Goal: Task Accomplishment & Management: Use online tool/utility

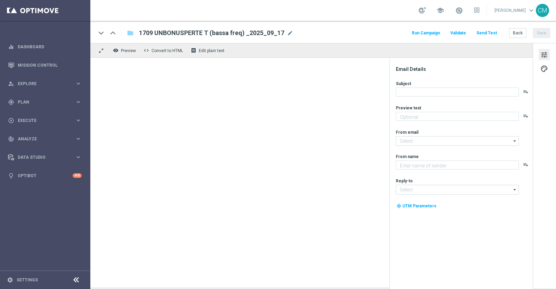
type textarea "Ti abbiamo accreditato 2€ di bonus Slot"
type input "newsletter@comunicazioni.sisal.it"
type textarea "Sisal"
type input "info@sisal.it"
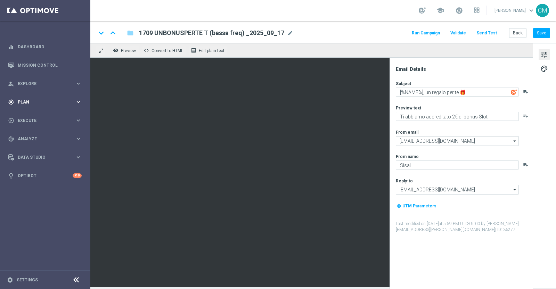
click at [40, 101] on span "Plan" at bounding box center [46, 102] width 57 height 4
click at [36, 114] on link "Target Groups" at bounding box center [45, 117] width 54 height 6
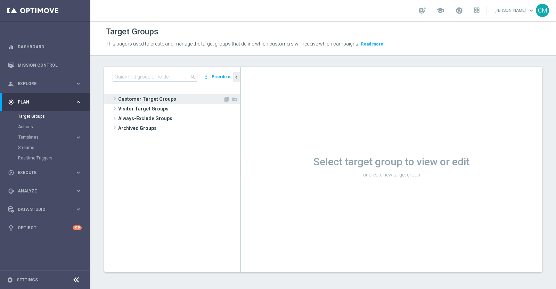
click at [161, 102] on span "Customer Target Groups" at bounding box center [170, 99] width 105 height 10
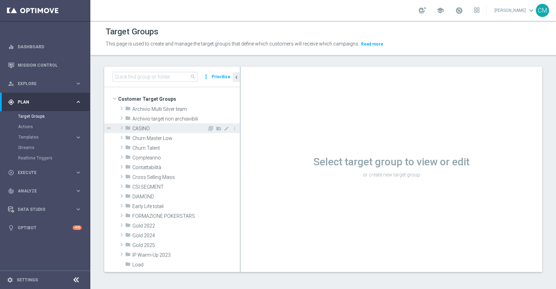
click at [162, 128] on span "CASINO" at bounding box center [169, 129] width 75 height 6
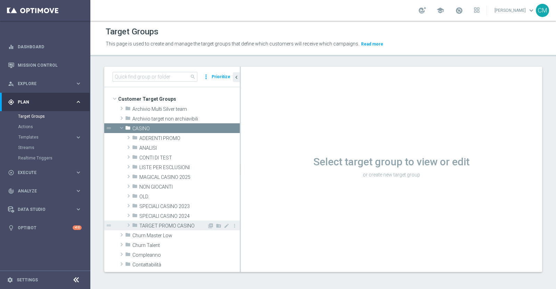
click at [169, 223] on span "TARGET PROMO CASINO" at bounding box center [173, 226] width 68 height 6
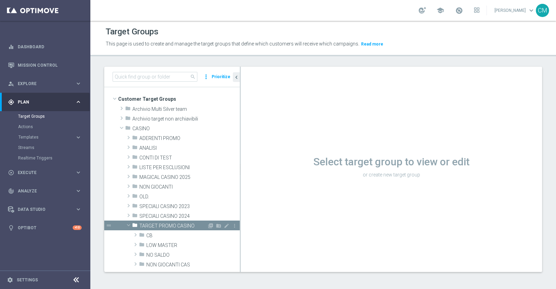
scroll to position [34, 0]
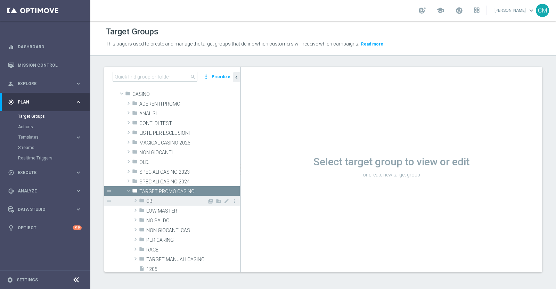
click at [160, 203] on span "CB" at bounding box center [176, 201] width 61 height 6
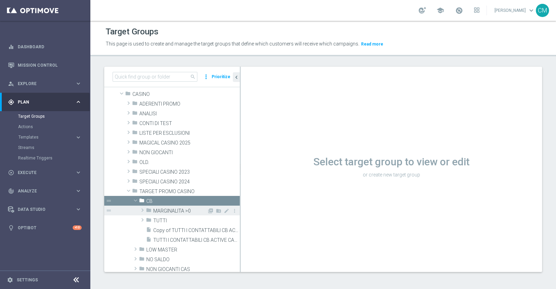
click at [165, 213] on span "MARGINALITA >0" at bounding box center [180, 211] width 54 height 6
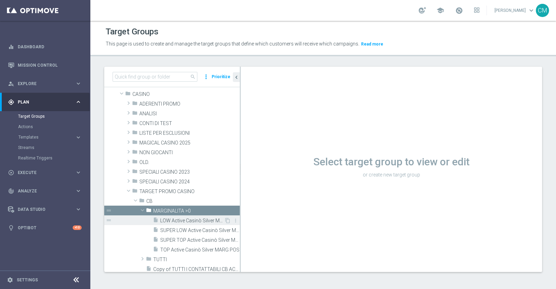
click at [169, 220] on span "LOW Active Casinò Silver MARG POS" at bounding box center [192, 221] width 64 height 6
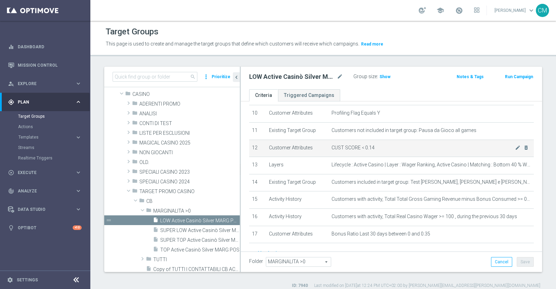
scroll to position [176, 0]
click at [515, 146] on icon "mode_edit" at bounding box center [518, 148] width 6 height 6
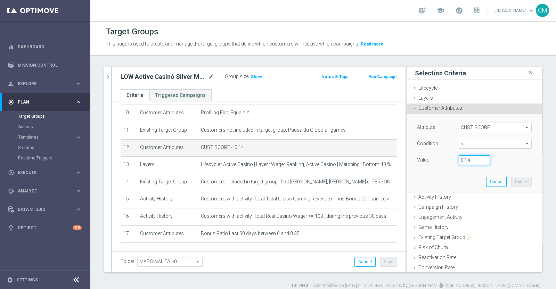
click at [465, 163] on input "0.14" at bounding box center [474, 160] width 31 height 10
type input "0.15"
click at [511, 181] on button "Update" at bounding box center [521, 182] width 21 height 10
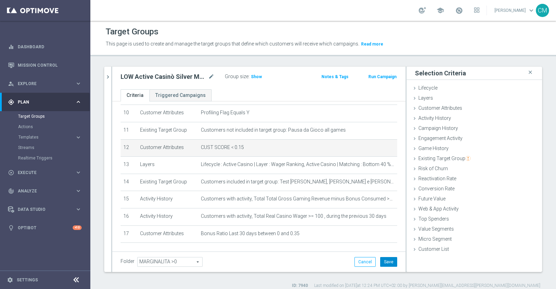
click at [385, 259] on button "Save" at bounding box center [388, 262] width 17 height 10
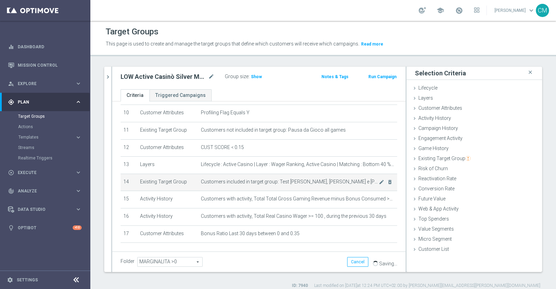
scroll to position [197, 0]
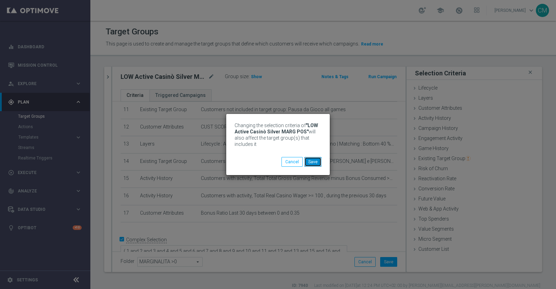
click at [314, 159] on button "Save" at bounding box center [312, 162] width 17 height 10
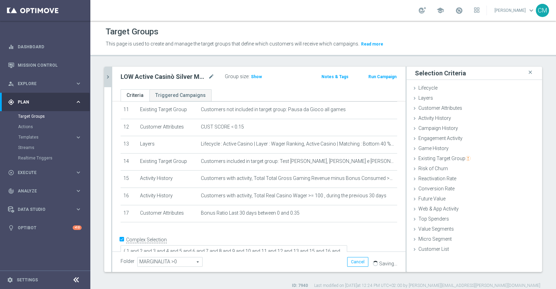
click at [107, 72] on button "chevron_right" at bounding box center [107, 77] width 7 height 21
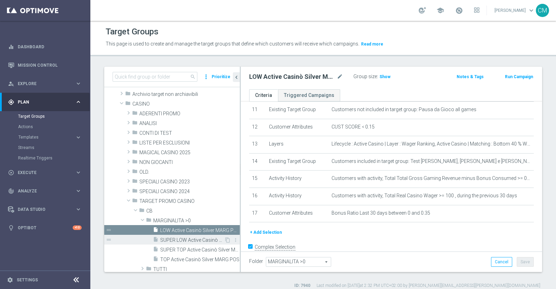
click at [179, 241] on span "SUPER LOW Active Casinò Silver MARG POS" at bounding box center [192, 240] width 64 height 6
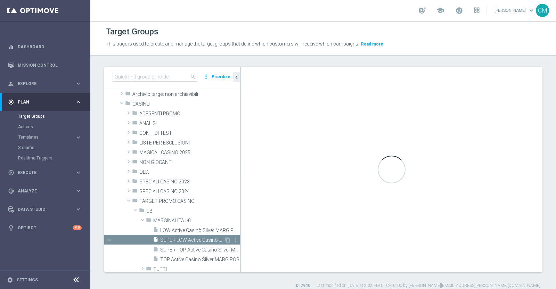
type textarea "( 1 and 2 and 3 and 4 and 5 and 6 and 7 and 8 and 9 and 10 and 11 and 12 and 13…"
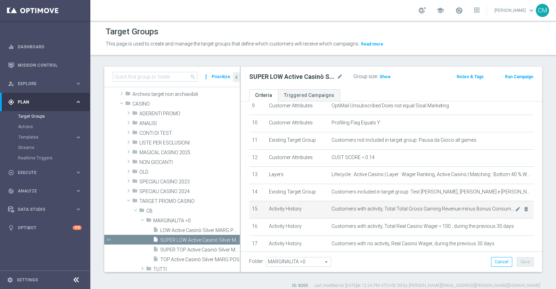
scroll to position [163, 0]
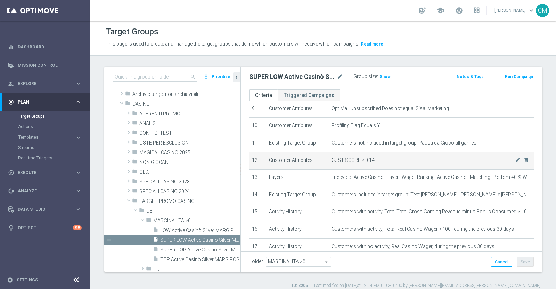
click at [515, 158] on icon "mode_edit" at bounding box center [518, 160] width 6 height 6
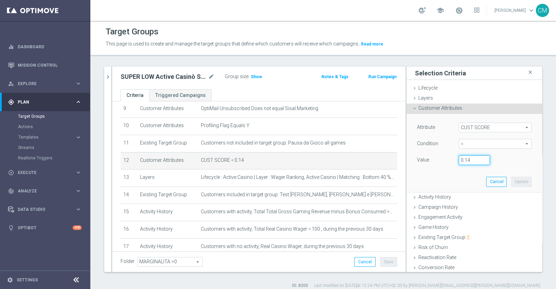
click at [467, 159] on input "0.14" at bounding box center [474, 160] width 31 height 10
type input "0.15"
click at [511, 185] on button "Update" at bounding box center [521, 182] width 21 height 10
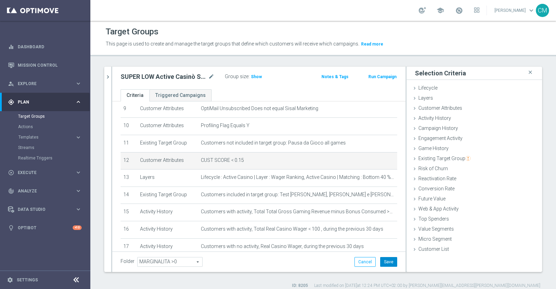
click at [384, 260] on button "Save" at bounding box center [388, 262] width 17 height 10
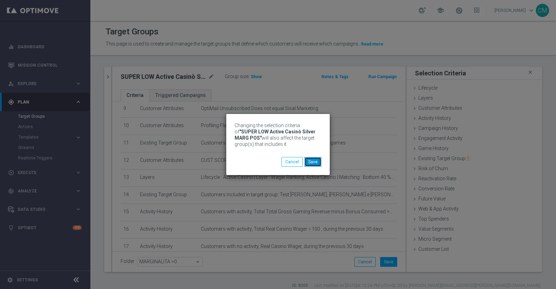
click at [310, 159] on button "Save" at bounding box center [312, 162] width 17 height 10
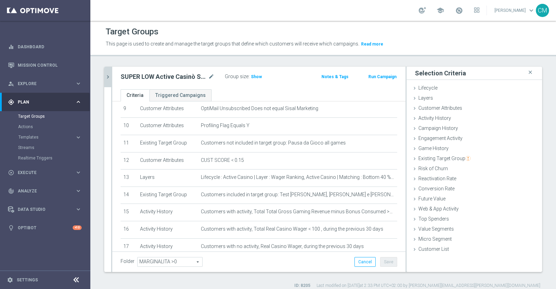
click at [110, 80] on icon "chevron_right" at bounding box center [108, 77] width 7 height 7
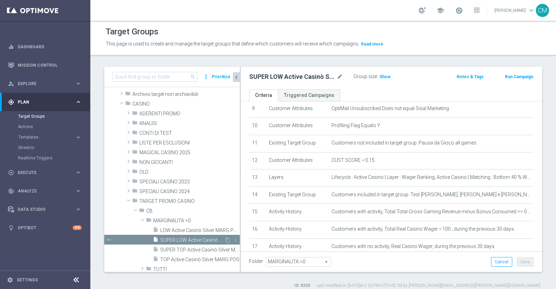
click at [183, 237] on span "SUPER LOW Active Casinò Silver MARG POS" at bounding box center [192, 240] width 64 height 6
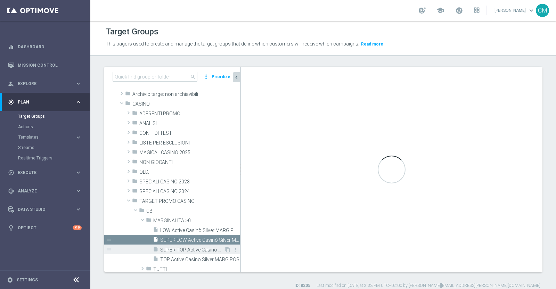
click at [182, 248] on span "SUPER TOP Active Casinò Silver MARG POS" at bounding box center [192, 250] width 64 height 6
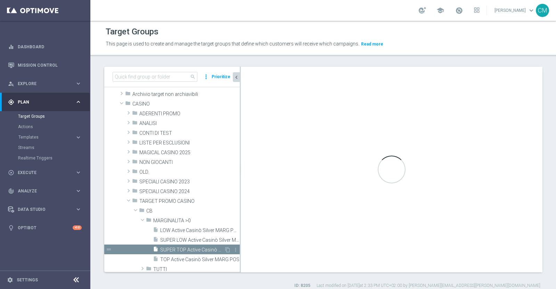
type textarea "(1 AND 2 AND 3 AND 4 AND 5 AND 6 AND 7 AND 8 AND 9 AND 10 AND 11 AND 12 AND 13 …"
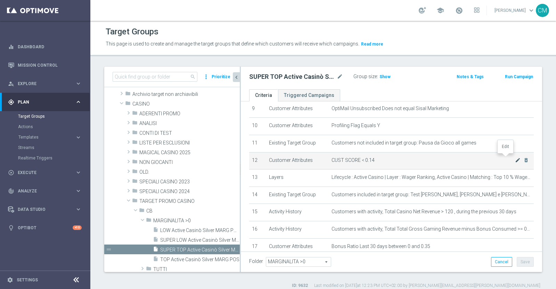
click at [515, 158] on icon "mode_edit" at bounding box center [518, 160] width 6 height 6
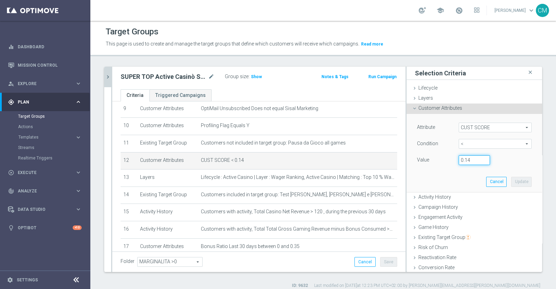
click at [469, 162] on input "0.14" at bounding box center [474, 160] width 31 height 10
type input "0.15"
click at [511, 185] on button "Update" at bounding box center [521, 182] width 21 height 10
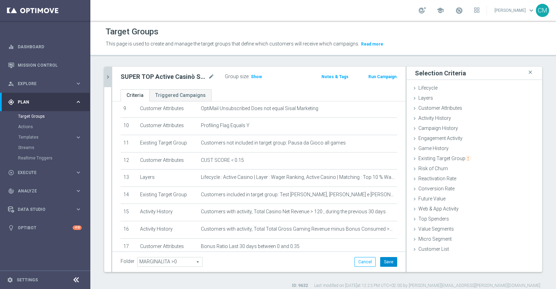
click at [387, 261] on button "Save" at bounding box center [388, 262] width 17 height 10
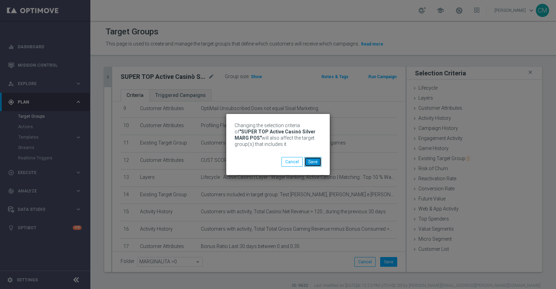
click at [311, 161] on button "Save" at bounding box center [312, 162] width 17 height 10
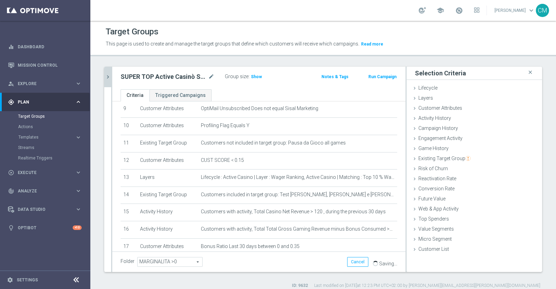
click at [109, 82] on button "chevron_right" at bounding box center [107, 77] width 7 height 21
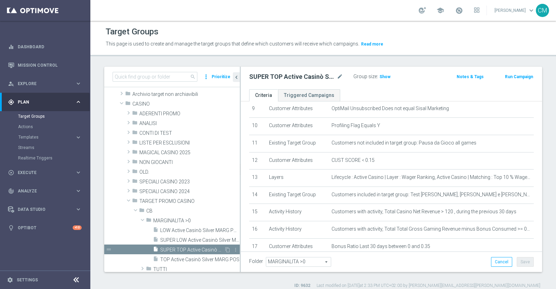
click at [186, 253] on div "insert_drive_file SUPER TOP Active Casinò Silver MARG POS" at bounding box center [188, 250] width 71 height 10
click at [186, 257] on span "TOP Active Casinò Silver MARG POS" at bounding box center [192, 260] width 64 height 6
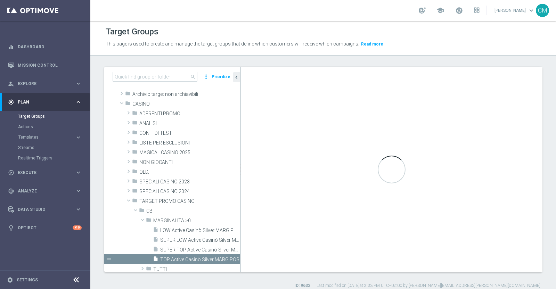
type textarea "(1 and 2 and 3 and 4 and 5 and 6 and 7 and 8 and 9 and 10 and 11 and 12 and 13 …"
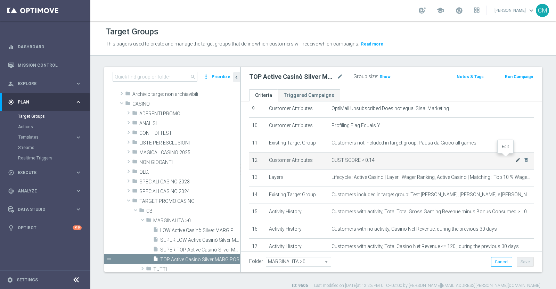
click at [515, 158] on icon "mode_edit" at bounding box center [518, 160] width 6 height 6
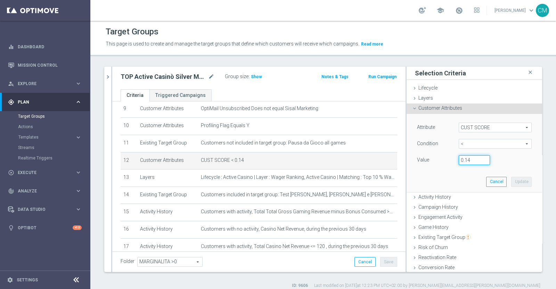
click at [465, 162] on input "0.14" at bounding box center [474, 160] width 31 height 10
type input "0.15"
click at [511, 181] on button "Update" at bounding box center [521, 182] width 21 height 10
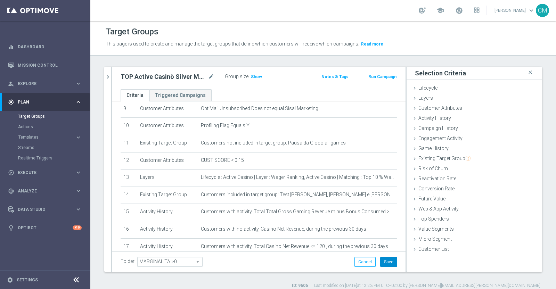
click at [384, 261] on button "Save" at bounding box center [388, 262] width 17 height 10
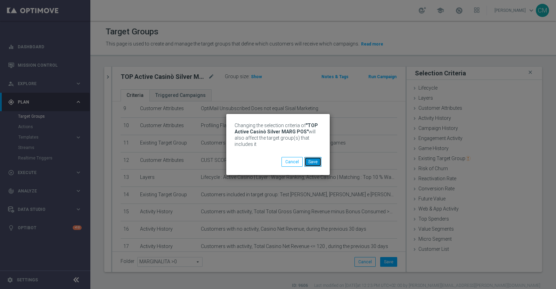
click at [317, 159] on button "Save" at bounding box center [312, 162] width 17 height 10
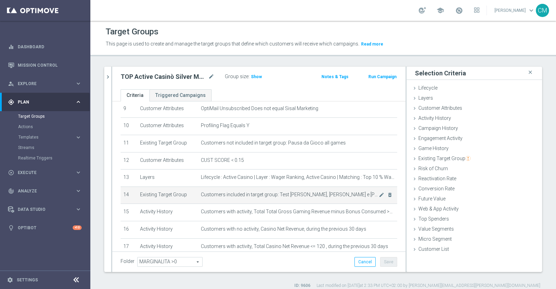
scroll to position [214, 0]
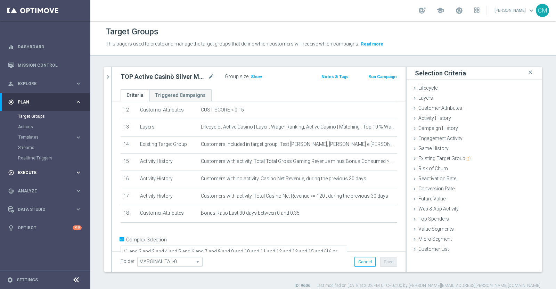
click at [56, 171] on span "Execute" at bounding box center [46, 173] width 57 height 4
click at [41, 136] on link "Campaign Builder" at bounding box center [45, 135] width 54 height 6
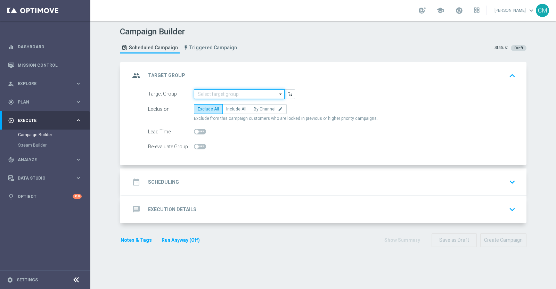
click at [221, 95] on input at bounding box center [239, 94] width 91 height 10
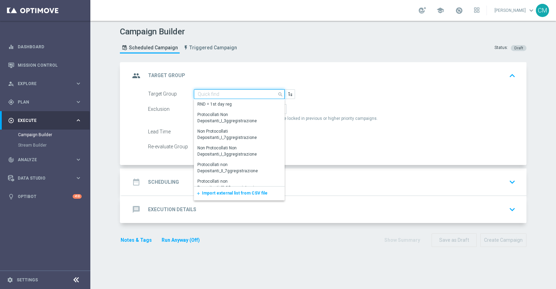
paste input "SUPER TOP Active Casinò Silver MARG POS"
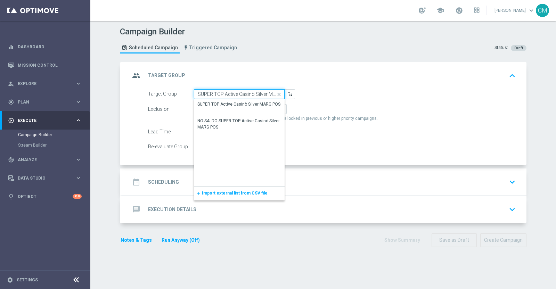
scroll to position [0, 13]
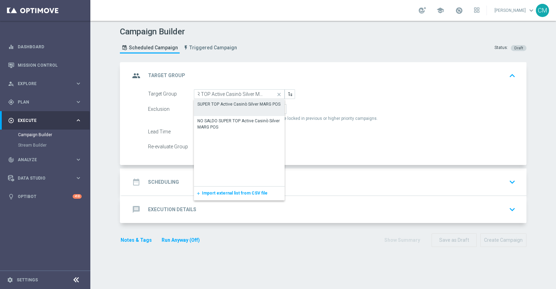
click at [235, 108] on div "SUPER TOP Active Casinò Silver MARG POS" at bounding box center [239, 104] width 91 height 10
type input "SUPER TOP Active Casinò Silver MARG POS"
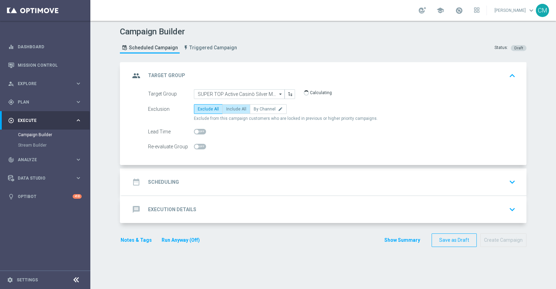
click at [241, 112] on label "Include All" at bounding box center [236, 109] width 28 height 10
click at [231, 112] on input "Include All" at bounding box center [228, 110] width 5 height 5
radio input "true"
click at [255, 183] on div "date_range Scheduling keyboard_arrow_down" at bounding box center [324, 181] width 388 height 13
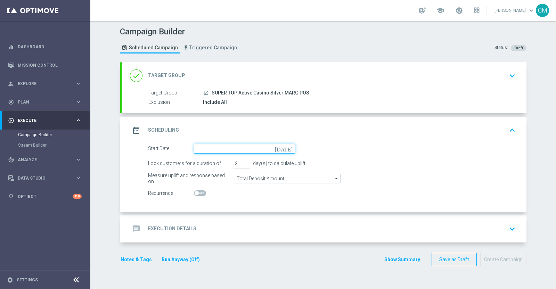
click at [221, 148] on input at bounding box center [244, 149] width 101 height 10
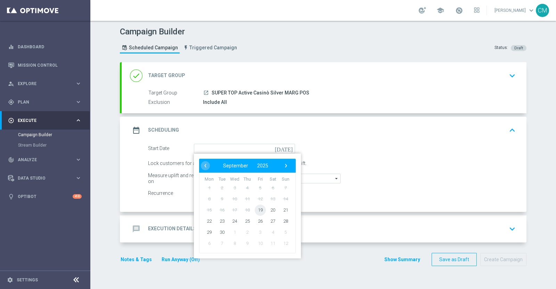
click at [255, 210] on span "19" at bounding box center [260, 209] width 11 height 11
type input "19 Sep 2025"
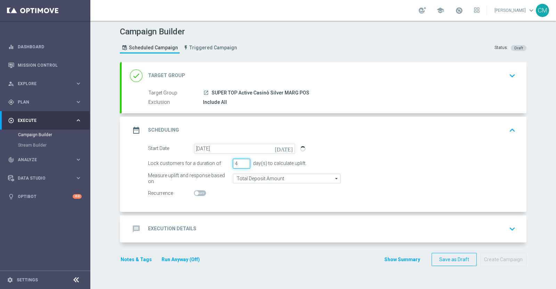
click at [241, 160] on input "4" at bounding box center [241, 164] width 17 height 10
click at [241, 160] on input "5" at bounding box center [241, 164] width 17 height 10
type input "6"
click at [241, 160] on input "6" at bounding box center [241, 164] width 17 height 10
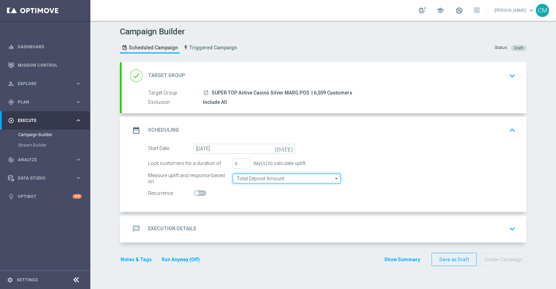
click at [259, 177] on input "Total Deposit Amount" at bounding box center [287, 179] width 108 height 10
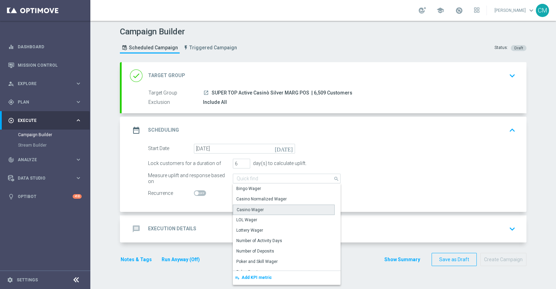
click at [252, 208] on div "Casino Wager" at bounding box center [250, 210] width 27 height 6
type input "Casino Wager"
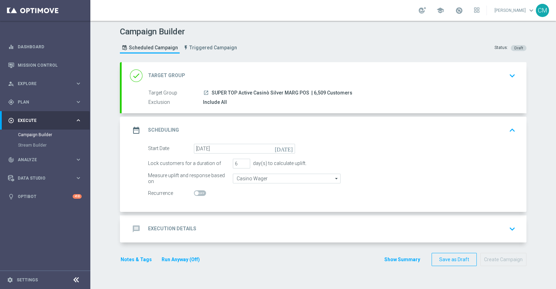
click at [234, 220] on div "message Execution Details keyboard_arrow_down" at bounding box center [324, 228] width 405 height 27
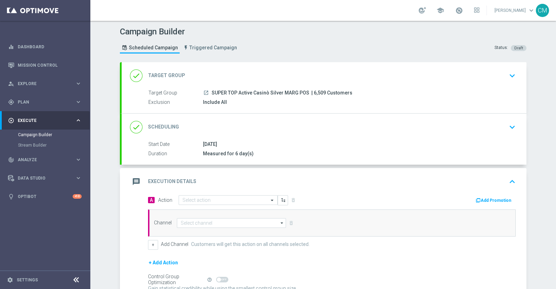
scroll to position [40, 0]
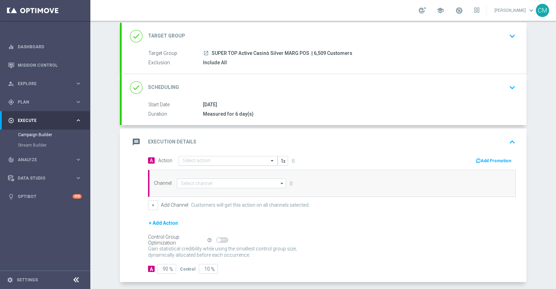
click at [242, 158] on input "text" at bounding box center [220, 161] width 77 height 6
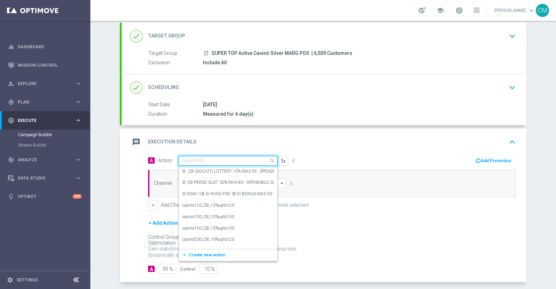
paste input "comparto no entry_10%upto150"
type input "comparto no entry_10%upto150"
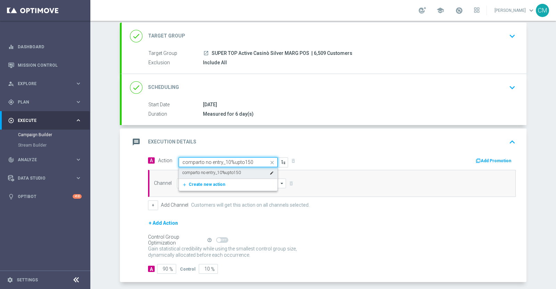
click at [238, 171] on div "comparto no entry_10%upto150 edit" at bounding box center [227, 172] width 91 height 11
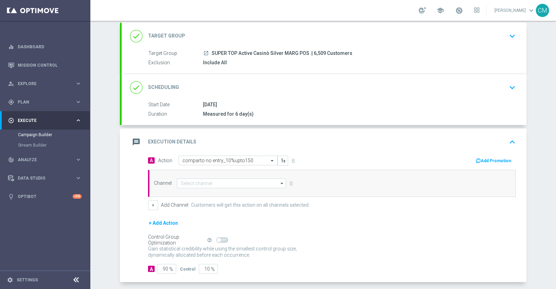
click at [480, 159] on button "Add Promotion" at bounding box center [494, 161] width 39 height 8
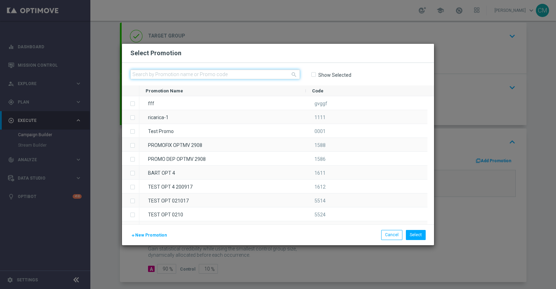
click at [250, 77] on input "text" at bounding box center [215, 74] width 170 height 10
paste input "1909 STARCASINO150"
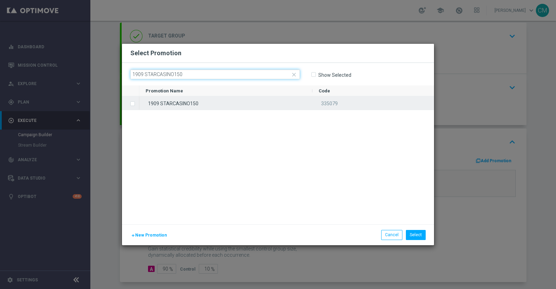
type input "1909 STARCASINO150"
click at [229, 101] on div "1909 STARCASINO150" at bounding box center [225, 103] width 173 height 14
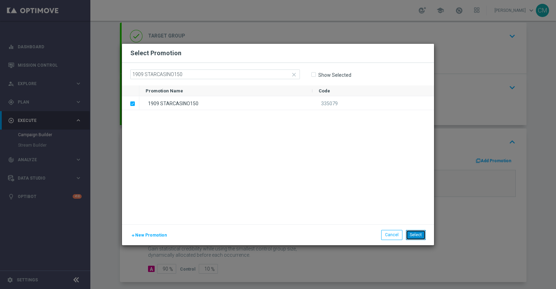
click at [418, 233] on button "Select" at bounding box center [416, 235] width 20 height 10
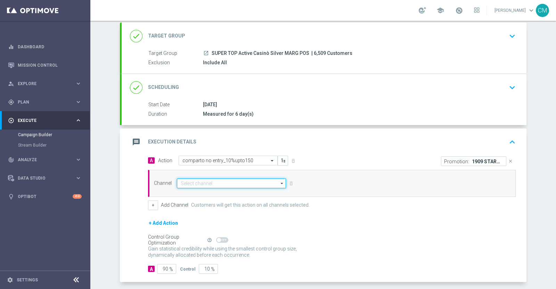
click at [198, 180] on input at bounding box center [231, 184] width 109 height 10
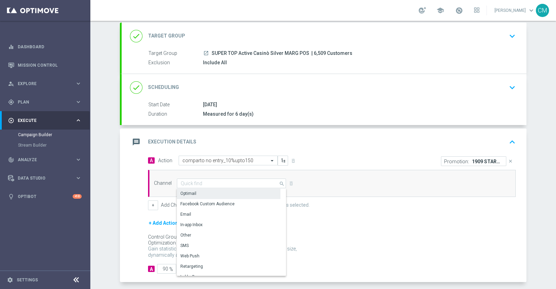
click at [195, 192] on div "Optimail" at bounding box center [229, 194] width 104 height 10
type input "Optimail"
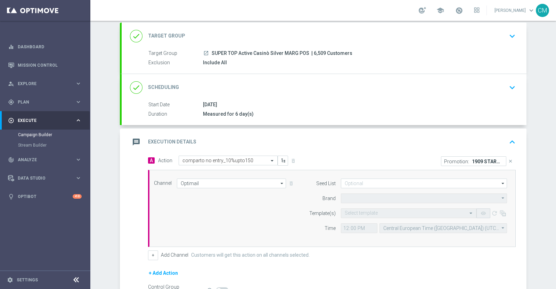
type input "Sisal Marketing"
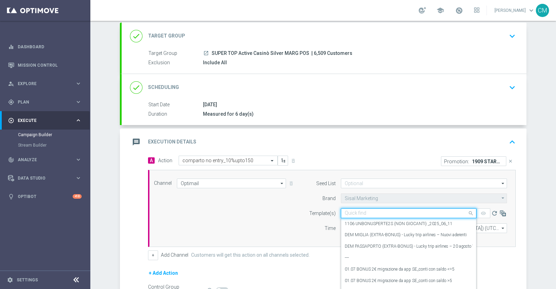
drag, startPoint x: 360, startPoint y: 214, endPoint x: 344, endPoint y: 211, distance: 16.6
click at [345, 211] on input "text" at bounding box center [402, 214] width 114 height 6
paste input "1909 STARCASINO150"
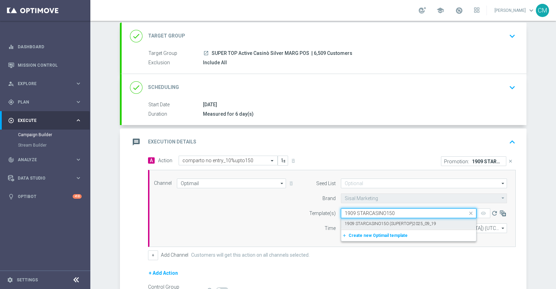
click at [361, 221] on label "1909 STARCASINO150 (SUPERTOP)2025_09_19" at bounding box center [390, 224] width 91 height 6
type input "1909 STARCASINO150"
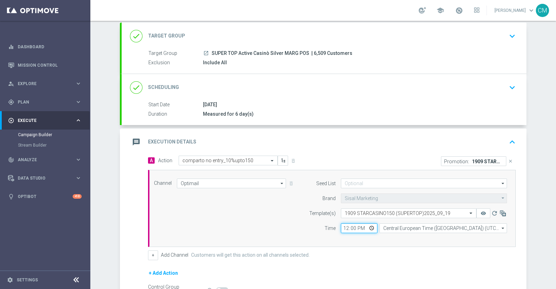
click at [344, 228] on input "12:00" at bounding box center [359, 228] width 36 height 10
type input "16:00"
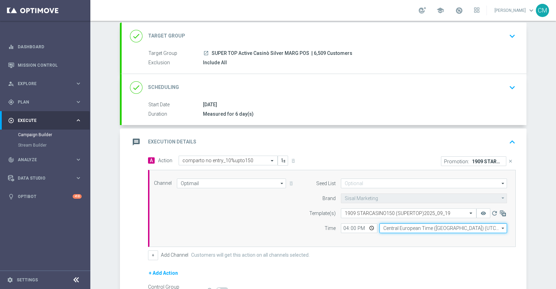
click at [386, 228] on input "Central European Time (Berlin) (UTC +02:00)" at bounding box center [443, 228] width 128 height 10
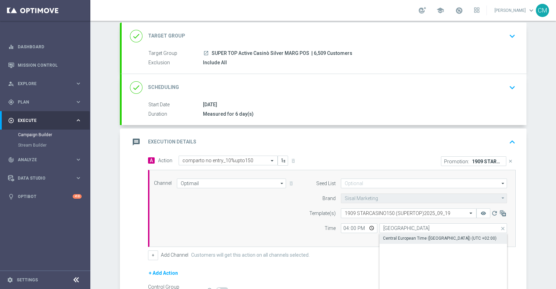
click at [395, 236] on div "Central European Time (Paris) (UTC +02:00)" at bounding box center [440, 238] width 114 height 6
type input "Central European Time (Paris) (UTC +02:00)"
click at [148, 253] on button "+" at bounding box center [153, 256] width 10 height 10
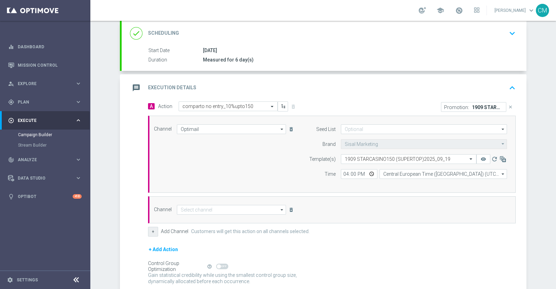
scroll to position [95, 0]
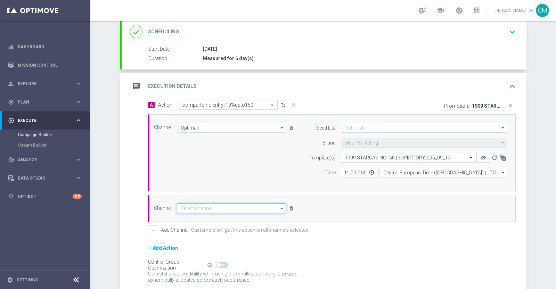
click at [186, 205] on input at bounding box center [231, 209] width 109 height 10
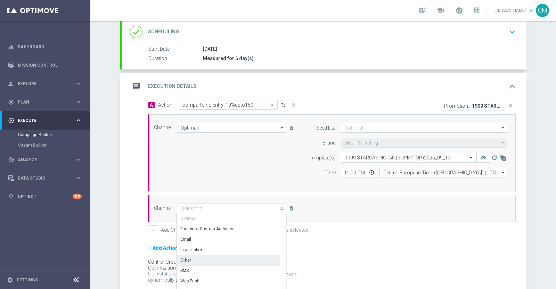
click at [189, 260] on div "Other" at bounding box center [229, 260] width 104 height 10
type input "Other"
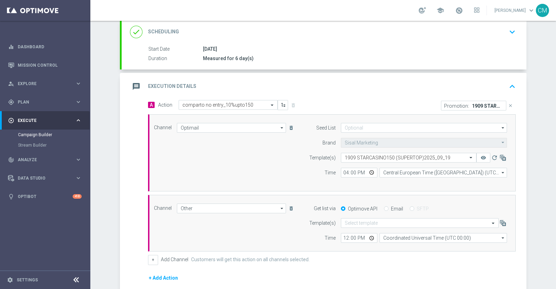
click at [379, 208] on div "Optimove API Email SFTP" at bounding box center [424, 209] width 177 height 6
click at [384, 208] on input "Email" at bounding box center [386, 209] width 5 height 5
radio input "true"
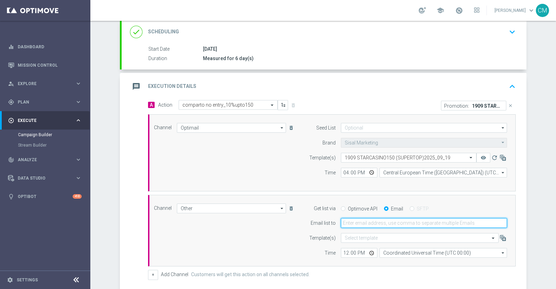
click at [374, 220] on input "email" at bounding box center [424, 223] width 166 height 10
type input "cecilia.mascelli@sisal.it"
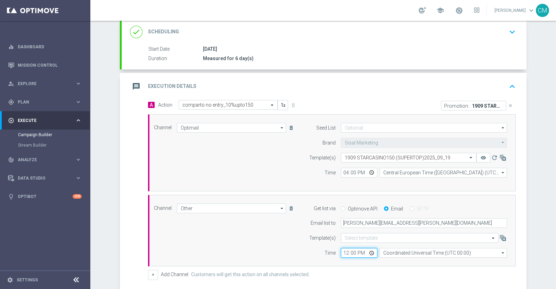
click at [346, 248] on input "12:00" at bounding box center [359, 253] width 36 height 10
type input "16:00"
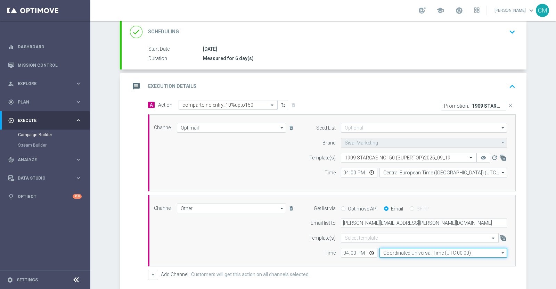
click at [399, 249] on input "Coordinated Universal Time (UTC 00:00)" at bounding box center [443, 253] width 128 height 10
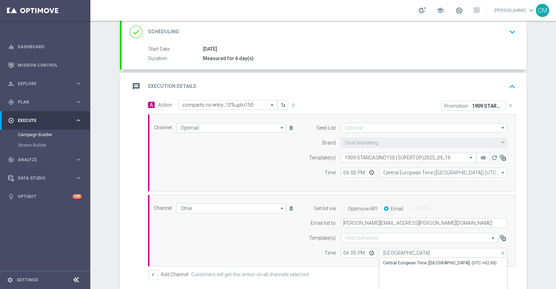
click at [402, 258] on div "Central European Time (Paris) (UTC +02:00)" at bounding box center [443, 263] width 128 height 10
type input "Central European Time (Paris) (UTC +02:00)"
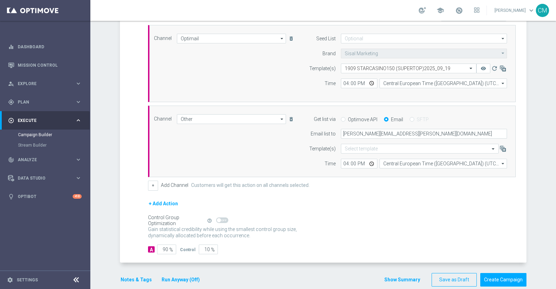
click at [411, 279] on button "Show Summary" at bounding box center [402, 280] width 36 height 8
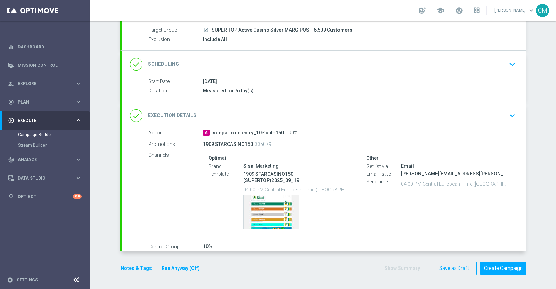
scroll to position [62, 0]
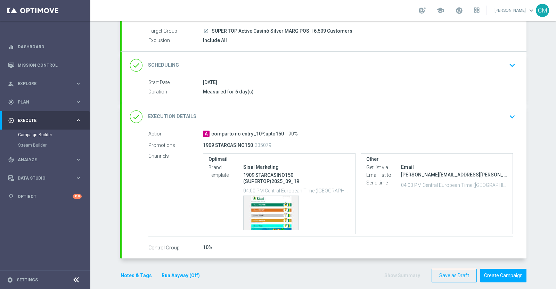
click at [132, 271] on button "Notes & Tags" at bounding box center [136, 275] width 33 height 9
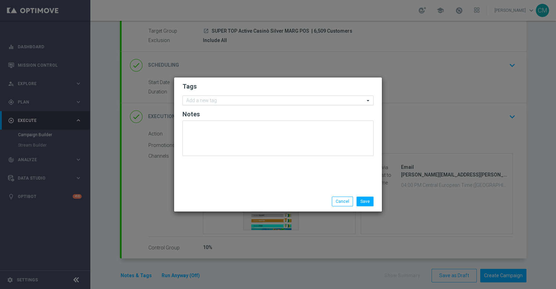
click at [201, 98] on input "text" at bounding box center [275, 101] width 178 height 6
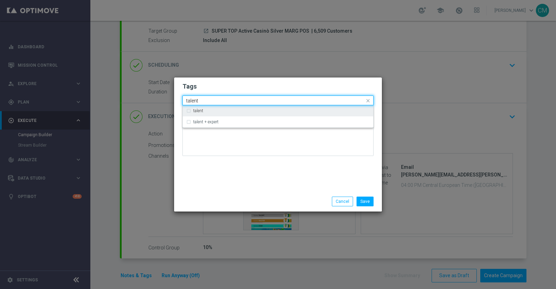
click at [211, 109] on div "talent" at bounding box center [281, 111] width 177 height 4
type input "talent"
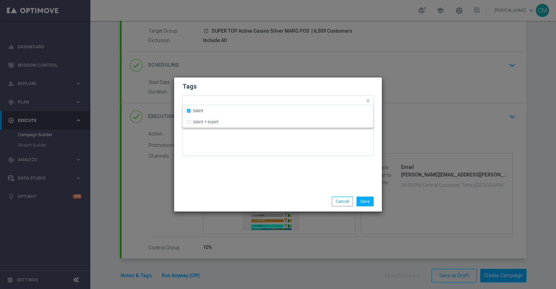
click at [235, 195] on div "Save Cancel" at bounding box center [278, 201] width 208 height 20
click at [239, 102] on input "text" at bounding box center [287, 101] width 155 height 6
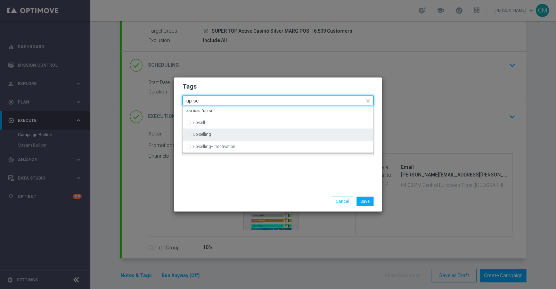
click at [226, 136] on div "up-selling" at bounding box center [281, 134] width 177 height 4
type input "up-se"
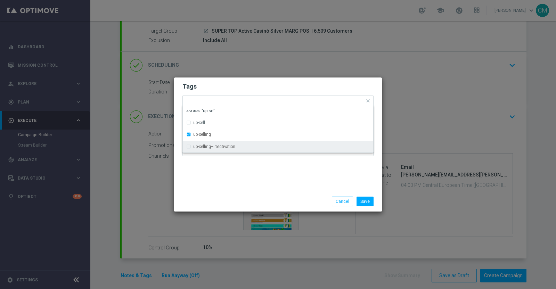
click at [233, 182] on div "Tags Quick find × talent × up-selling up-sell up-selling up-selling+ reactivati…" at bounding box center [278, 134] width 208 height 114
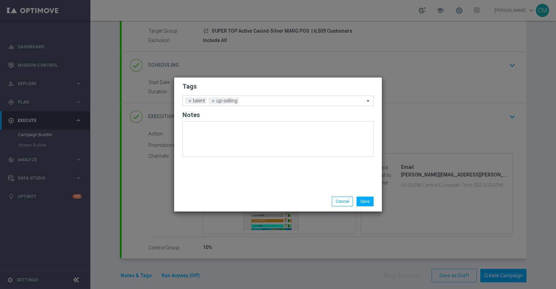
click at [255, 104] on div at bounding box center [303, 101] width 124 height 7
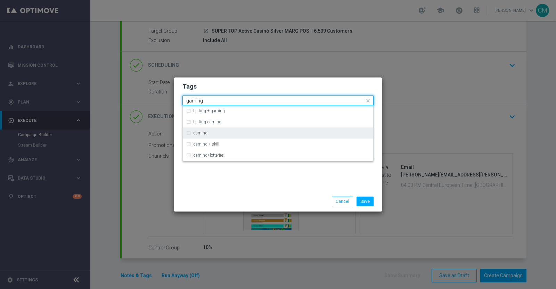
click at [224, 131] on div "gaming" at bounding box center [281, 133] width 177 height 4
type input "gaming"
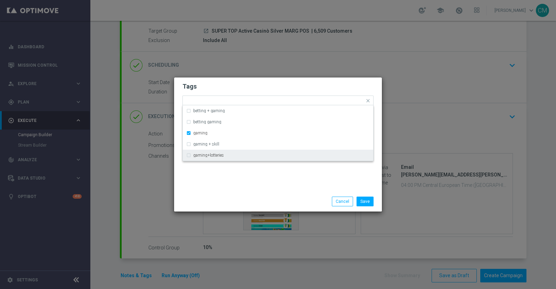
click at [278, 187] on div "Tags Quick find × talent × up-selling × gaming betting + gaming betting gaming …" at bounding box center [278, 134] width 208 height 114
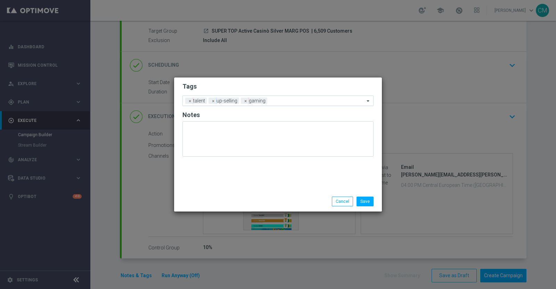
click at [281, 103] on input "text" at bounding box center [317, 101] width 95 height 6
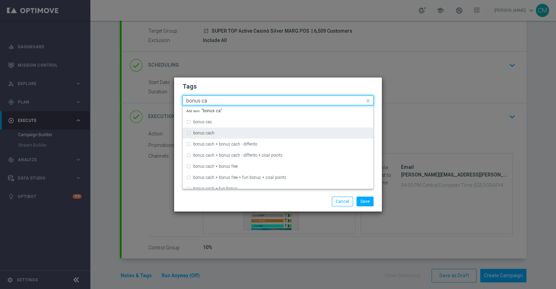
click at [252, 128] on div "bonus cash" at bounding box center [277, 133] width 183 height 11
type input "bonus ca"
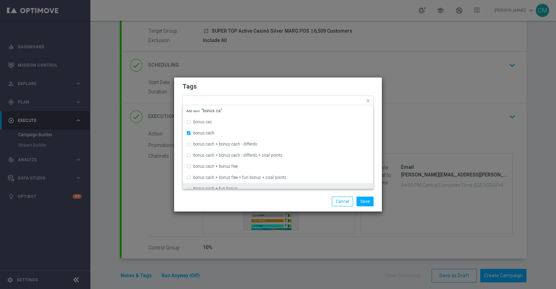
click at [267, 198] on div "Save Cancel" at bounding box center [311, 202] width 134 height 10
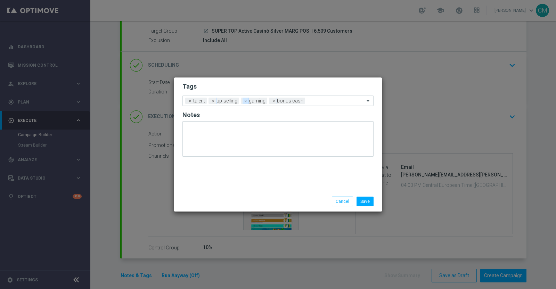
click at [246, 100] on span "×" at bounding box center [246, 101] width 6 height 6
click at [244, 103] on span "×" at bounding box center [246, 101] width 6 height 6
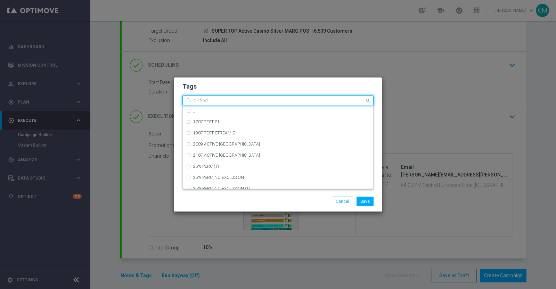
click at [244, 102] on input "text" at bounding box center [275, 101] width 178 height 6
click at [230, 143] on div "cb perso" at bounding box center [281, 144] width 177 height 4
type input "cb pe"
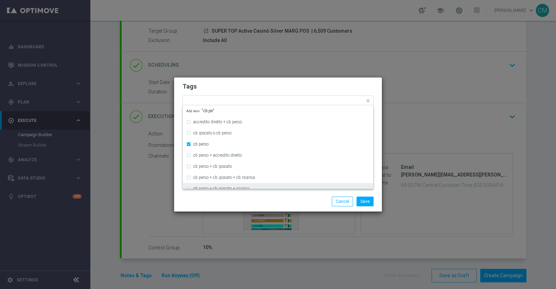
click at [266, 194] on div "Save Cancel" at bounding box center [278, 201] width 208 height 20
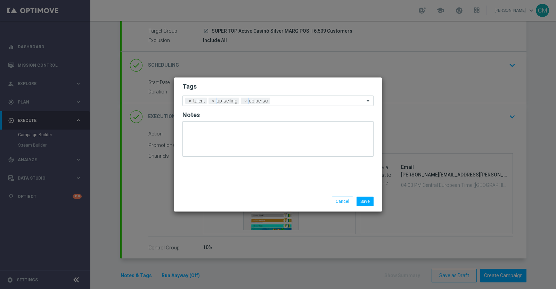
click at [306, 95] on form "Tags Add a new tag × talent × up-selling × cb perso Notes" at bounding box center [277, 121] width 191 height 81
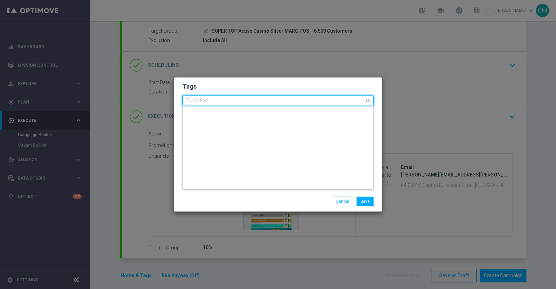
click at [304, 99] on input "text" at bounding box center [275, 101] width 178 height 6
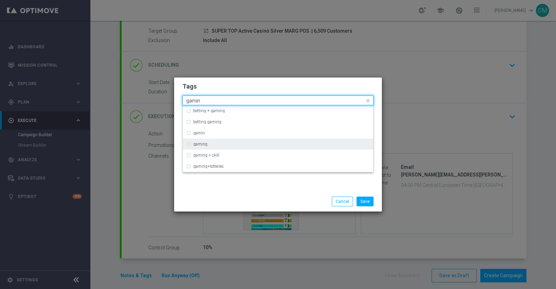
click at [261, 145] on div "gaming" at bounding box center [281, 144] width 177 height 4
type input "gamin"
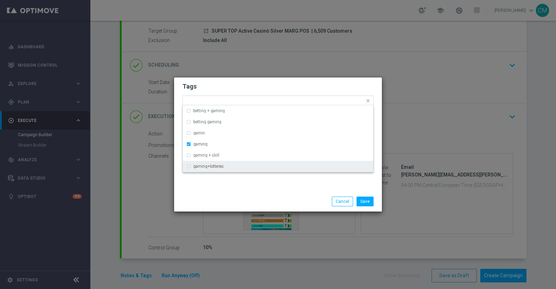
click at [269, 191] on div "Tags Quick find × talent × up-selling × cb perso × gaming betting + gaming bett…" at bounding box center [278, 134] width 208 height 114
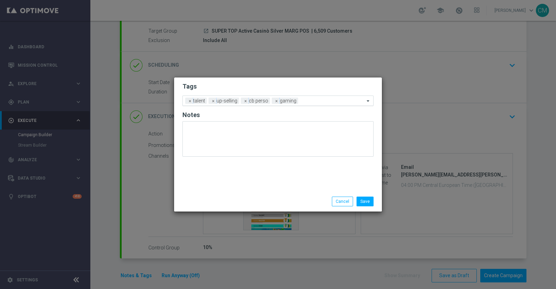
click at [313, 101] on input "text" at bounding box center [333, 101] width 64 height 6
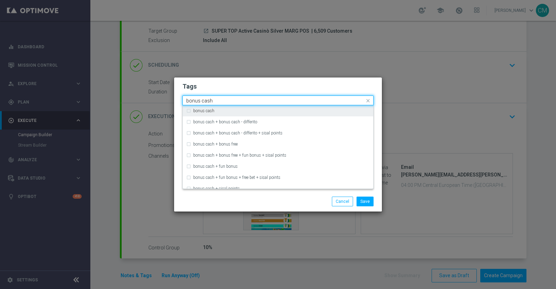
click at [299, 112] on div "bonus cash" at bounding box center [281, 111] width 177 height 4
type input "bonus cash"
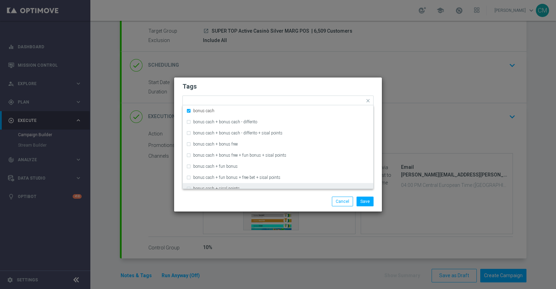
click at [299, 198] on div "Save Cancel" at bounding box center [311, 202] width 134 height 10
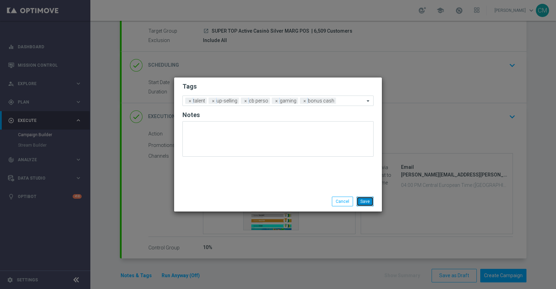
click at [365, 201] on button "Save" at bounding box center [365, 202] width 17 height 10
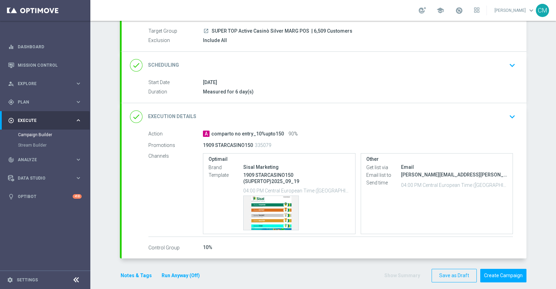
scroll to position [55, 0]
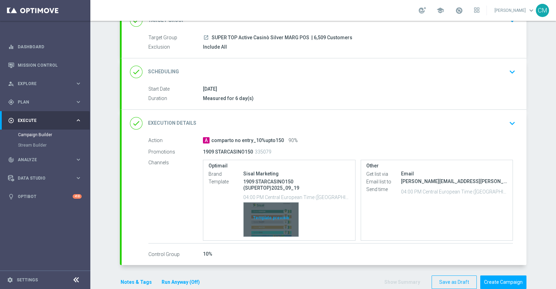
click at [275, 214] on div "Template preview" at bounding box center [271, 220] width 55 height 34
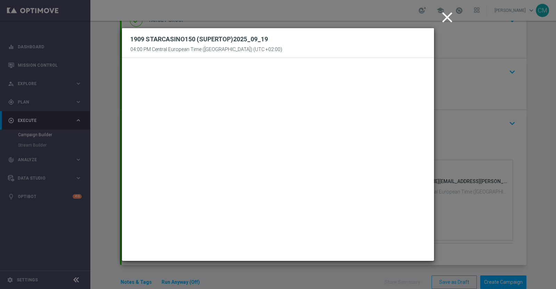
click at [447, 22] on icon "close" at bounding box center [447, 17] width 17 height 17
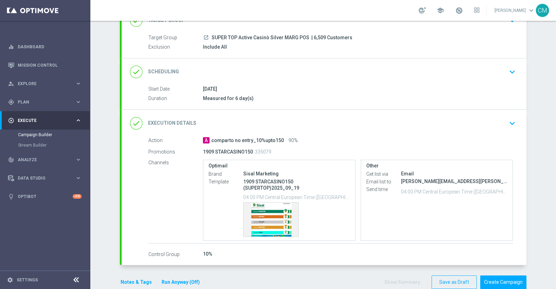
click at [164, 278] on button "Run Anyway (Off)" at bounding box center [181, 282] width 40 height 9
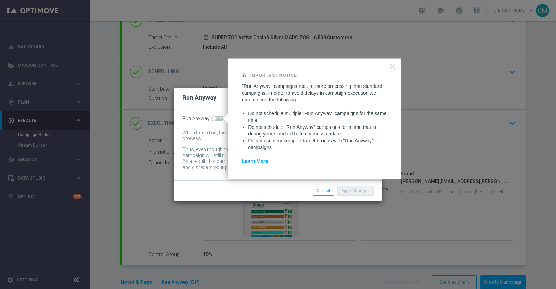
click at [219, 117] on span at bounding box center [217, 119] width 12 height 6
click at [219, 117] on input "checkbox" at bounding box center [217, 119] width 12 height 6
checkbox input "true"
click at [353, 189] on button "Apply Changes" at bounding box center [355, 191] width 36 height 10
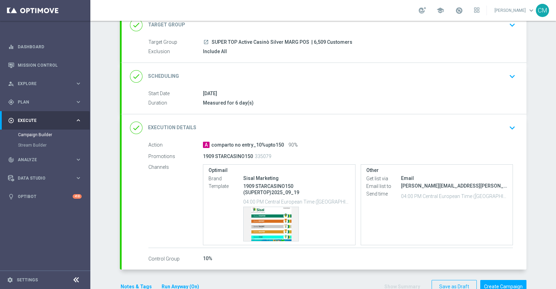
scroll to position [51, 0]
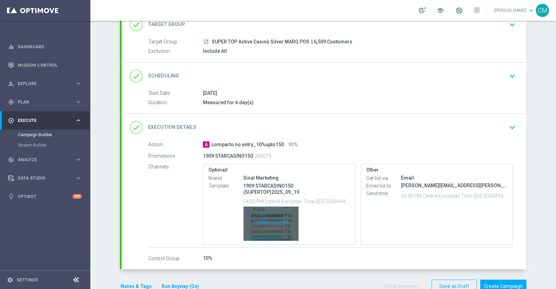
click at [263, 207] on div "Template preview" at bounding box center [271, 224] width 55 height 34
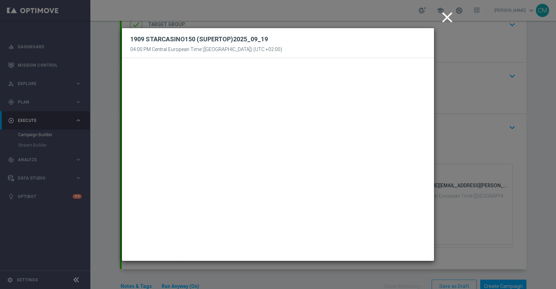
click at [439, 21] on icon "close" at bounding box center [447, 17] width 17 height 17
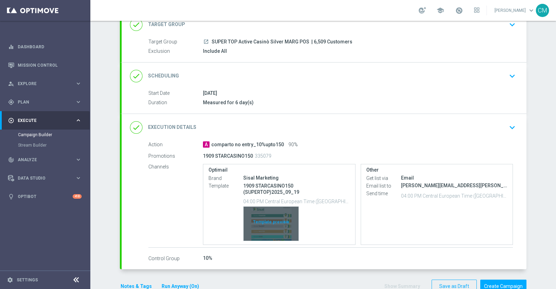
click at [260, 211] on div "Template preview" at bounding box center [271, 224] width 55 height 34
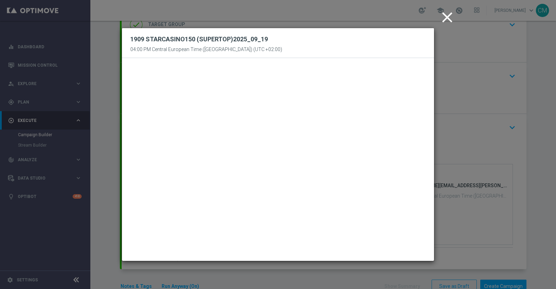
click at [443, 19] on icon "close" at bounding box center [447, 17] width 17 height 17
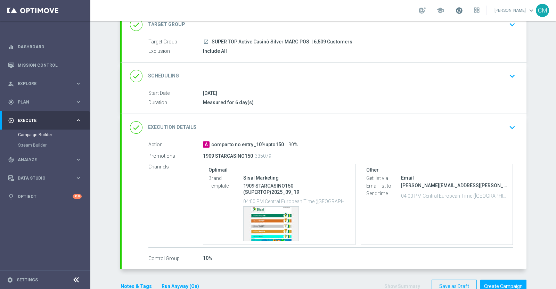
click at [462, 10] on span at bounding box center [459, 11] width 8 height 8
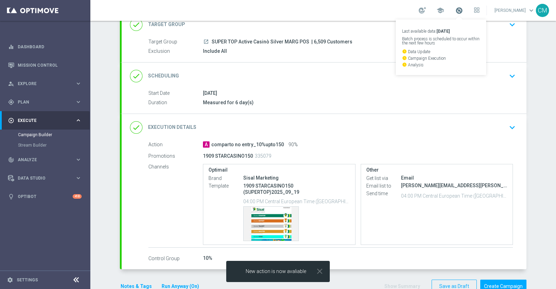
click at [462, 8] on span at bounding box center [459, 11] width 8 height 8
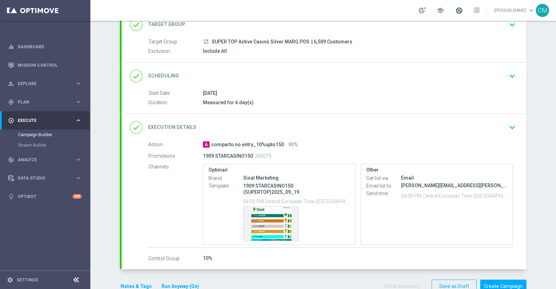
click at [462, 8] on span at bounding box center [459, 11] width 8 height 8
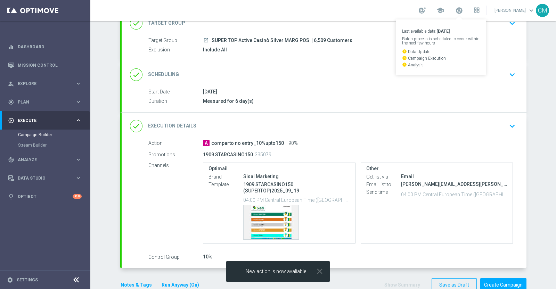
scroll to position [56, 0]
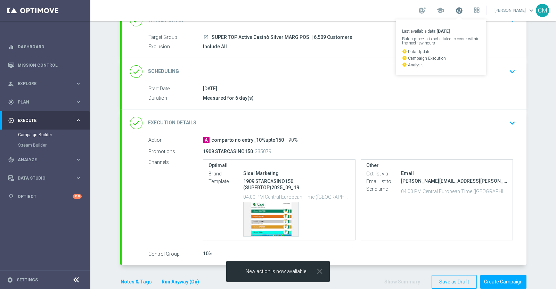
click at [461, 9] on span at bounding box center [459, 11] width 8 height 8
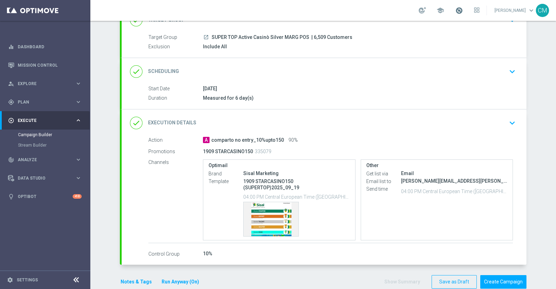
click at [461, 9] on span at bounding box center [459, 11] width 8 height 8
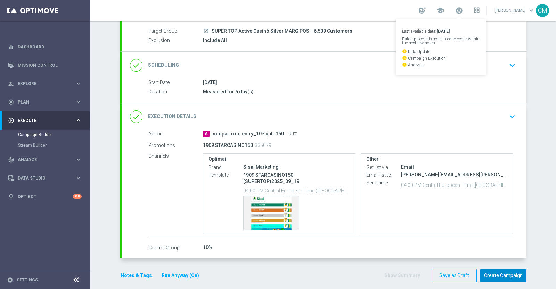
click at [502, 269] on button "Create Campaign" at bounding box center [503, 276] width 46 height 14
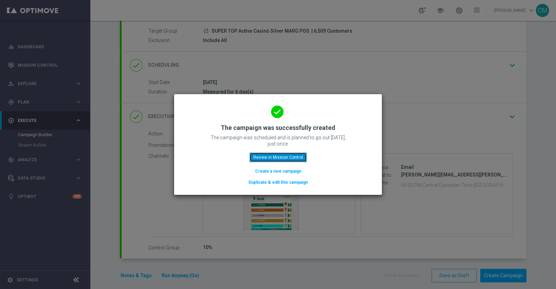
click at [271, 156] on button "Review in Mission Control" at bounding box center [277, 158] width 57 height 10
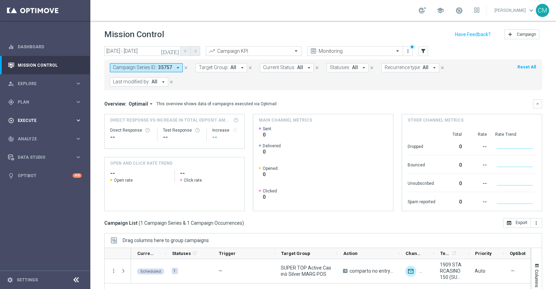
click at [39, 118] on div "play_circle_outline Execute" at bounding box center [41, 120] width 67 height 6
click at [40, 136] on link "Campaign Builder" at bounding box center [45, 135] width 54 height 6
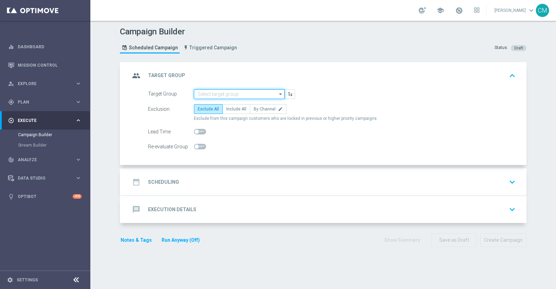
click at [223, 91] on input at bounding box center [239, 94] width 91 height 10
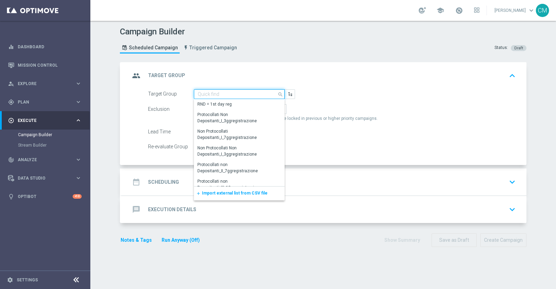
paste input "TOP Active Casinò Silver MARG POS"
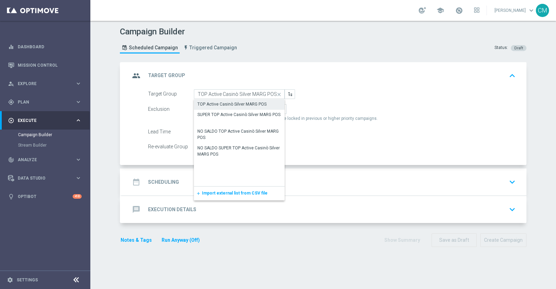
click at [231, 104] on div "TOP Active Casinò Silver MARG POS" at bounding box center [231, 104] width 69 height 6
type input "TOP Active Casinò Silver MARG POS"
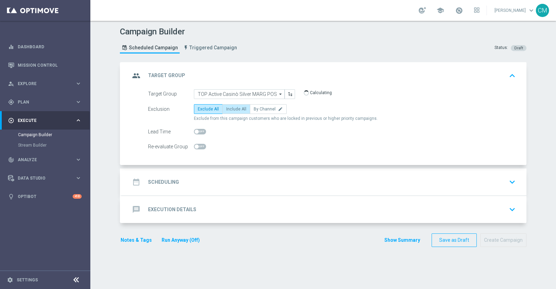
click at [232, 108] on span "Include All" at bounding box center [236, 109] width 20 height 5
click at [231, 108] on input "Include All" at bounding box center [228, 110] width 5 height 5
radio input "true"
click at [231, 166] on accordion "group Target Group keyboard_arrow_up Target Group TOP Active Casinò Silver MARG…" at bounding box center [323, 142] width 407 height 161
click at [230, 181] on div "date_range Scheduling keyboard_arrow_down" at bounding box center [324, 181] width 388 height 13
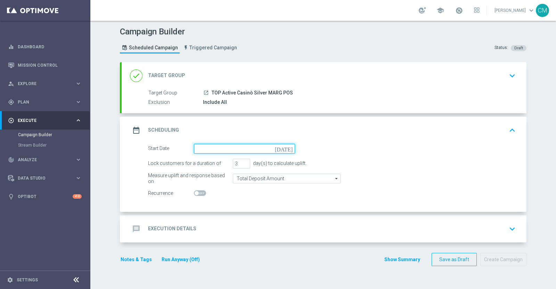
click at [212, 150] on input at bounding box center [244, 149] width 101 height 10
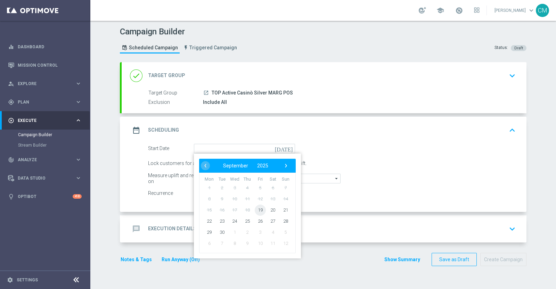
click at [257, 210] on span "19" at bounding box center [260, 209] width 11 height 11
type input "19 Sep 2025"
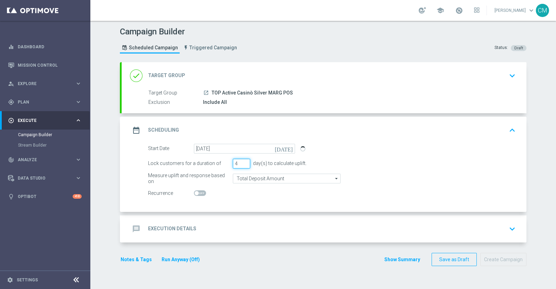
click at [241, 161] on input "4" at bounding box center [241, 164] width 17 height 10
click at [241, 161] on input "5" at bounding box center [241, 164] width 17 height 10
type input "6"
click at [241, 161] on input "6" at bounding box center [241, 164] width 17 height 10
click at [243, 185] on form "Start Date 19 Sep 2025 today Lock customers for a duration of 6 day(s) to calcu…" at bounding box center [332, 171] width 368 height 55
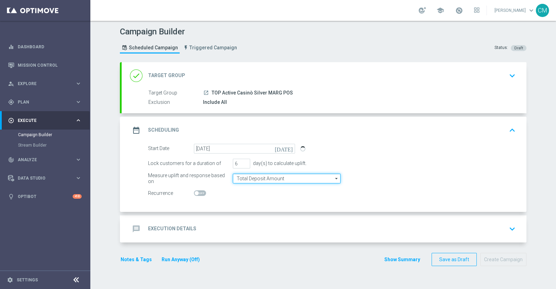
click at [239, 178] on input "Total Deposit Amount" at bounding box center [287, 179] width 108 height 10
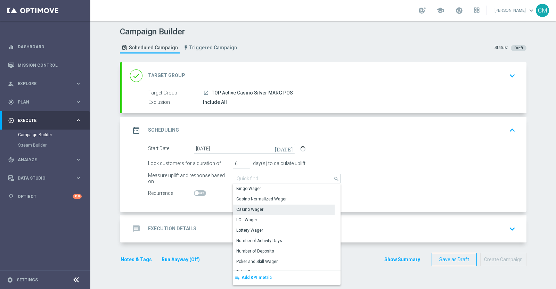
click at [251, 207] on div "Casino Wager" at bounding box center [249, 209] width 27 height 6
type input "Casino Wager"
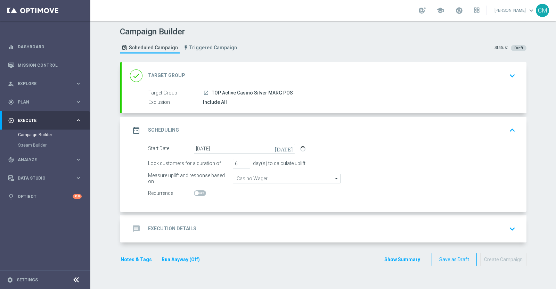
click at [228, 235] on div "message Execution Details keyboard_arrow_down" at bounding box center [324, 228] width 405 height 27
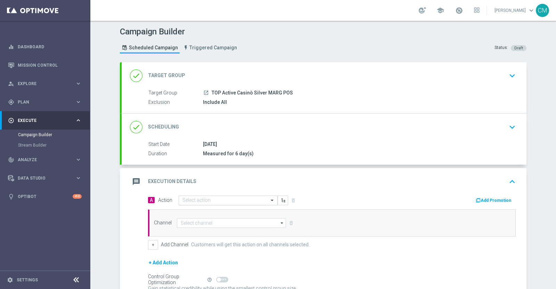
click at [215, 198] on input "text" at bounding box center [220, 201] width 77 height 6
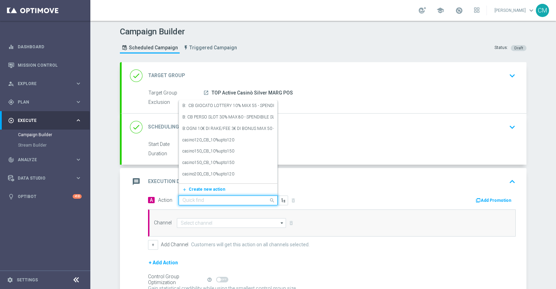
paste input "comparto no entry_20%upto160"
type input "comparto no entry_20%upto160"
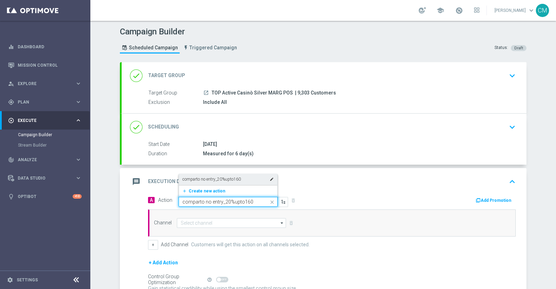
click at [206, 174] on div "comparto no entry_20%upto160 edit" at bounding box center [227, 179] width 91 height 11
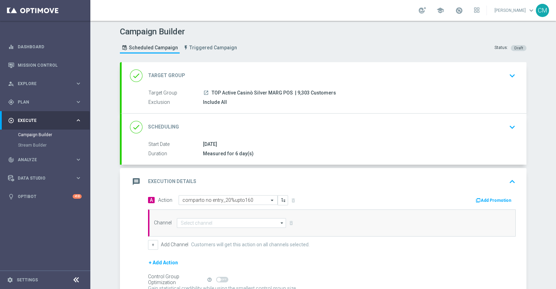
click at [493, 197] on button "Add Promotion" at bounding box center [494, 201] width 39 height 8
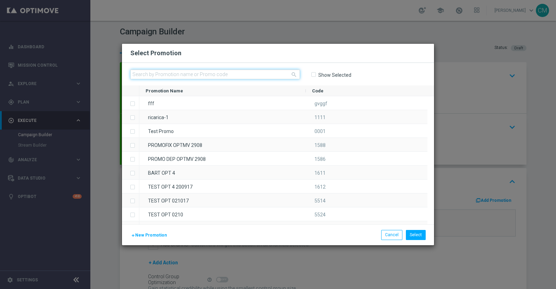
click at [236, 74] on input "text" at bounding box center [215, 74] width 170 height 10
paste input "61909 STARCASINO150"
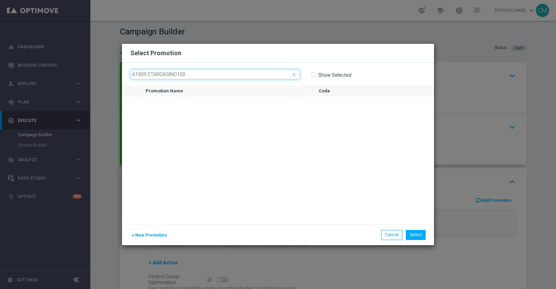
click at [136, 74] on input "61909 STARCASINO150" at bounding box center [215, 74] width 170 height 10
drag, startPoint x: 187, startPoint y: 74, endPoint x: 129, endPoint y: 67, distance: 58.7
click at [129, 67] on div "close 909 STARCASINO150 Show Selected" at bounding box center [278, 74] width 312 height 23
paste input "1909 STARCASINO16"
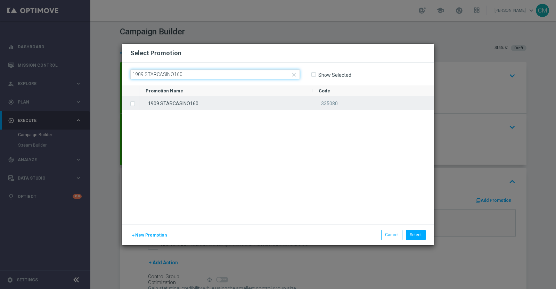
type input "1909 STARCASINO160"
click at [192, 107] on div "1909 STARCASINO160" at bounding box center [225, 103] width 173 height 14
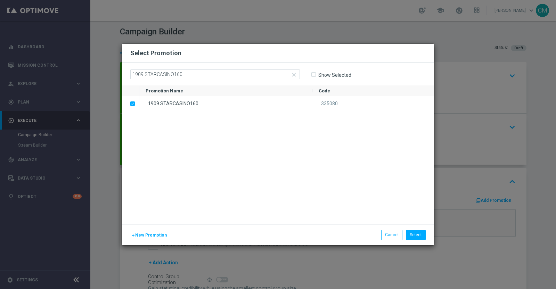
click at [411, 228] on div "add New Promotion Select Cancel" at bounding box center [278, 234] width 312 height 21
click at [414, 232] on button "Select" at bounding box center [416, 235] width 20 height 10
click at [414, 232] on div "Channel arrow_drop_down Drag here to set row groups Drag here to set column lab…" at bounding box center [332, 223] width 368 height 27
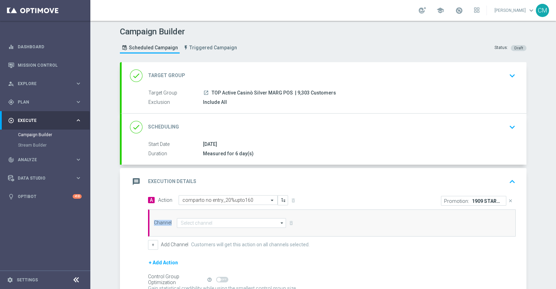
click at [414, 232] on div "Channel arrow_drop_down Drag here to set row groups Drag here to set column lab…" at bounding box center [332, 223] width 368 height 27
click at [217, 224] on input at bounding box center [231, 223] width 109 height 10
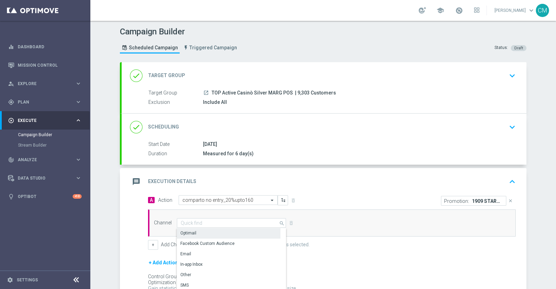
click at [207, 229] on div "Optimail" at bounding box center [229, 233] width 104 height 10
type input "Optimail"
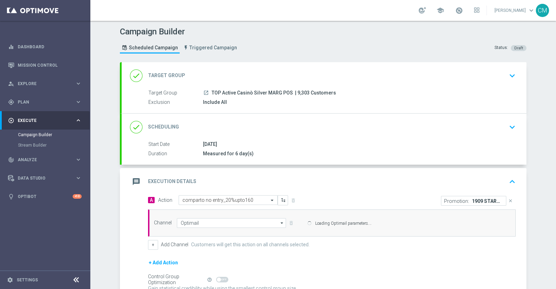
scroll to position [69, 0]
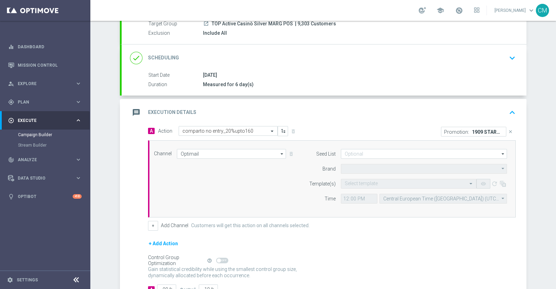
type input "Sisal Marketing"
click at [367, 185] on input "text" at bounding box center [402, 184] width 114 height 6
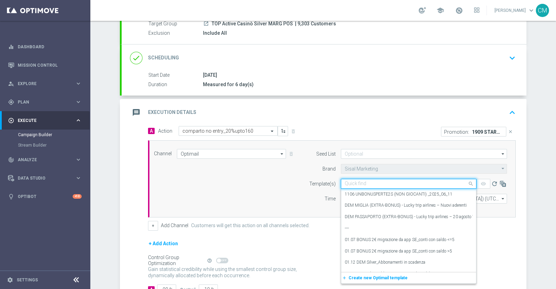
paste input "1909 STARCASINO160"
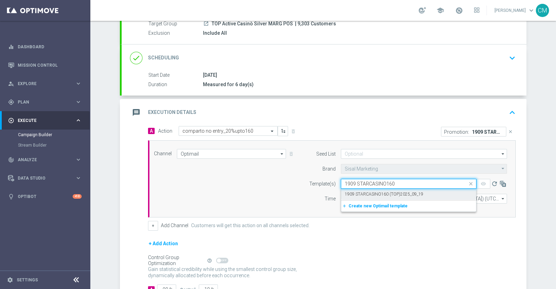
click at [378, 196] on label "1909 STARCASINO160 (TOP)2025_09_19" at bounding box center [384, 194] width 79 height 6
type input "1909 STARCASINO160"
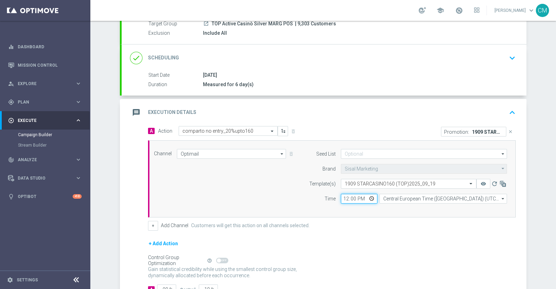
click at [344, 198] on input "12:00" at bounding box center [359, 199] width 36 height 10
type input "16:00"
click at [390, 196] on input "Central European Time (Berlin) (UTC +02:00)" at bounding box center [443, 199] width 128 height 10
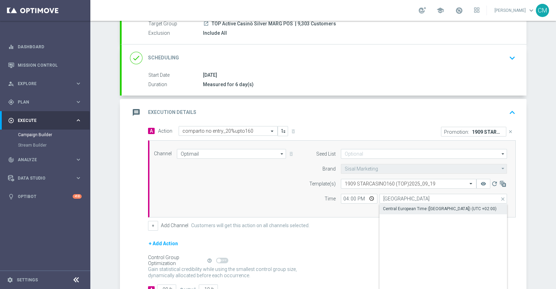
click at [399, 209] on div "Central European Time (Paris) (UTC +02:00)" at bounding box center [440, 209] width 114 height 6
type input "Central European Time (Paris) (UTC +02:00)"
click at [149, 225] on button "+" at bounding box center [153, 226] width 10 height 10
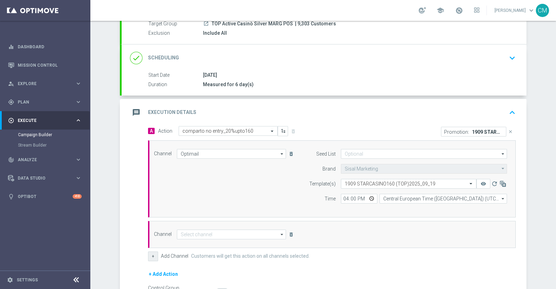
scroll to position [149, 0]
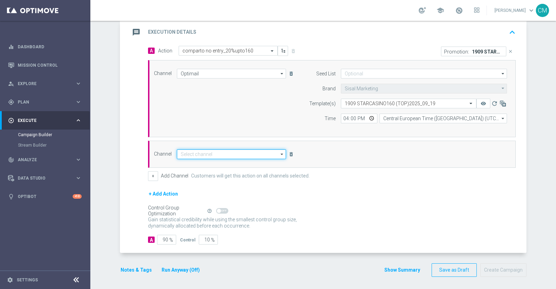
click at [191, 155] on input at bounding box center [231, 154] width 109 height 10
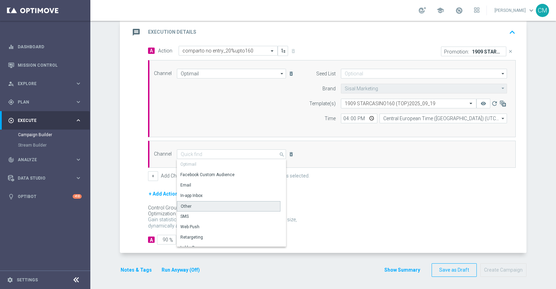
click at [200, 206] on div "Other" at bounding box center [229, 206] width 104 height 10
type input "Other"
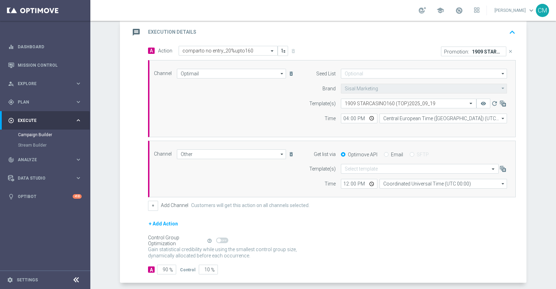
click at [384, 152] on div "Email" at bounding box center [393, 155] width 19 height 6
click at [384, 153] on input "Email" at bounding box center [386, 155] width 5 height 5
radio input "true"
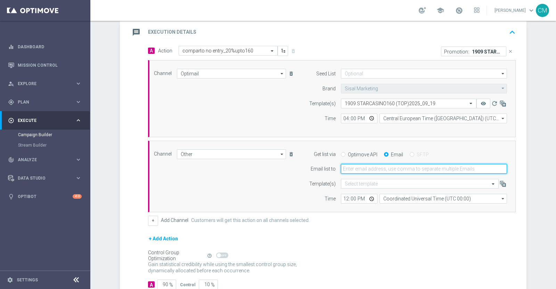
click at [366, 170] on input "email" at bounding box center [424, 169] width 166 height 10
type input "cecilia.mascelli@sisal.it"
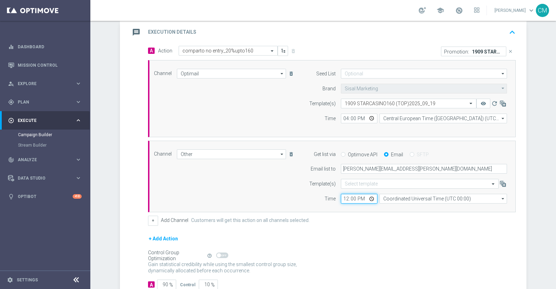
click at [345, 198] on input "12:00" at bounding box center [359, 199] width 36 height 10
type input "16:00"
click at [395, 197] on input "Coordinated Universal Time (UTC 00:00)" at bounding box center [443, 199] width 128 height 10
click at [400, 208] on div "Central European Time (Paris) (UTC +02:00)" at bounding box center [440, 209] width 114 height 6
type input "Central European Time (Paris) (UTC +02:00)"
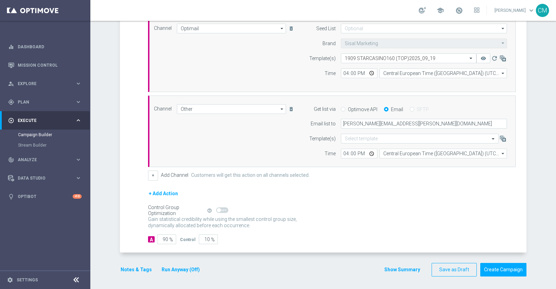
click at [397, 267] on button "Show Summary" at bounding box center [402, 270] width 36 height 8
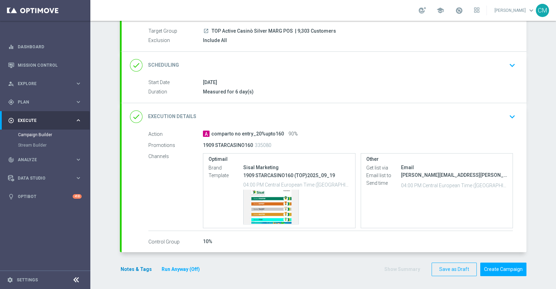
scroll to position [53, 0]
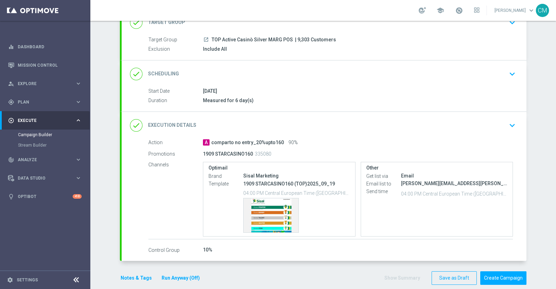
click at [133, 274] on button "Notes & Tags" at bounding box center [136, 278] width 33 height 9
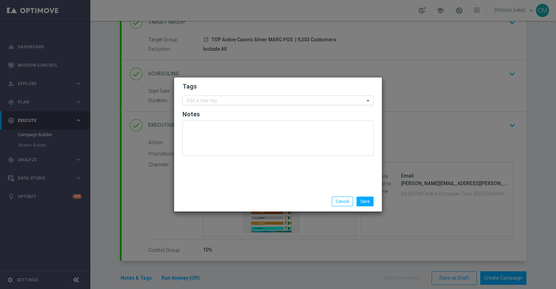
click at [196, 98] on input "text" at bounding box center [275, 101] width 178 height 6
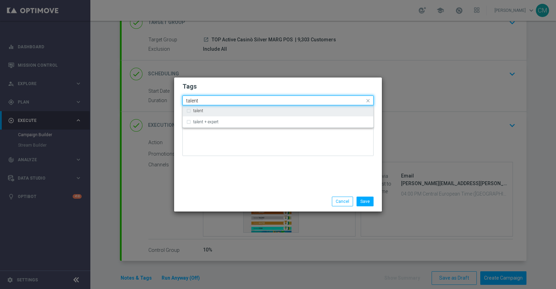
click at [204, 108] on div "talent" at bounding box center [277, 110] width 183 height 11
type input "talent"
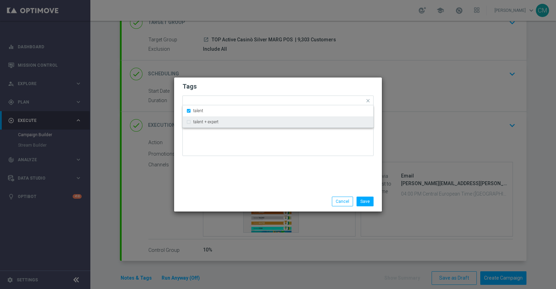
click at [217, 181] on div "Tags Quick find × talent talent talent + expert Notes" at bounding box center [278, 134] width 208 height 114
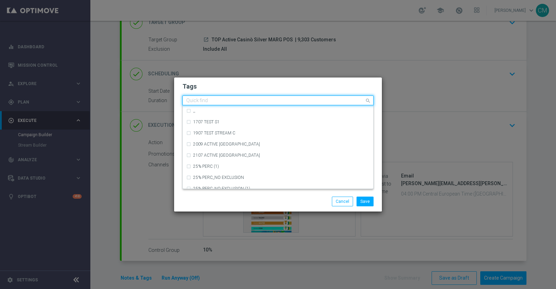
click at [236, 103] on input "text" at bounding box center [275, 101] width 178 height 6
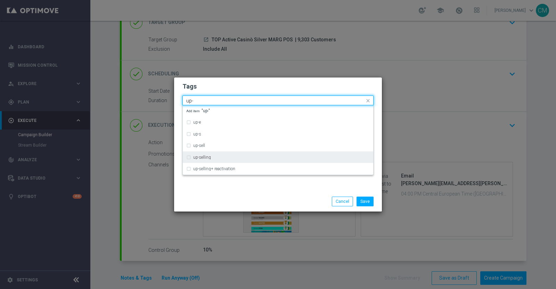
click at [228, 159] on div "up-selling" at bounding box center [281, 157] width 177 height 4
type input "up-"
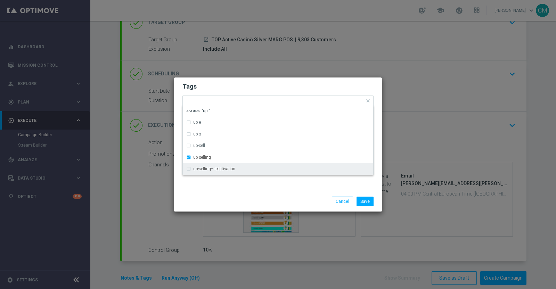
click at [241, 204] on div "Save Cancel" at bounding box center [278, 202] width 202 height 10
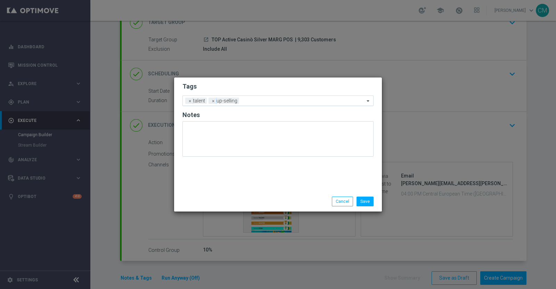
click at [254, 100] on input "text" at bounding box center [303, 101] width 123 height 6
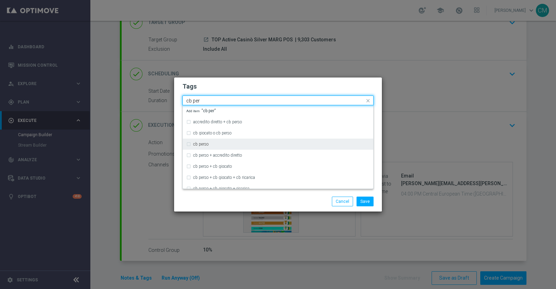
click at [239, 141] on div "cb perso" at bounding box center [277, 144] width 183 height 11
type input "cb per"
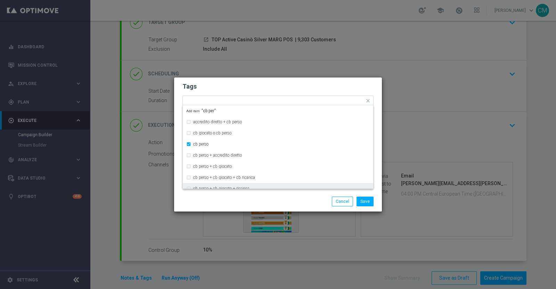
click at [246, 205] on div "Save Cancel" at bounding box center [311, 202] width 134 height 10
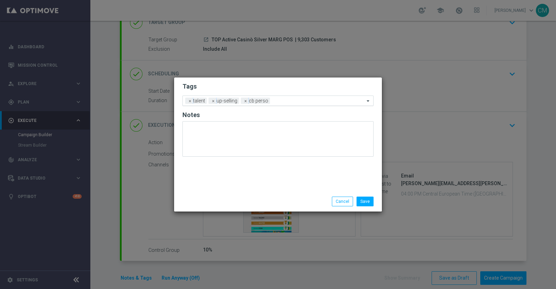
click at [276, 102] on input "text" at bounding box center [319, 101] width 92 height 6
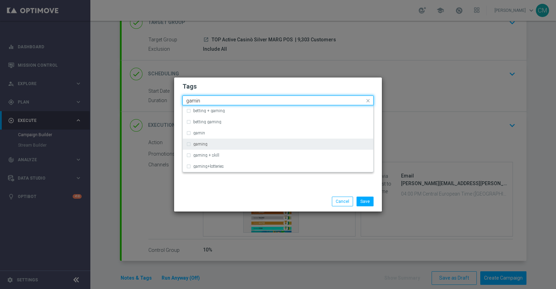
click at [239, 143] on div "gaming" at bounding box center [281, 144] width 177 height 4
type input "gamin"
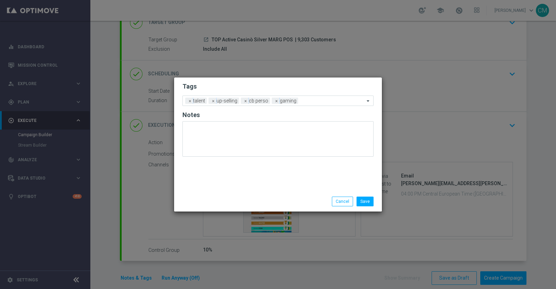
click at [271, 200] on div "Save Cancel" at bounding box center [311, 202] width 134 height 10
click at [302, 101] on input "text" at bounding box center [333, 101] width 64 height 6
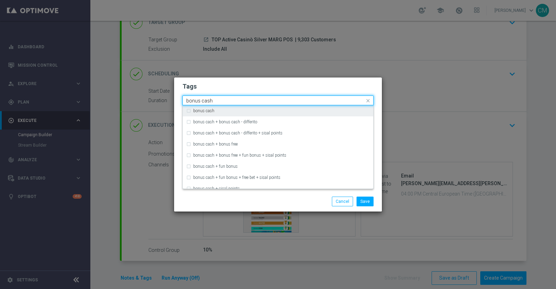
click at [283, 111] on div "bonus cash" at bounding box center [281, 111] width 177 height 4
type input "bonus cash"
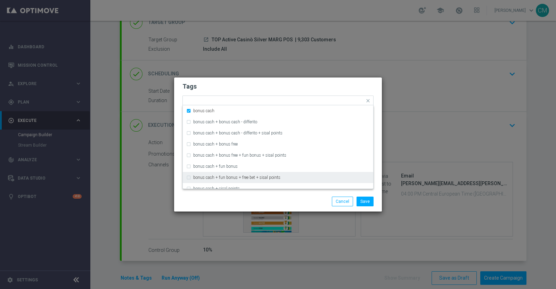
click at [283, 202] on div "Save Cancel" at bounding box center [311, 202] width 134 height 10
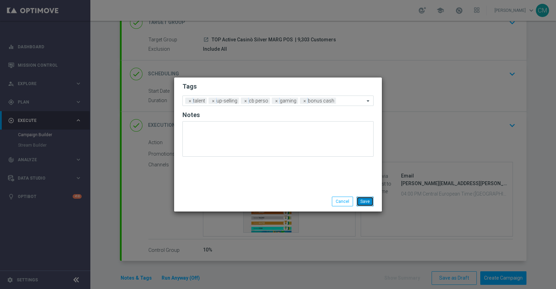
click at [363, 203] on button "Save" at bounding box center [365, 202] width 17 height 10
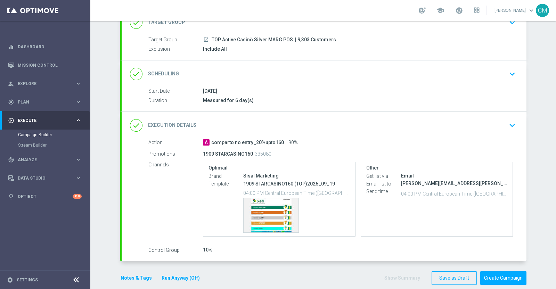
scroll to position [62, 0]
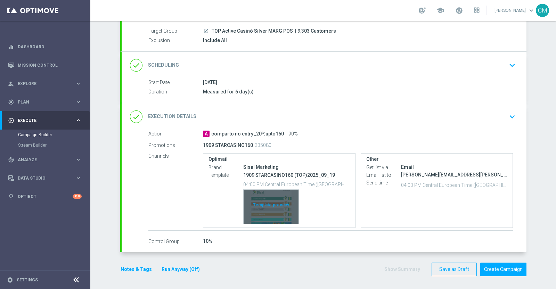
click at [272, 213] on div "Template preview" at bounding box center [271, 207] width 55 height 34
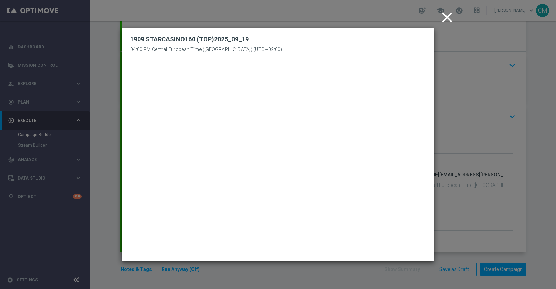
click at [442, 17] on icon "close" at bounding box center [447, 17] width 17 height 17
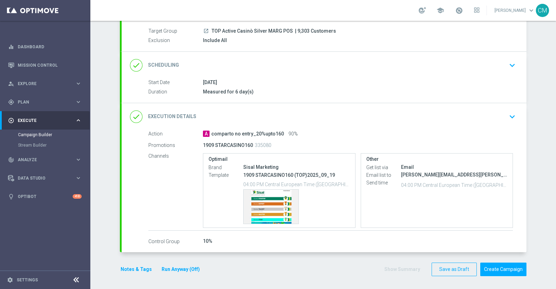
click at [173, 270] on button "Run Anyway (Off)" at bounding box center [181, 269] width 40 height 9
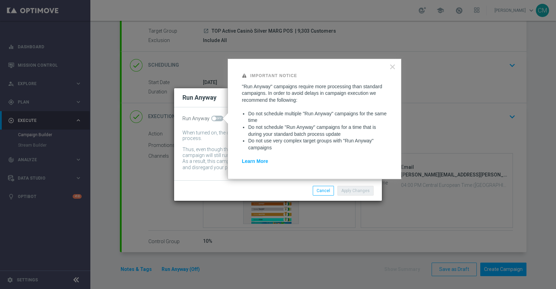
click at [215, 119] on span at bounding box center [217, 119] width 12 height 6
click at [215, 119] on input "checkbox" at bounding box center [217, 119] width 12 height 6
checkbox input "true"
click at [354, 192] on button "Apply Changes" at bounding box center [355, 191] width 36 height 10
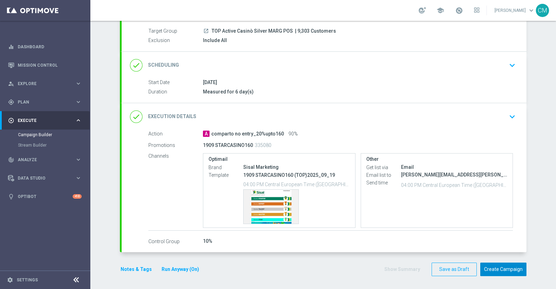
click at [503, 268] on button "Create Campaign" at bounding box center [503, 270] width 46 height 14
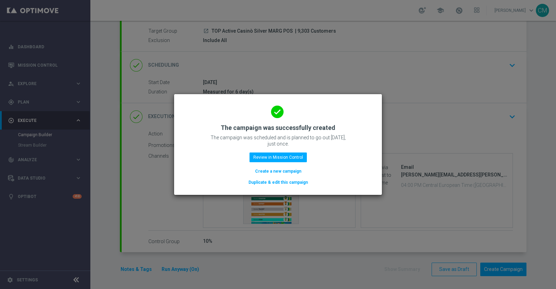
click at [279, 170] on button "Create a new campaign" at bounding box center [278, 171] width 48 height 8
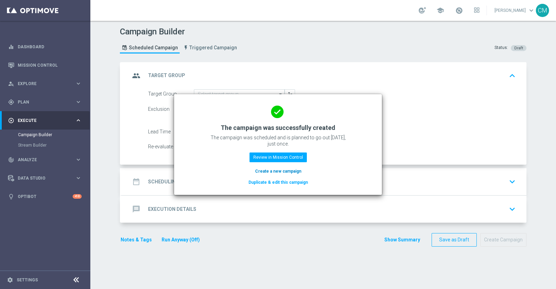
scroll to position [0, 0]
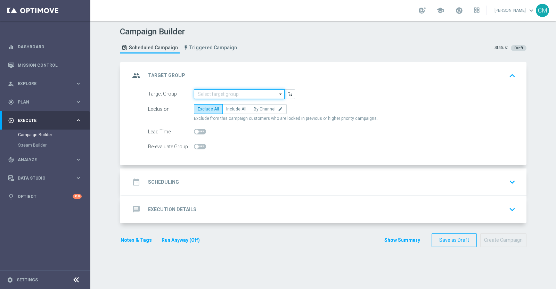
click at [237, 95] on input at bounding box center [239, 94] width 91 height 10
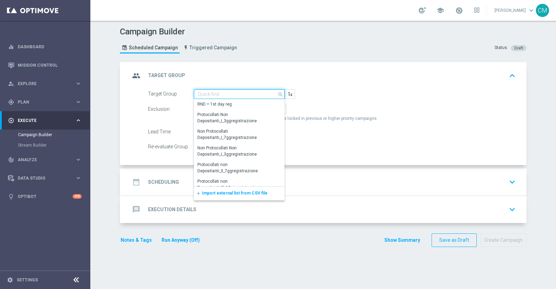
paste input "LOW Active Casinò Silver MARG POS"
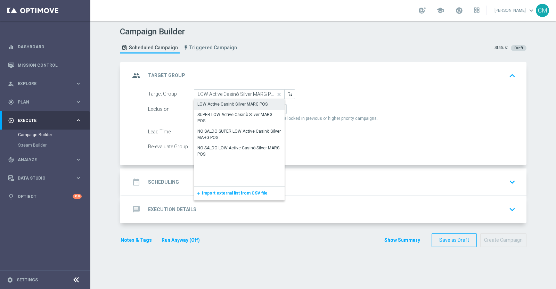
click at [238, 103] on div "LOW Active Casinò Silver MARG POS" at bounding box center [232, 104] width 70 height 6
type input "LOW Active Casinò Silver MARG POS"
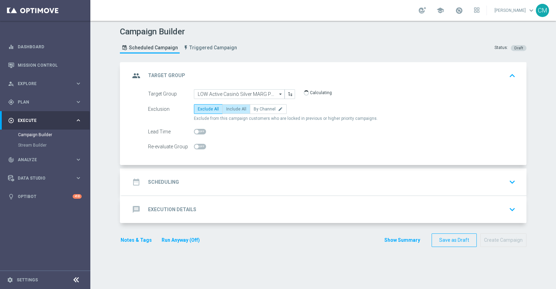
click at [233, 108] on span "Include All" at bounding box center [236, 109] width 20 height 5
click at [231, 108] on input "Include All" at bounding box center [228, 110] width 5 height 5
radio input "true"
click at [235, 171] on div "date_range Scheduling keyboard_arrow_down" at bounding box center [324, 182] width 405 height 27
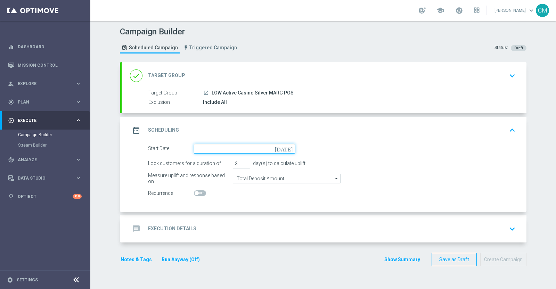
click at [214, 146] on input at bounding box center [244, 149] width 101 height 10
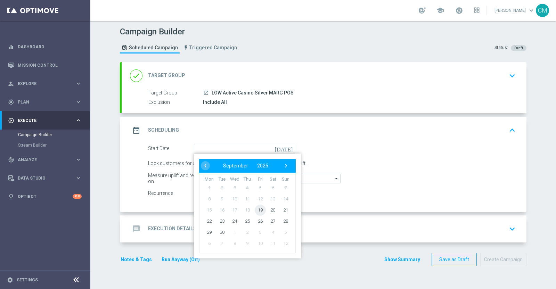
click at [261, 209] on span "19" at bounding box center [260, 209] width 11 height 11
type input "19 Sep 2025"
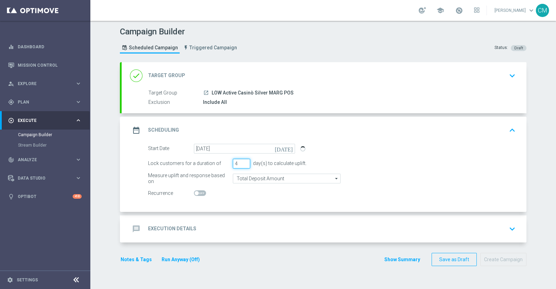
click at [243, 161] on input "4" at bounding box center [241, 164] width 17 height 10
click at [243, 161] on input "5" at bounding box center [241, 164] width 17 height 10
type input "6"
click at [243, 161] on input "6" at bounding box center [241, 164] width 17 height 10
click at [251, 177] on input "Total Deposit Amount" at bounding box center [287, 179] width 108 height 10
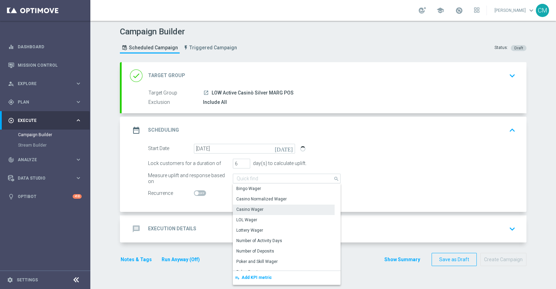
click at [257, 210] on div "Casino Wager" at bounding box center [249, 209] width 27 height 6
type input "Casino Wager"
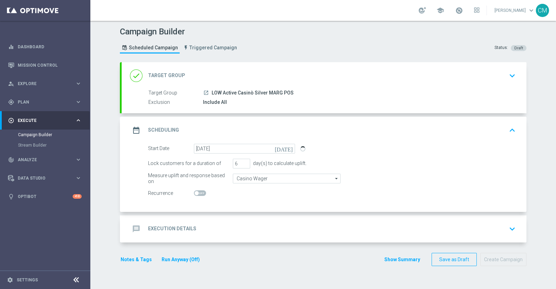
click at [228, 212] on accordion "done Target Group keyboard_arrow_down Target Group launch LOW Active Casinò Sil…" at bounding box center [323, 152] width 407 height 180
click at [228, 223] on div "message Execution Details keyboard_arrow_down" at bounding box center [324, 228] width 388 height 13
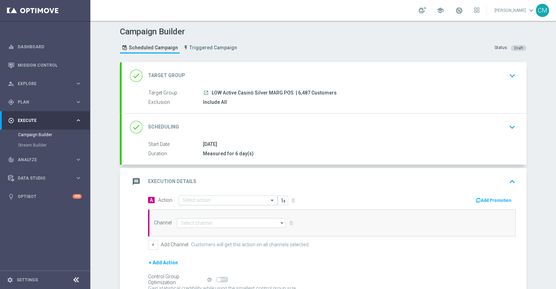
click at [234, 203] on div "Select action" at bounding box center [228, 201] width 99 height 10
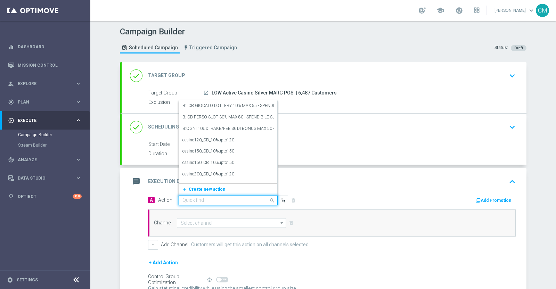
paste input "comparto no entry_20%upto120"
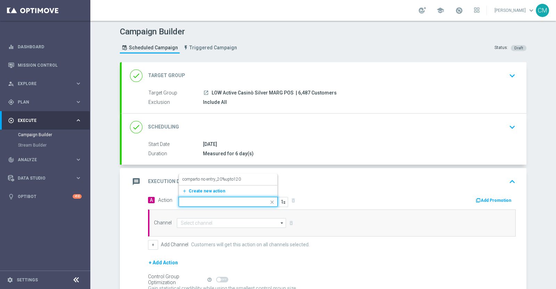
type input "comparto no entry_20%upto120"
click at [217, 173] on div "message Execution Details keyboard_arrow_up" at bounding box center [324, 181] width 405 height 27
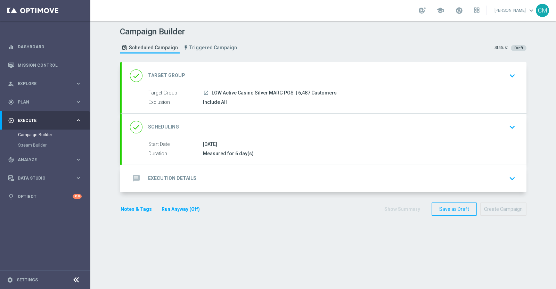
click at [217, 175] on div "message Execution Details keyboard_arrow_down" at bounding box center [324, 178] width 388 height 13
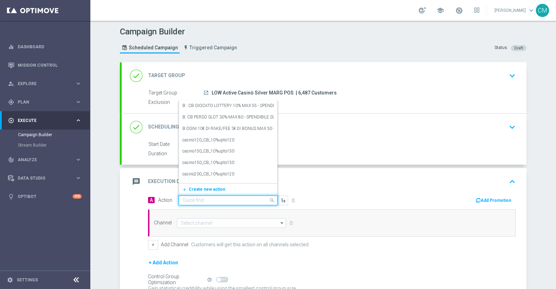
click at [207, 196] on div "Quick find" at bounding box center [228, 201] width 99 height 10
paste input "comparto no entry_20%upto120"
type input "comparto no entry_20%upto120"
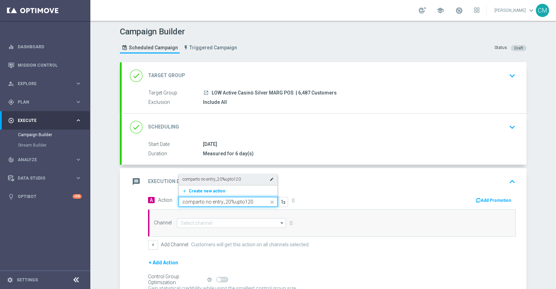
click at [210, 182] on div "comparto no entry_20%upto120 edit" at bounding box center [227, 179] width 91 height 11
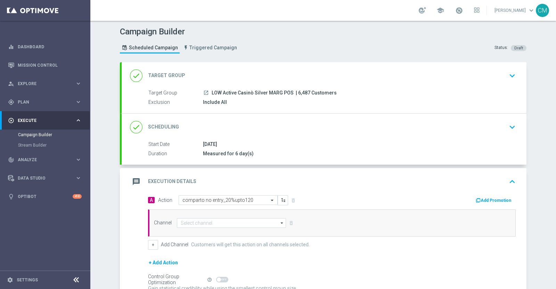
click at [476, 198] on icon "button" at bounding box center [478, 200] width 5 height 5
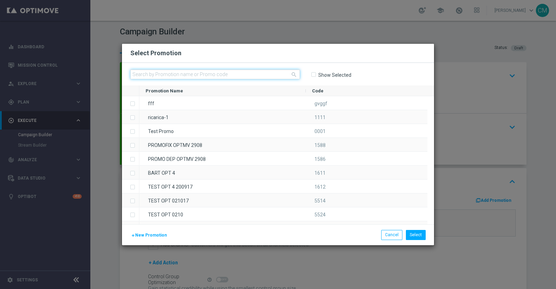
click at [226, 75] on input "text" at bounding box center [215, 74] width 170 height 10
paste input "1909 STARCASINO120"
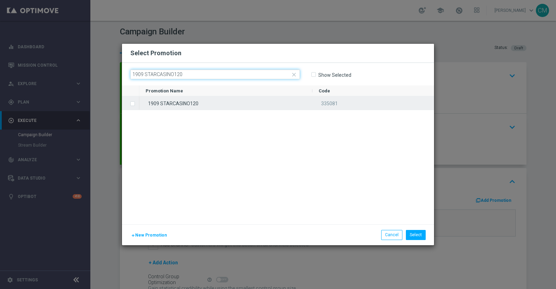
type input "1909 STARCASINO120"
click at [218, 98] on div "1909 STARCASINO120" at bounding box center [225, 103] width 173 height 14
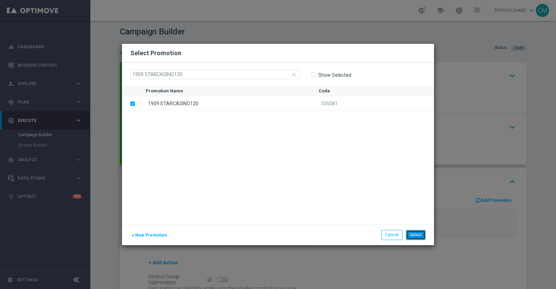
click at [424, 237] on button "Select" at bounding box center [416, 235] width 20 height 10
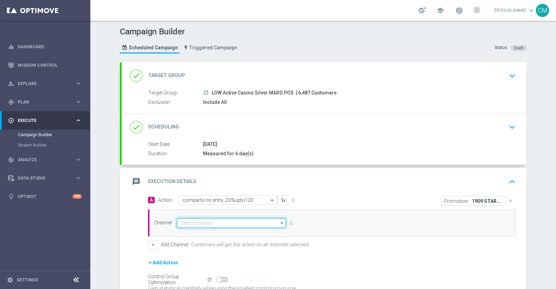
click at [201, 218] on input at bounding box center [231, 223] width 109 height 10
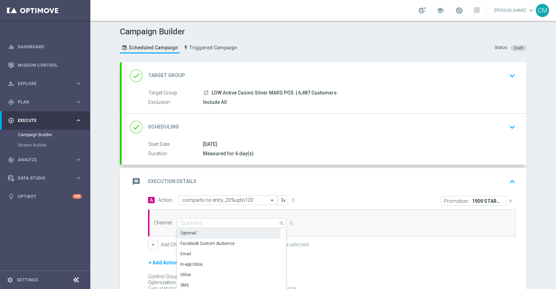
click at [202, 228] on div "Optimail" at bounding box center [229, 233] width 104 height 10
type input "Optimail"
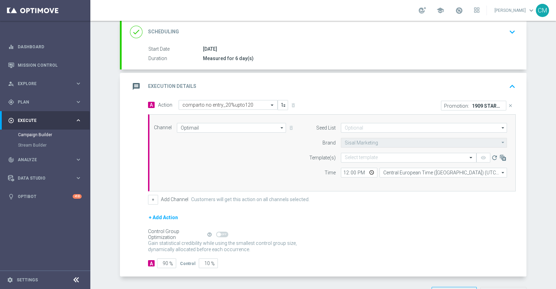
scroll to position [97, 0]
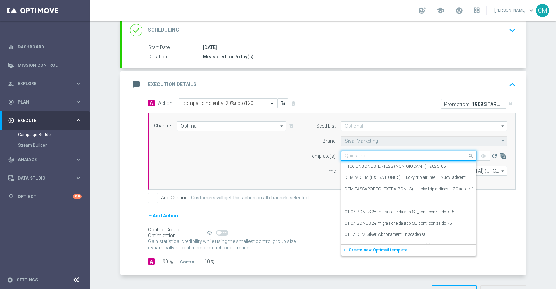
click at [347, 157] on input "text" at bounding box center [402, 156] width 114 height 6
paste input "1909 STARCASINO120"
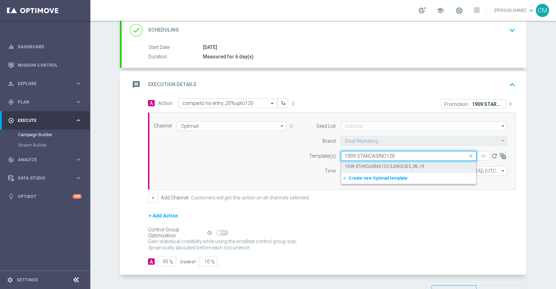
click at [373, 166] on label "1909 STARCASINO120 (LOW)2025_09_19" at bounding box center [385, 167] width 80 height 6
type input "1909 STARCASINO120"
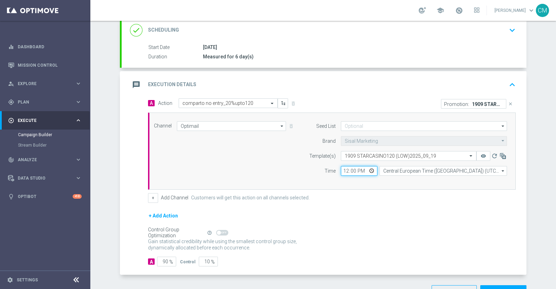
click at [344, 170] on input "12:00" at bounding box center [359, 171] width 36 height 10
type input "16:00"
click at [392, 175] on div "Seed List arrow_drop_down Drag here to set row groups Drag here to set column l…" at bounding box center [406, 151] width 212 height 60
click at [391, 174] on input "Central European Time (Berlin) (UTC +02:00)" at bounding box center [443, 171] width 128 height 10
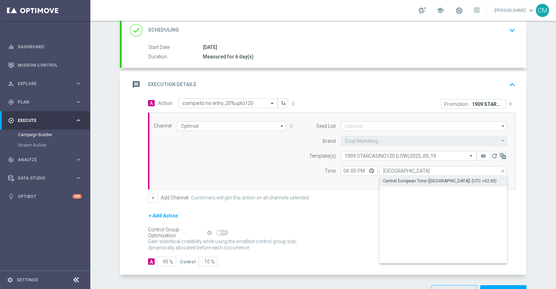
click at [396, 178] on div "Central European Time (Paris) (UTC +02:00)" at bounding box center [440, 181] width 114 height 6
type input "Central European Time (Paris) (UTC +02:00)"
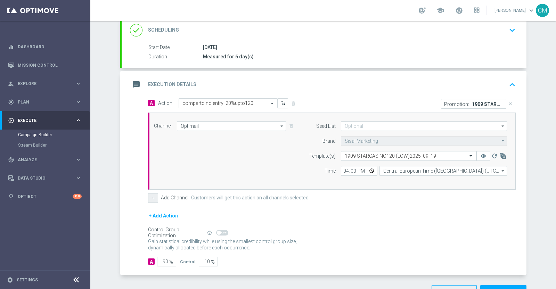
click at [148, 197] on button "+" at bounding box center [153, 198] width 10 height 10
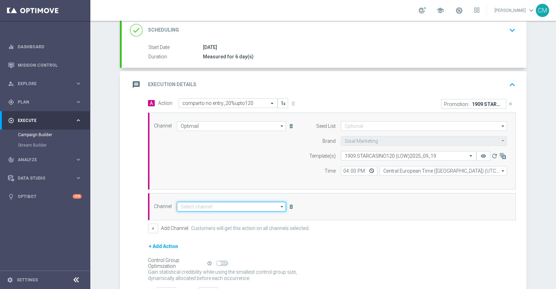
click at [212, 207] on input at bounding box center [231, 207] width 109 height 10
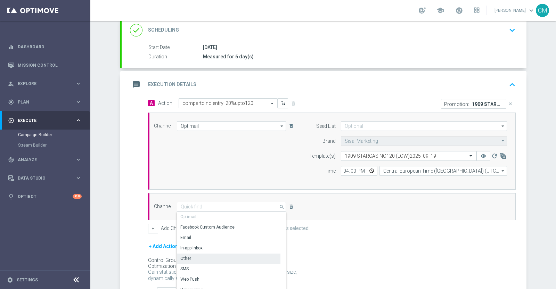
click at [204, 261] on div "Other" at bounding box center [229, 259] width 104 height 10
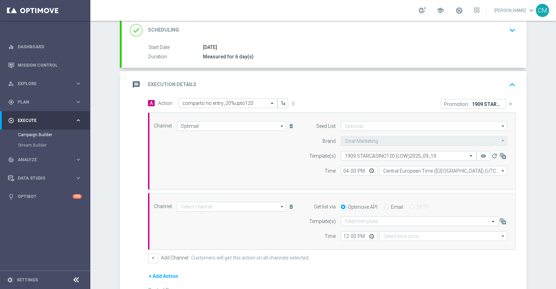
type input "Other"
type input "Coordinated Universal Time (UTC 00:00)"
click at [392, 205] on label "Email" at bounding box center [397, 207] width 12 height 6
click at [388, 205] on input "Email" at bounding box center [386, 207] width 5 height 5
radio input "true"
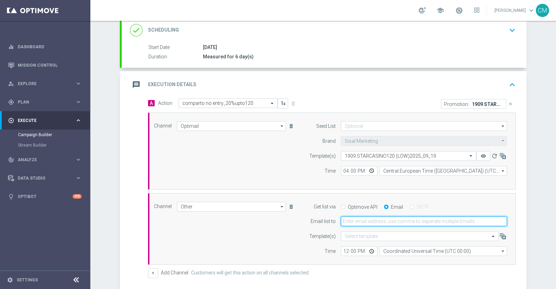
click at [357, 223] on input "email" at bounding box center [424, 221] width 166 height 10
type input "cecilia.mascelli@sisal.it"
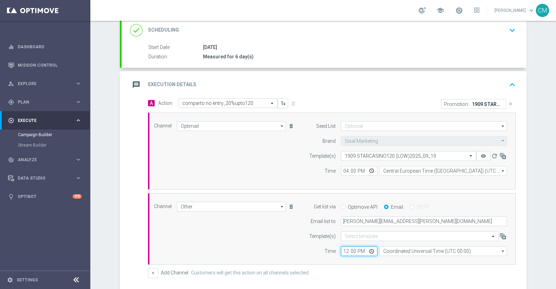
click at [344, 252] on input "12:00" at bounding box center [359, 251] width 36 height 10
type input "16:00"
click at [379, 251] on input "Coordinated Universal Time (UTC 00:00)" at bounding box center [443, 251] width 128 height 10
click at [427, 260] on div "Central European Time (Paris) (UTC +02:00)" at bounding box center [440, 261] width 114 height 6
type input "Central European Time (Paris) (UTC +02:00)"
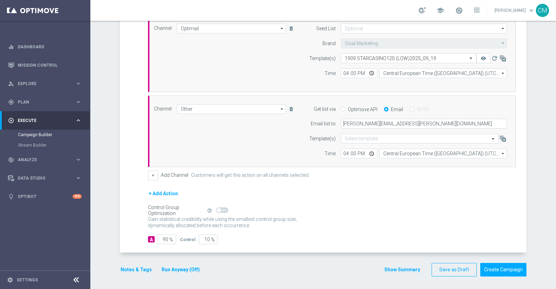
click at [404, 267] on button "Show Summary" at bounding box center [402, 270] width 36 height 8
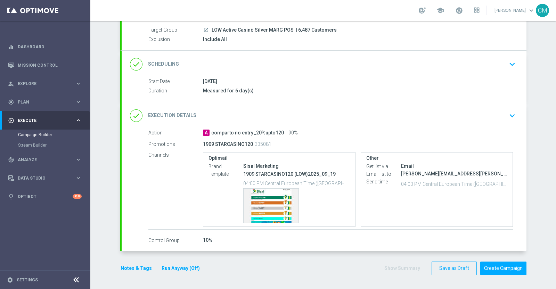
scroll to position [62, 0]
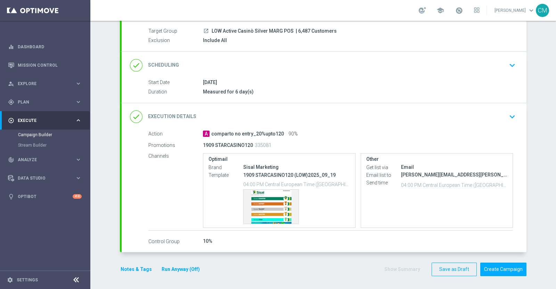
click at [130, 265] on button "Notes & Tags" at bounding box center [136, 269] width 33 height 9
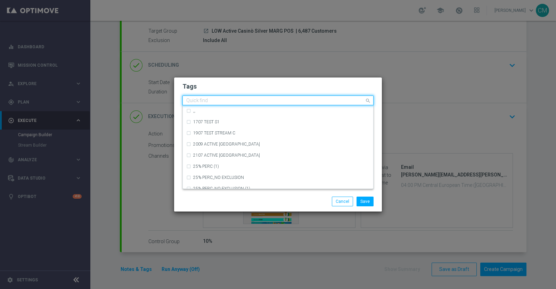
click at [200, 98] on input "text" at bounding box center [275, 101] width 178 height 6
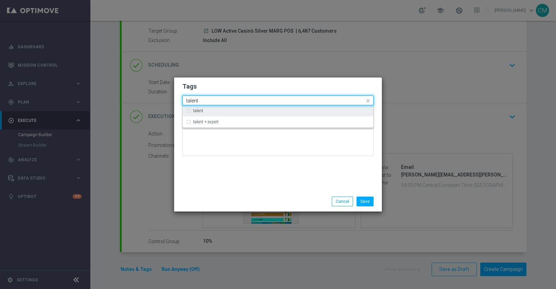
click at [206, 109] on div "talent" at bounding box center [281, 111] width 177 height 4
type input "talent"
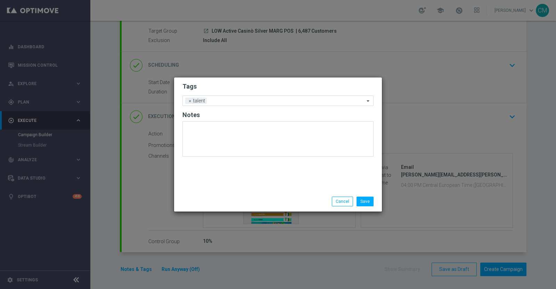
click at [230, 185] on div "Tags Add a new tag × talent Notes" at bounding box center [278, 134] width 208 height 114
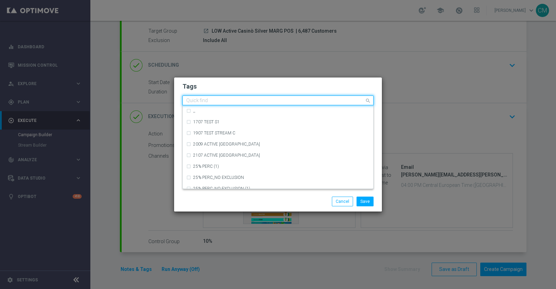
click at [237, 97] on div "Quick find × talent" at bounding box center [274, 100] width 182 height 9
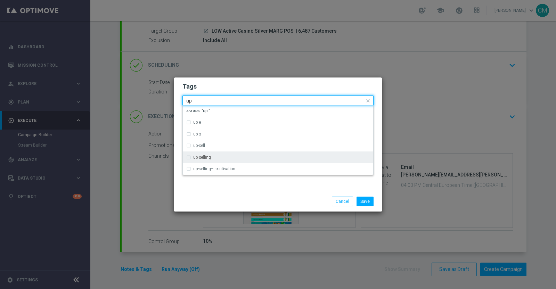
click at [229, 154] on div "up-selling" at bounding box center [277, 157] width 183 height 11
type input "up-"
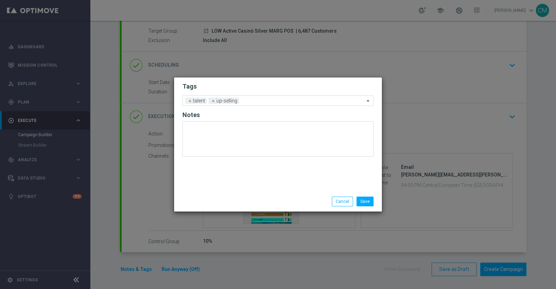
click at [238, 193] on div "Save Cancel" at bounding box center [278, 201] width 208 height 20
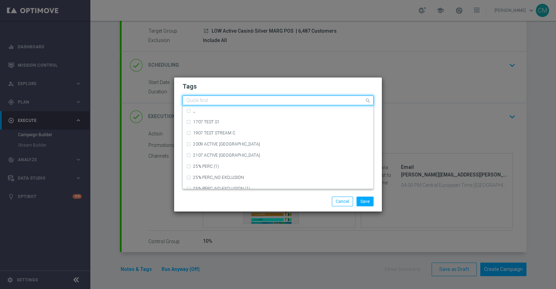
click at [258, 101] on input "text" at bounding box center [275, 101] width 178 height 6
click at [240, 147] on div "cb perso" at bounding box center [277, 144] width 183 height 11
type input "cb pe"
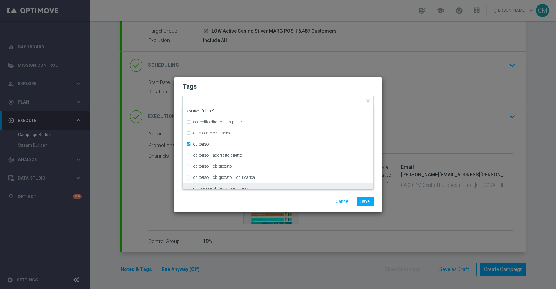
click at [247, 199] on div "Save Cancel" at bounding box center [311, 202] width 134 height 10
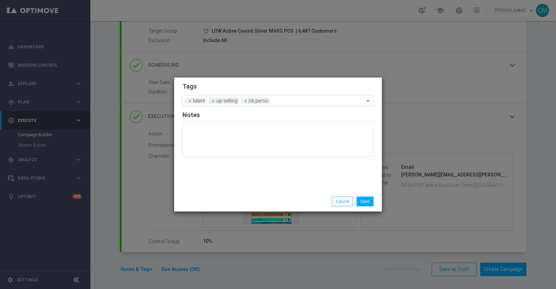
click at [290, 101] on input "text" at bounding box center [319, 101] width 92 height 6
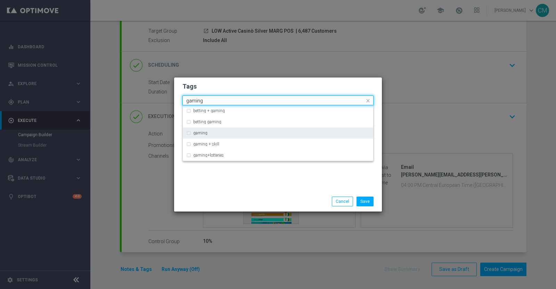
click at [252, 136] on div "gaming" at bounding box center [277, 133] width 183 height 11
type input "gaming"
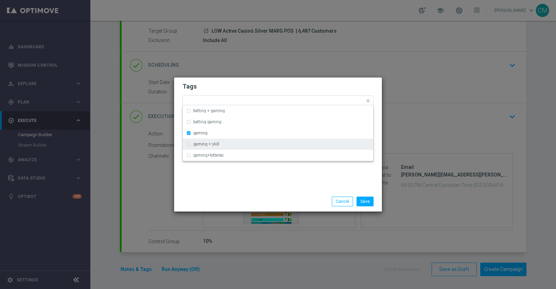
click at [256, 207] on div "Save Cancel" at bounding box center [278, 201] width 208 height 20
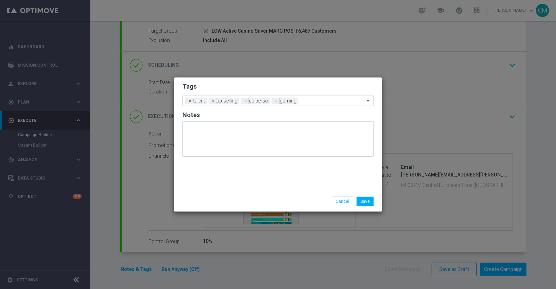
click at [317, 99] on input "text" at bounding box center [333, 101] width 64 height 6
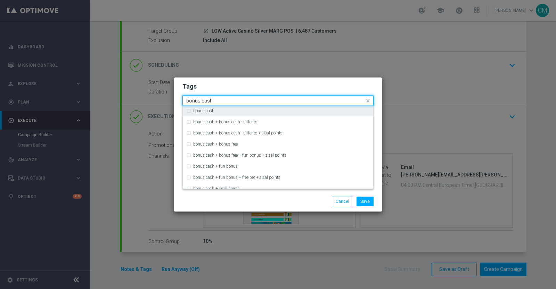
click at [296, 109] on div "bonus cash" at bounding box center [281, 111] width 177 height 4
type input "bonus cash"
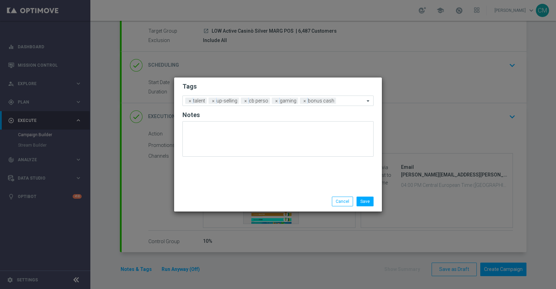
click at [299, 198] on div "Save Cancel" at bounding box center [311, 202] width 134 height 10
click at [363, 203] on button "Save" at bounding box center [365, 202] width 17 height 10
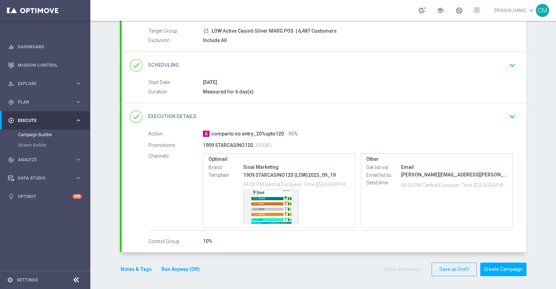
click at [166, 272] on div "Notes & Tags Run Anyway (Off)" at bounding box center [164, 270] width 89 height 14
click at [169, 272] on button "Run Anyway (Off)" at bounding box center [181, 269] width 40 height 9
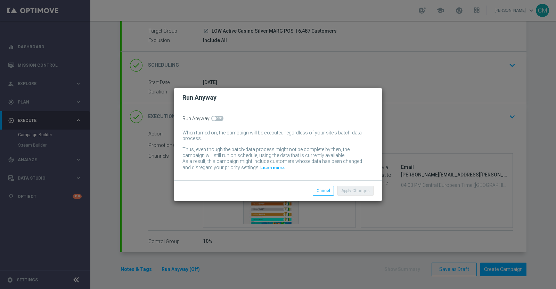
click at [214, 121] on switch at bounding box center [217, 119] width 12 height 6
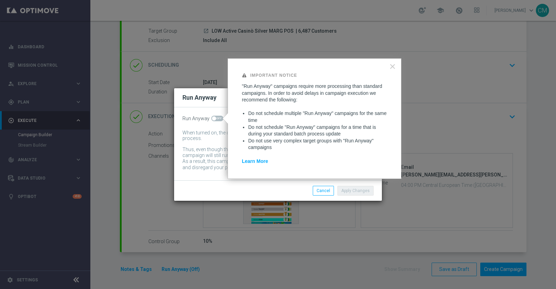
click at [219, 121] on span at bounding box center [217, 119] width 12 height 6
click at [219, 121] on input "checkbox" at bounding box center [217, 119] width 12 height 6
checkbox input "true"
click at [359, 190] on button "Apply Changes" at bounding box center [355, 191] width 36 height 10
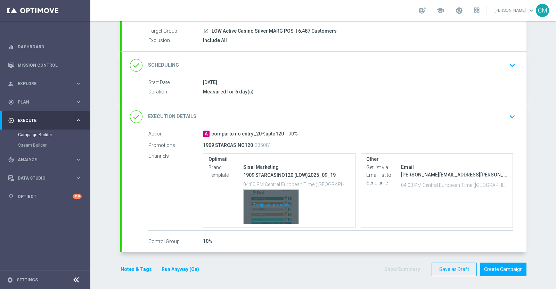
click at [255, 194] on div "Template preview" at bounding box center [271, 207] width 55 height 34
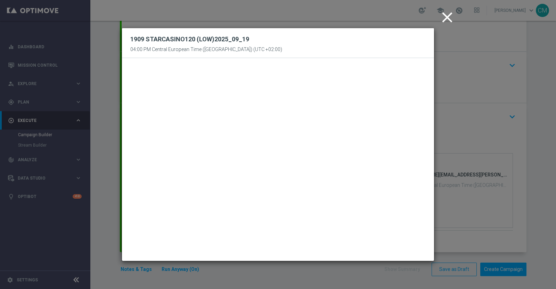
click at [450, 16] on icon "close" at bounding box center [447, 17] width 17 height 17
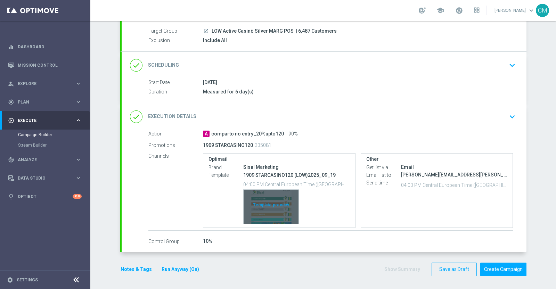
click at [263, 198] on div "Template preview" at bounding box center [271, 207] width 55 height 34
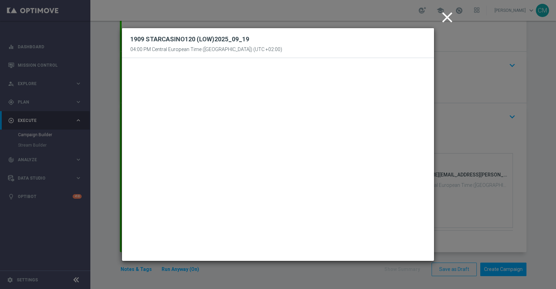
click at [442, 20] on icon "close" at bounding box center [447, 17] width 17 height 17
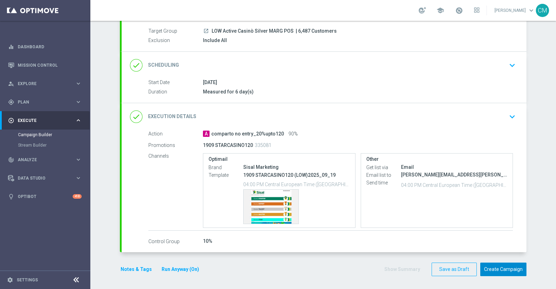
click at [502, 269] on button "Create Campaign" at bounding box center [503, 270] width 46 height 14
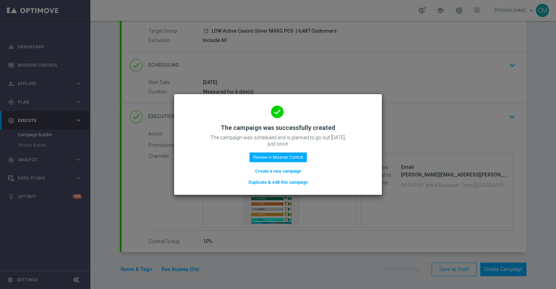
click at [275, 170] on button "Create a new campaign" at bounding box center [278, 171] width 48 height 8
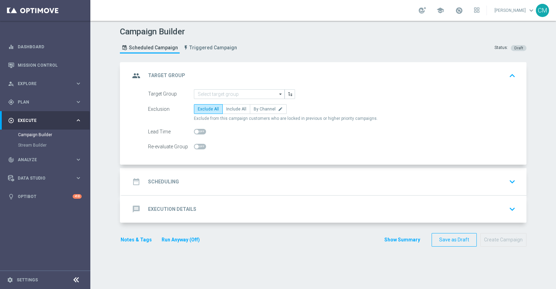
scroll to position [0, 0]
click at [207, 95] on input at bounding box center [239, 94] width 91 height 10
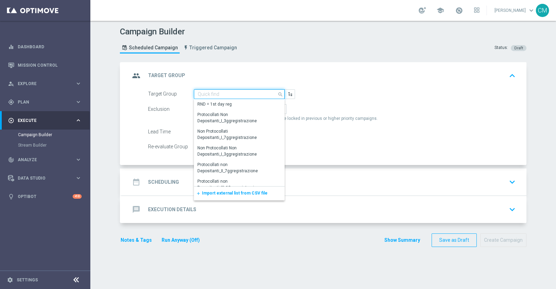
paste input "SUPER LOW Active Casinò Silver MARG POS"
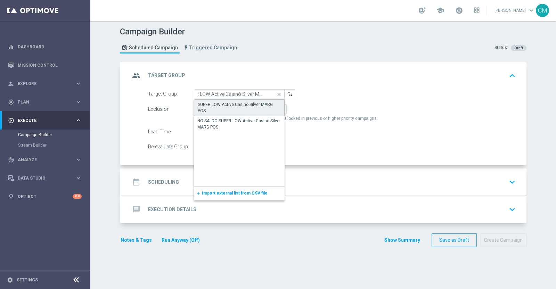
click at [229, 106] on div "SUPER LOW Active Casinò Silver MARG POS" at bounding box center [239, 107] width 83 height 13
type input "SUPER LOW Active Casinò Silver MARG POS"
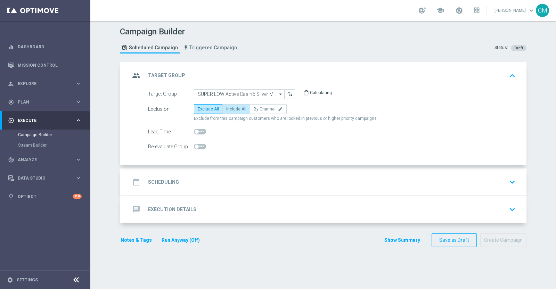
click at [233, 108] on span "Include All" at bounding box center [236, 109] width 20 height 5
click at [231, 108] on input "Include All" at bounding box center [228, 110] width 5 height 5
radio input "true"
click at [232, 173] on div "date_range Scheduling keyboard_arrow_down" at bounding box center [324, 182] width 405 height 27
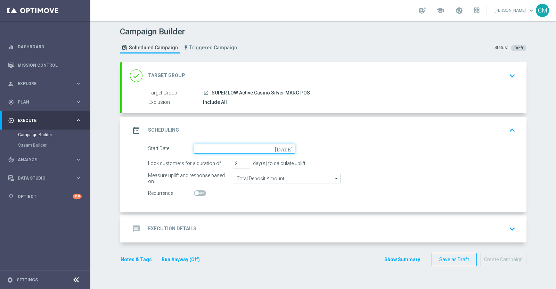
click at [219, 150] on input at bounding box center [244, 149] width 101 height 10
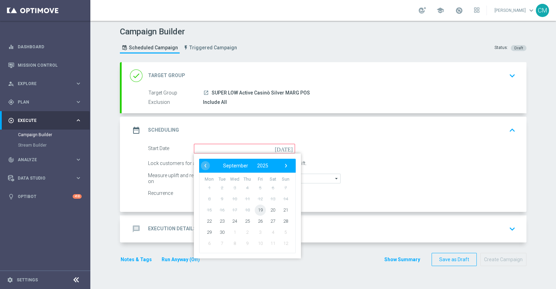
click at [256, 209] on span "19" at bounding box center [260, 209] width 11 height 11
type input "19 Sep 2025"
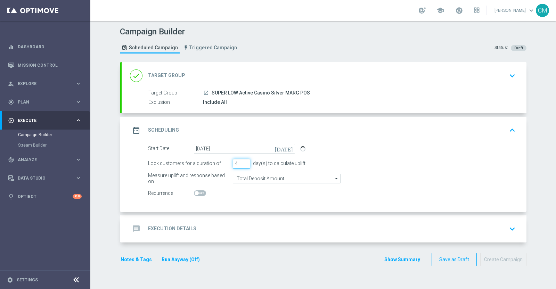
click at [242, 161] on input "4" at bounding box center [241, 164] width 17 height 10
click at [242, 161] on input "5" at bounding box center [241, 164] width 17 height 10
type input "6"
click at [242, 161] on input "6" at bounding box center [241, 164] width 17 height 10
click at [247, 174] on input "Total Deposit Amount" at bounding box center [287, 179] width 108 height 10
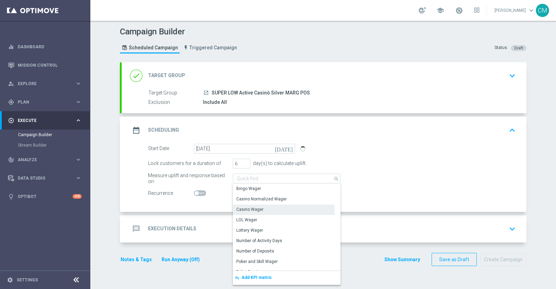
click at [253, 205] on div "Casino Wager" at bounding box center [284, 210] width 102 height 10
type input "Casino Wager"
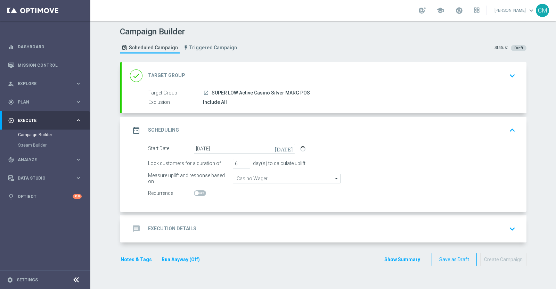
click at [248, 229] on div "message Execution Details keyboard_arrow_down" at bounding box center [324, 228] width 388 height 13
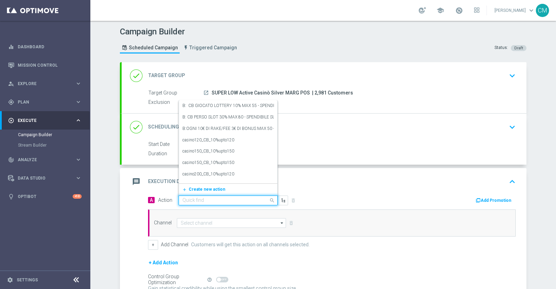
click at [218, 200] on input "text" at bounding box center [220, 201] width 77 height 6
paste input "comparto no entry_20%upto100"
type input "comparto no entry_20%upto100"
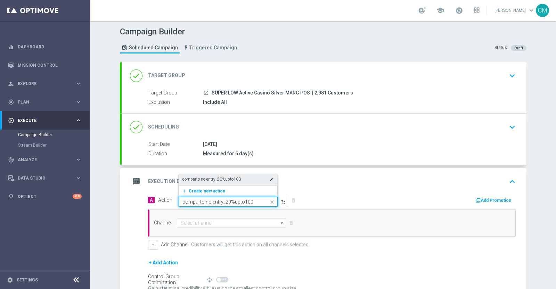
click at [215, 180] on label "comparto no entry_20%upto100" at bounding box center [211, 180] width 58 height 6
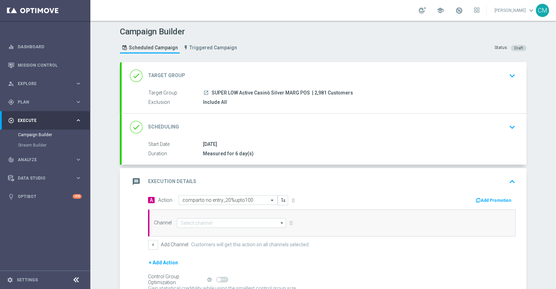
click at [499, 197] on button "Add Promotion" at bounding box center [494, 201] width 39 height 8
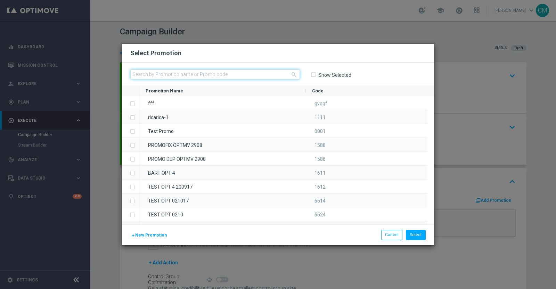
click at [219, 74] on input "text" at bounding box center [215, 74] width 170 height 10
paste input "1909 STARCASINO100"
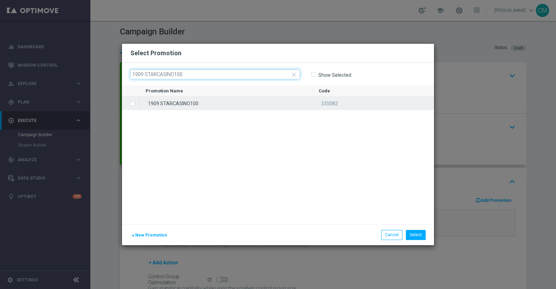
type input "1909 STARCASINO100"
click at [224, 102] on div "1909 STARCASINO100" at bounding box center [225, 103] width 173 height 14
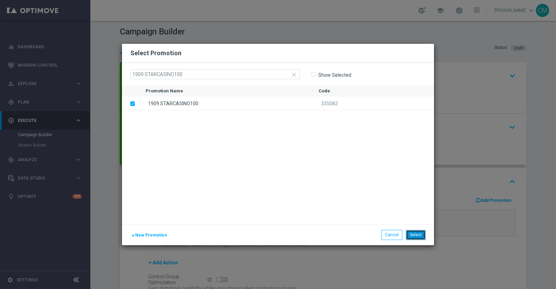
click at [424, 230] on button "Select" at bounding box center [416, 235] width 20 height 10
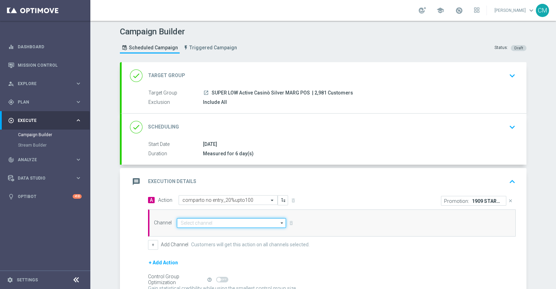
click at [236, 218] on input at bounding box center [231, 223] width 109 height 10
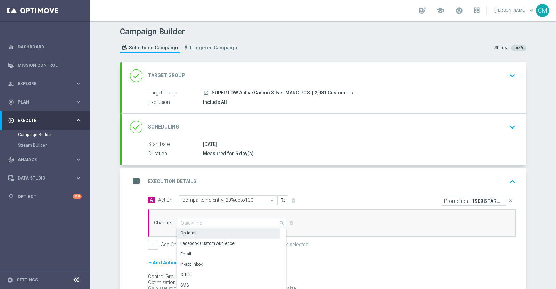
click at [219, 232] on div "Optimail" at bounding box center [229, 233] width 104 height 10
type input "Optimail"
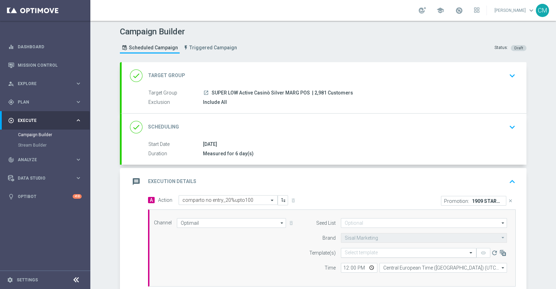
click at [382, 250] on input "text" at bounding box center [402, 253] width 114 height 6
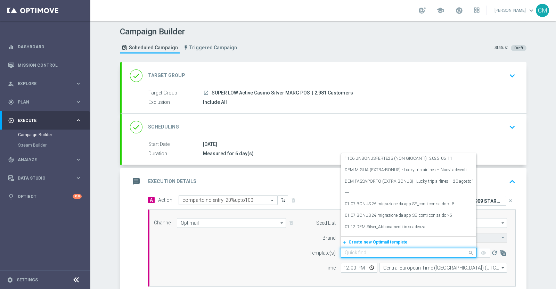
paste input "1909 STARCASINO100"
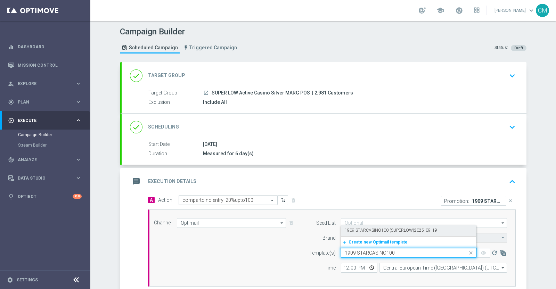
click at [375, 231] on label "1909 STARCASINO100 (SUPERLOW)2025_09_19" at bounding box center [391, 231] width 92 height 6
type input "1909 STARCASINO100"
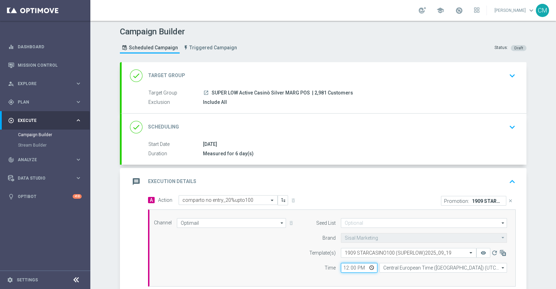
click at [343, 266] on input "12:00" at bounding box center [359, 268] width 36 height 10
type input "16:00"
click at [394, 270] on input "Central European Time (Berlin) (UTC +02:00)" at bounding box center [443, 268] width 128 height 10
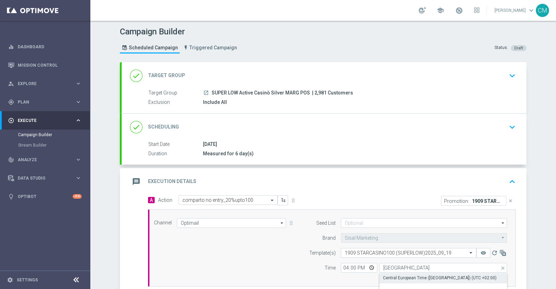
click at [397, 276] on div "Central European Time (Paris) (UTC +02:00)" at bounding box center [440, 278] width 114 height 6
type input "Central European Time (Paris) (UTC +02:00)"
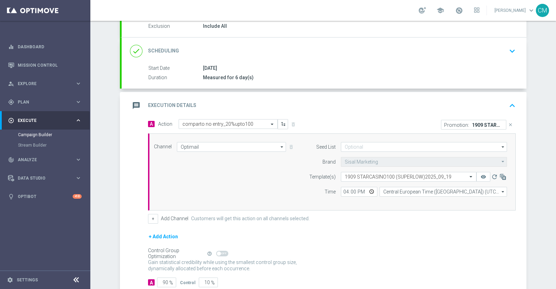
scroll to position [88, 0]
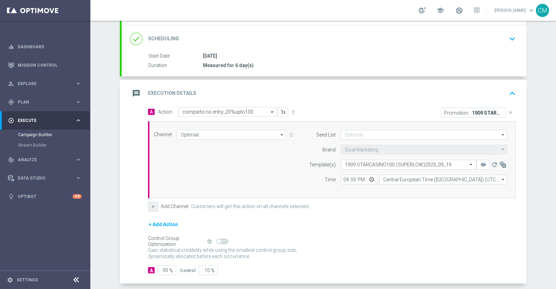
click at [151, 208] on button "+" at bounding box center [153, 207] width 10 height 10
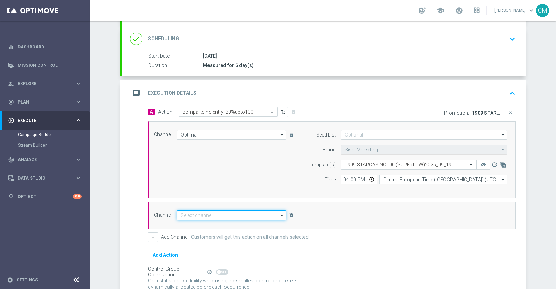
click at [212, 214] on input at bounding box center [231, 216] width 109 height 10
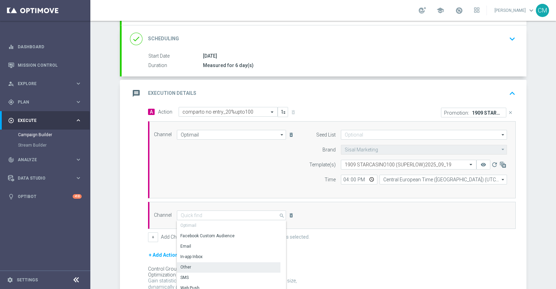
click at [206, 267] on div "Other" at bounding box center [229, 267] width 104 height 10
type input "Other"
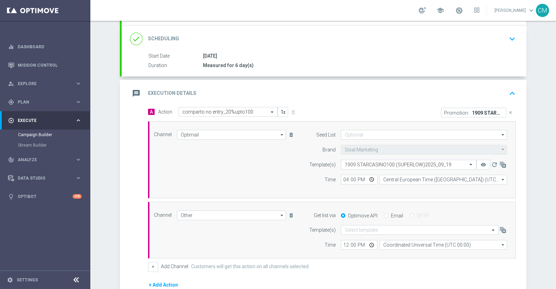
click at [384, 216] on input "Email" at bounding box center [386, 216] width 5 height 5
radio input "true"
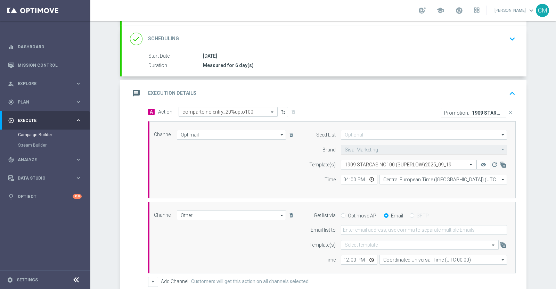
click at [384, 216] on input "Email" at bounding box center [386, 216] width 5 height 5
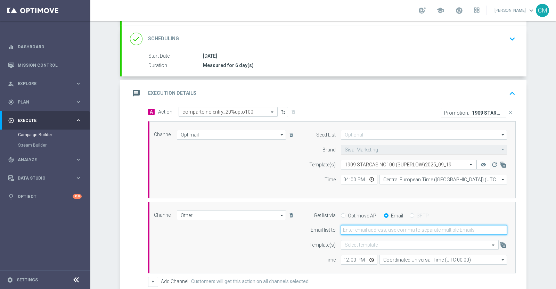
click at [374, 227] on input "email" at bounding box center [424, 230] width 166 height 10
type input "cecilia.mascelli@sisal.it"
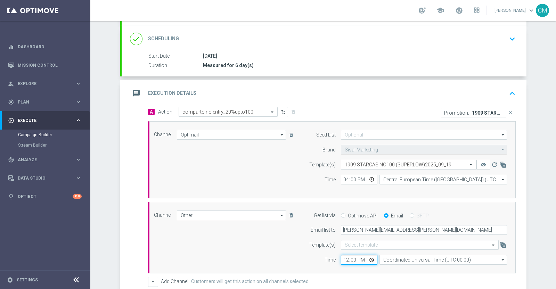
click at [344, 259] on input "12:00" at bounding box center [359, 260] width 36 height 10
type input "16:00"
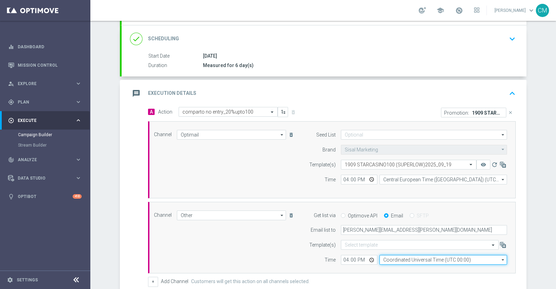
click at [392, 256] on input "Coordinated Universal Time (UTC 00:00)" at bounding box center [443, 260] width 128 height 10
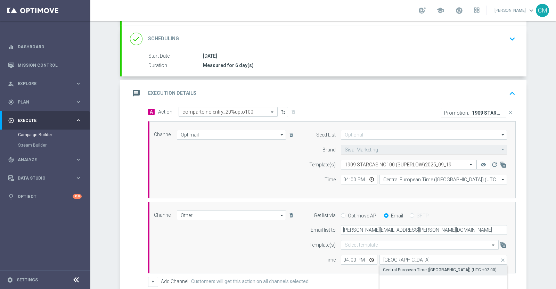
click at [402, 270] on div "Central European Time (Paris) (UTC +02:00)" at bounding box center [440, 270] width 114 height 6
type input "Central European Time (Paris) (UTC +02:00)"
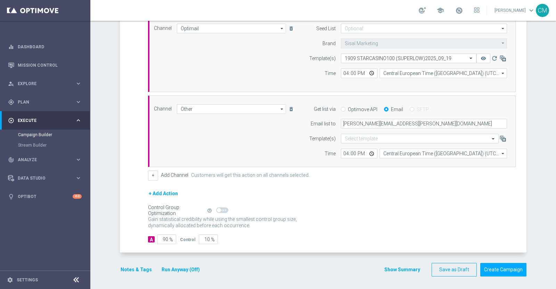
click at [402, 270] on button "Show Summary" at bounding box center [402, 270] width 36 height 8
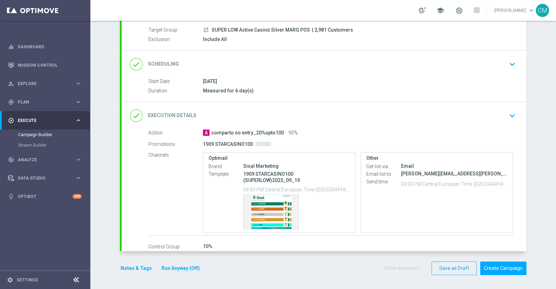
scroll to position [62, 0]
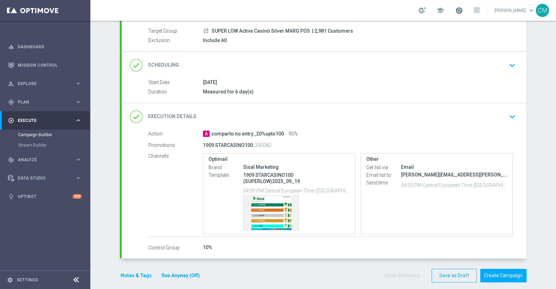
click at [461, 11] on span at bounding box center [459, 11] width 8 height 8
click at [122, 271] on button "Notes & Tags" at bounding box center [136, 275] width 33 height 9
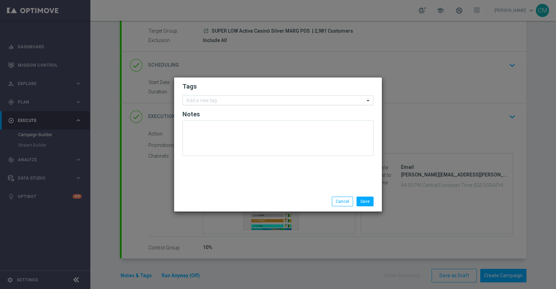
click at [201, 100] on input "text" at bounding box center [275, 101] width 178 height 6
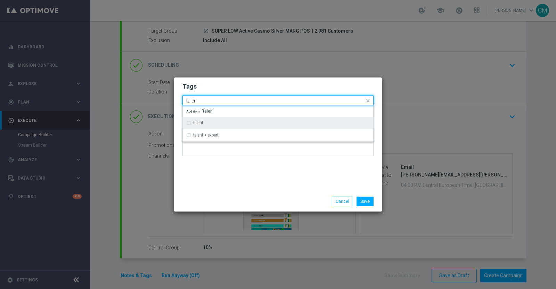
click at [208, 117] on div "talent" at bounding box center [277, 122] width 183 height 11
type input "talen"
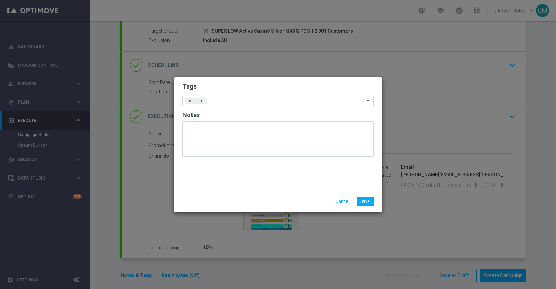
click at [224, 177] on div "Tags Add a new tag × talent Notes" at bounding box center [278, 134] width 208 height 114
click at [217, 103] on input "text" at bounding box center [287, 101] width 155 height 6
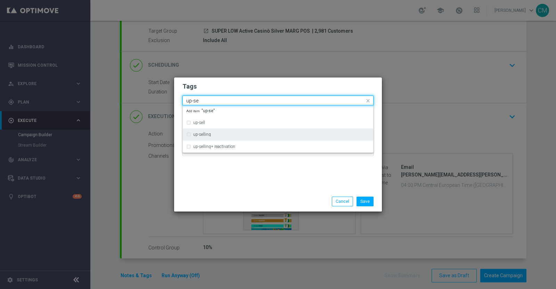
click at [222, 136] on div "up-selling" at bounding box center [281, 134] width 177 height 4
type input "up-se"
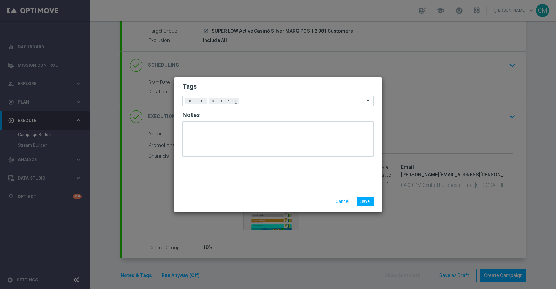
click at [231, 165] on div "Tags Add a new tag × talent × up-selling Notes" at bounding box center [278, 134] width 208 height 114
click at [245, 102] on input "text" at bounding box center [303, 101] width 123 height 6
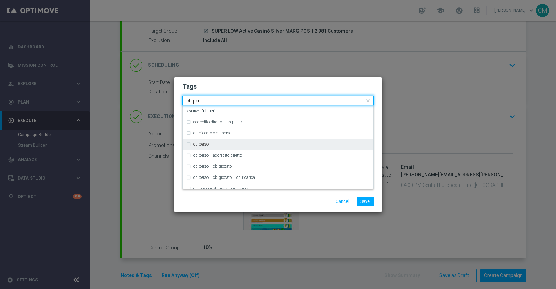
click at [239, 141] on div "cb perso" at bounding box center [277, 144] width 183 height 11
type input "cb per"
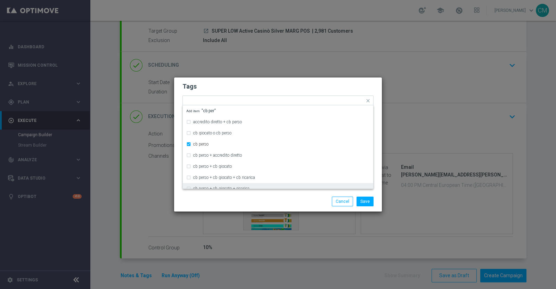
click at [263, 203] on div "Save Cancel" at bounding box center [311, 202] width 134 height 10
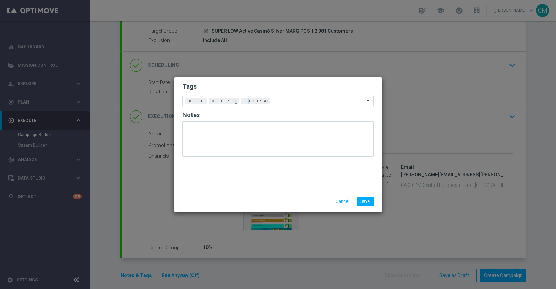
click at [292, 97] on div "Add a new tag × talent × up-selling × cb perso" at bounding box center [274, 101] width 182 height 10
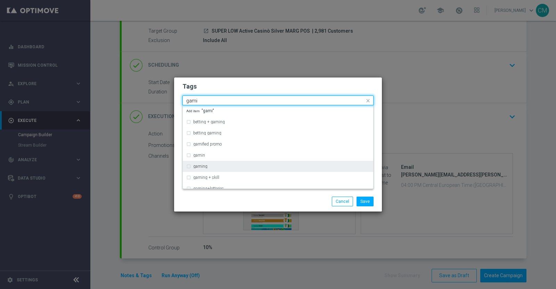
click at [219, 166] on div "gaming" at bounding box center [281, 166] width 177 height 4
type input "gami"
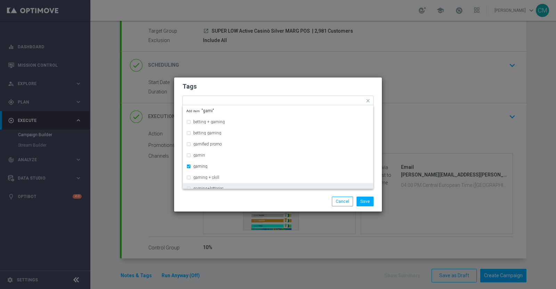
click at [251, 206] on div "Save Cancel" at bounding box center [311, 202] width 134 height 10
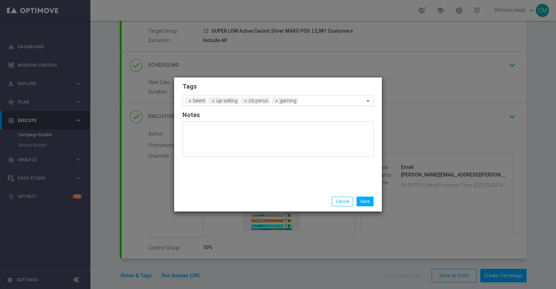
click at [305, 98] on div "Add a new tag × talent × up-selling × cb perso × gaming" at bounding box center [274, 101] width 182 height 10
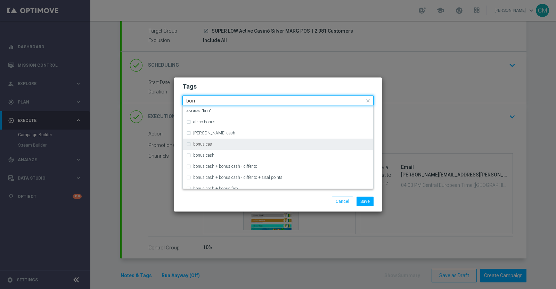
click at [255, 143] on div "bonus cas" at bounding box center [281, 144] width 177 height 4
type input "bon"
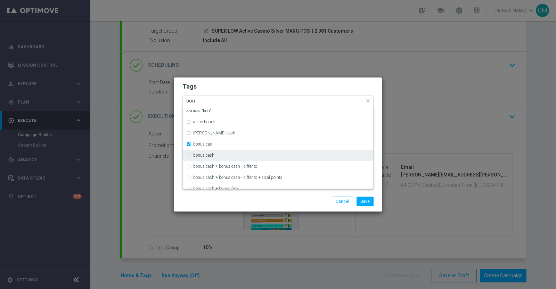
click at [247, 154] on div "bonus cash" at bounding box center [281, 155] width 177 height 4
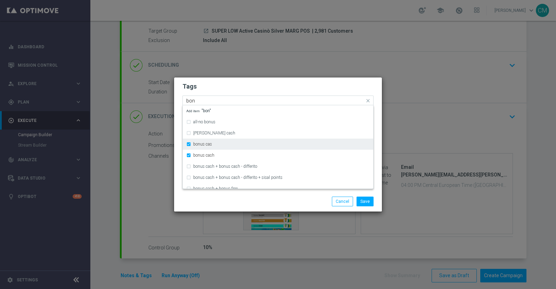
click at [241, 147] on div "bonus cas" at bounding box center [277, 144] width 183 height 11
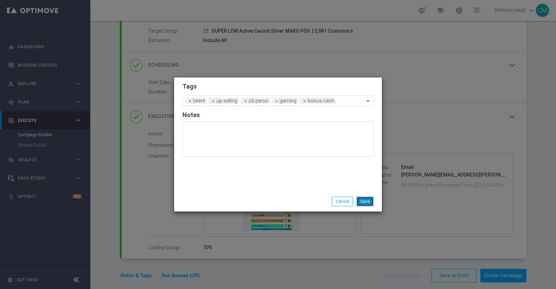
click at [370, 201] on button "Save" at bounding box center [365, 202] width 17 height 10
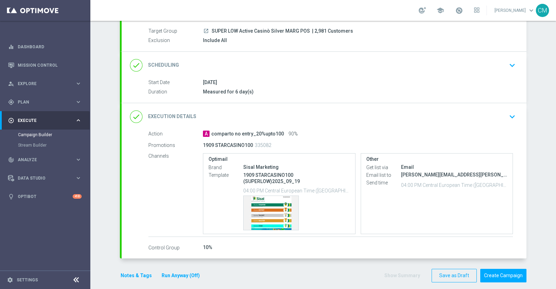
click at [188, 273] on div "Notes & Tags Run Anyway (Off)" at bounding box center [164, 276] width 89 height 14
click at [185, 272] on button "Run Anyway (Off)" at bounding box center [181, 275] width 40 height 9
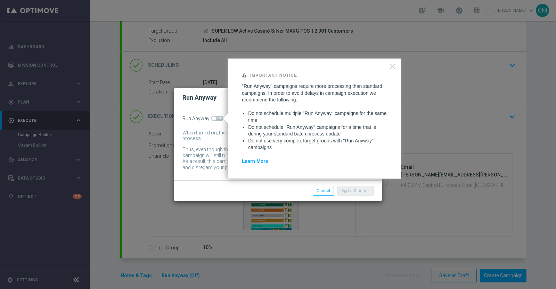
click at [217, 119] on span at bounding box center [217, 119] width 12 height 6
click at [217, 119] on input "checkbox" at bounding box center [217, 119] width 12 height 6
checkbox input "true"
click at [367, 194] on button "Apply Changes" at bounding box center [355, 191] width 36 height 10
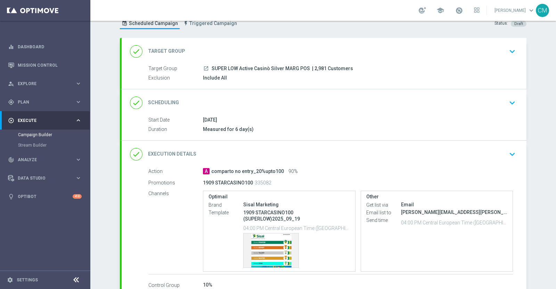
scroll to position [57, 0]
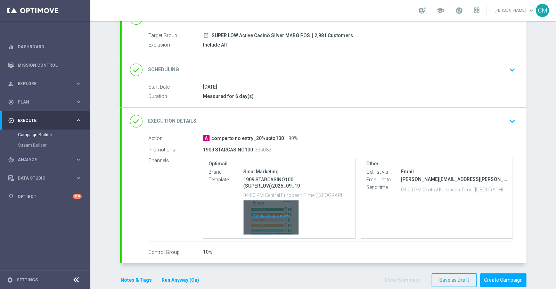
click at [262, 209] on div "Template preview" at bounding box center [271, 217] width 55 height 34
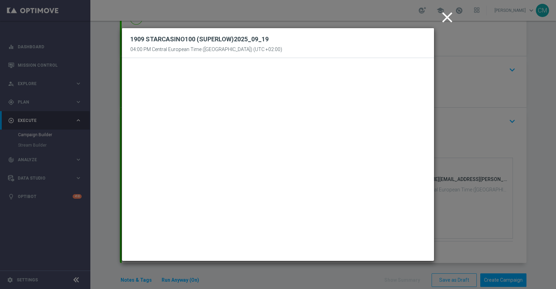
click at [443, 19] on icon "close" at bounding box center [447, 17] width 17 height 17
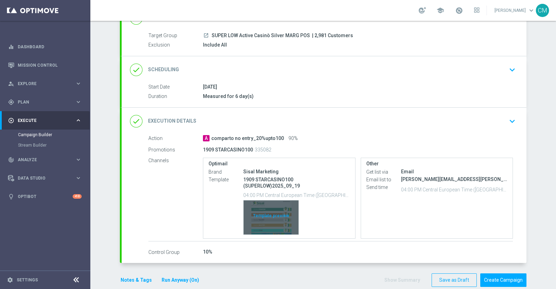
click at [267, 212] on div "Template preview" at bounding box center [271, 217] width 55 height 34
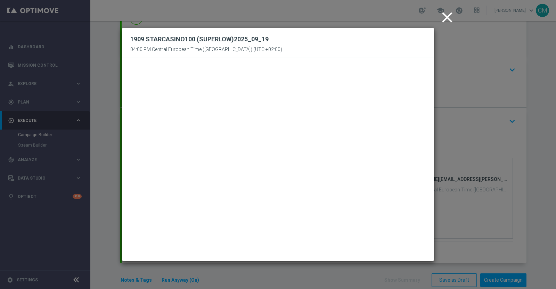
click at [448, 21] on icon "close" at bounding box center [447, 17] width 17 height 17
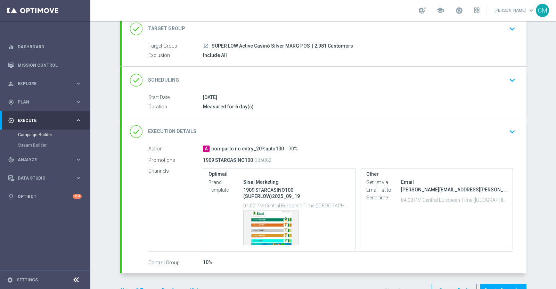
scroll to position [62, 0]
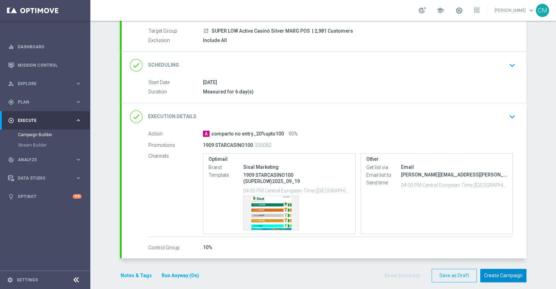
click at [510, 270] on button "Create Campaign" at bounding box center [503, 276] width 46 height 14
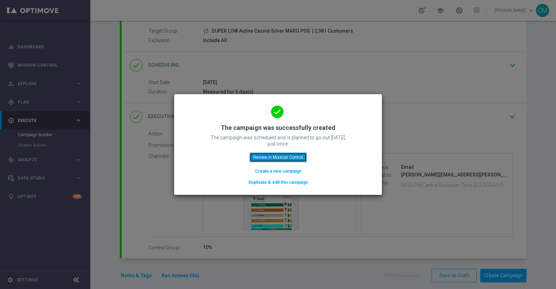
click at [272, 156] on button "Review in Mission Control" at bounding box center [277, 158] width 57 height 10
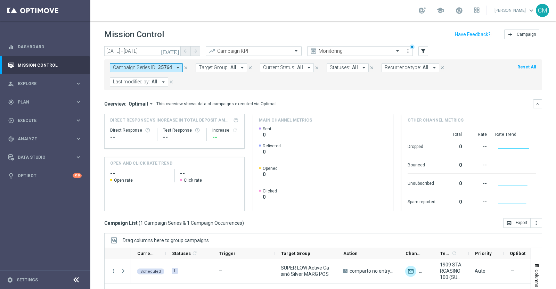
click at [187, 68] on icon "close" at bounding box center [185, 67] width 5 height 5
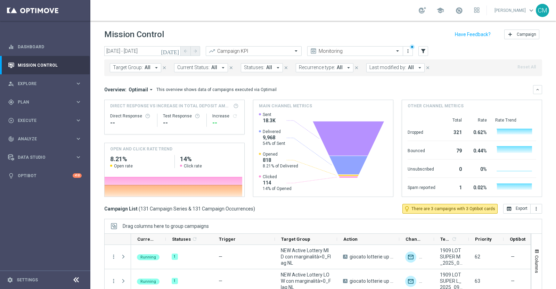
click at [388, 66] on span "Last modified by:" at bounding box center [387, 68] width 37 height 6
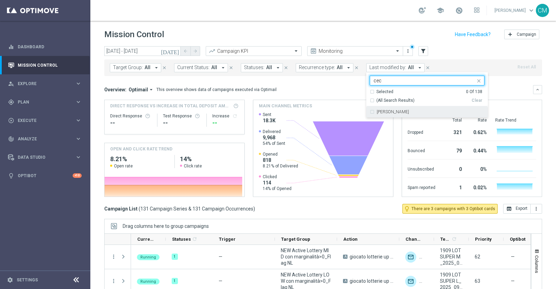
click at [414, 111] on div "[PERSON_NAME]" at bounding box center [431, 112] width 108 height 4
type input "cec"
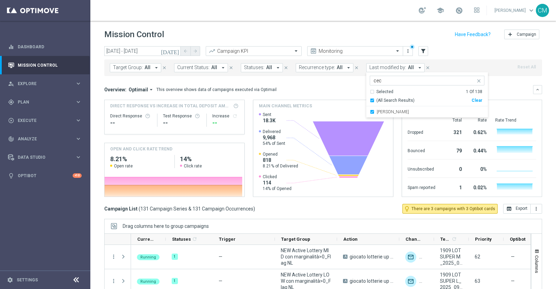
click at [464, 57] on div "Target Group: All arrow_drop_down close Current Status: All arrow_drop_down clo…" at bounding box center [323, 66] width 438 height 19
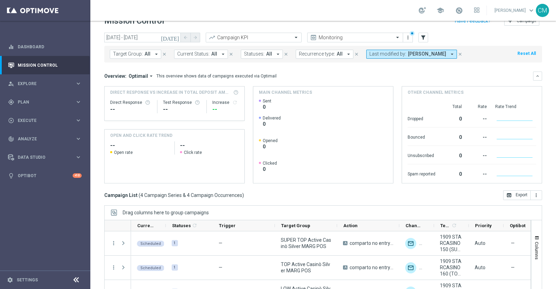
scroll to position [58, 0]
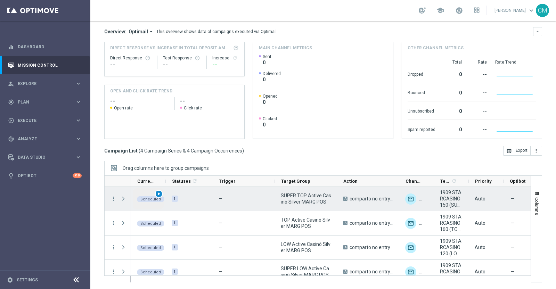
click at [158, 193] on span "play_arrow" at bounding box center [158, 193] width 5 height 5
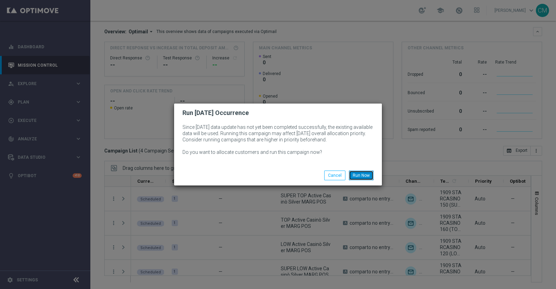
click at [368, 173] on button "Run Now" at bounding box center [361, 176] width 25 height 10
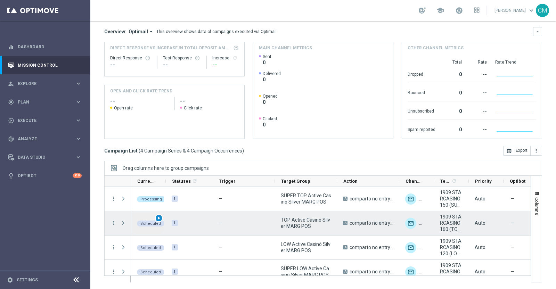
click at [160, 218] on span "play_arrow" at bounding box center [158, 218] width 5 height 5
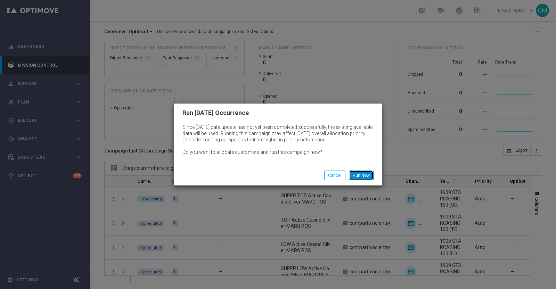
click at [368, 178] on button "Run Now" at bounding box center [361, 176] width 25 height 10
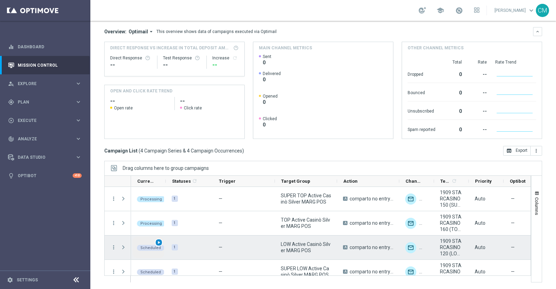
click at [158, 241] on span "play_arrow" at bounding box center [158, 242] width 5 height 5
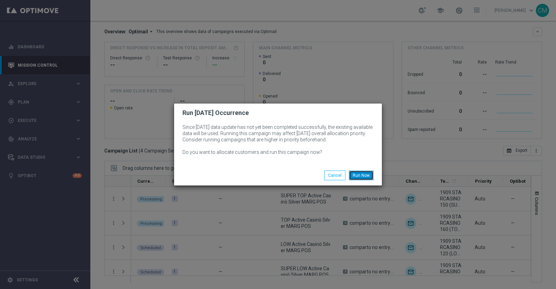
click at [362, 174] on button "Run Now" at bounding box center [361, 176] width 25 height 10
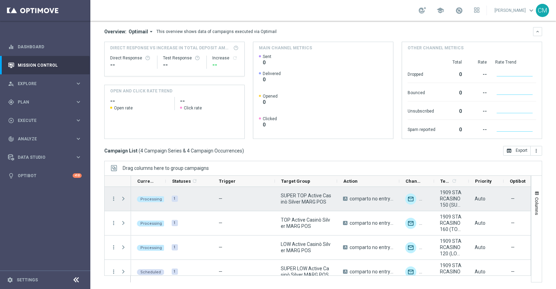
scroll to position [8, 0]
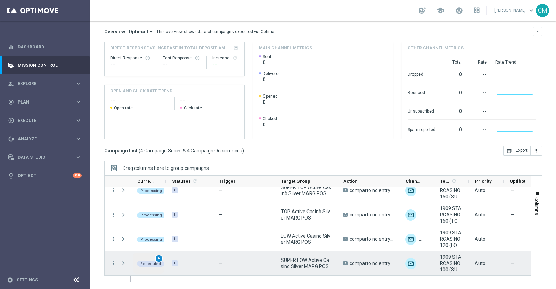
click at [160, 256] on span "play_arrow" at bounding box center [158, 258] width 5 height 5
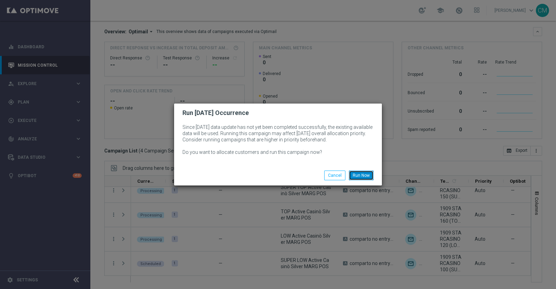
click at [360, 172] on button "Run Now" at bounding box center [361, 176] width 25 height 10
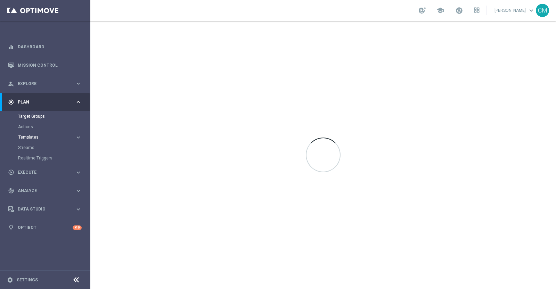
click at [53, 135] on span "Templates" at bounding box center [43, 137] width 50 height 4
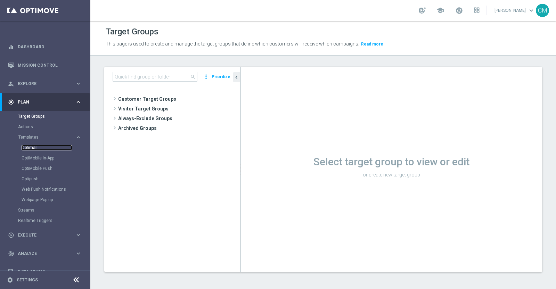
click at [33, 147] on link "Optimail" at bounding box center [47, 148] width 51 height 6
click at [155, 97] on span "Customer Target Groups" at bounding box center [170, 99] width 105 height 10
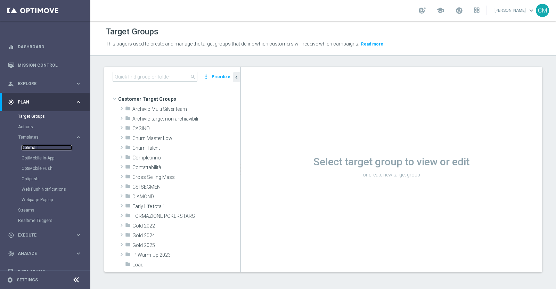
click at [39, 147] on link "Optimail" at bounding box center [47, 148] width 51 height 6
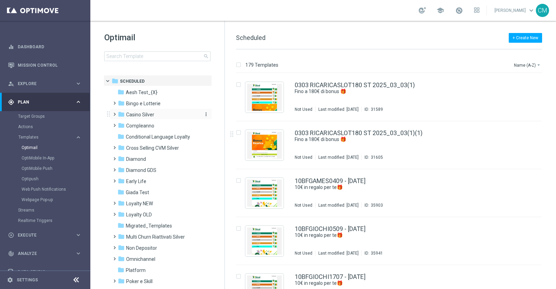
click at [145, 114] on span "Casino Silver" at bounding box center [140, 115] width 28 height 6
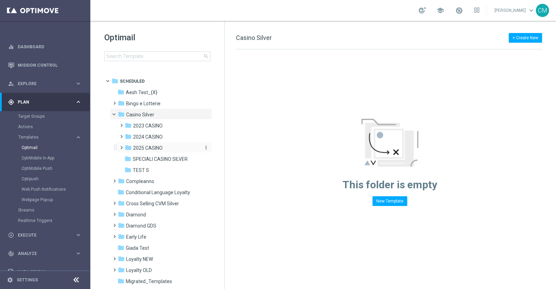
click at [155, 148] on span "2025 CASINO" at bounding box center [148, 148] width 30 height 6
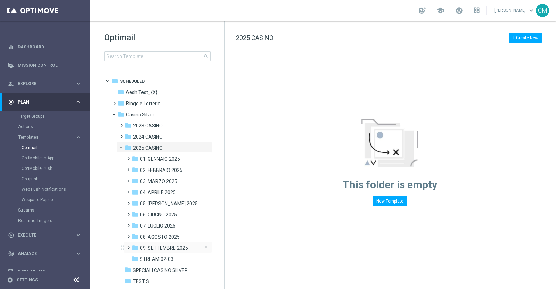
click at [170, 246] on span "09. SETTEMBRE 2025" at bounding box center [164, 248] width 48 height 6
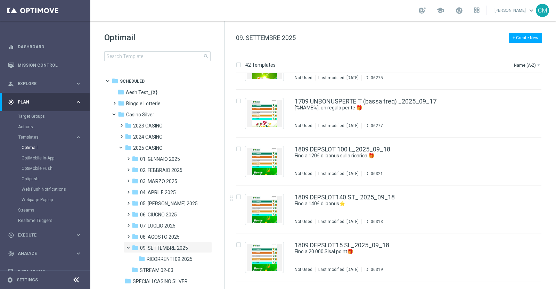
scroll to position [1578, 0]
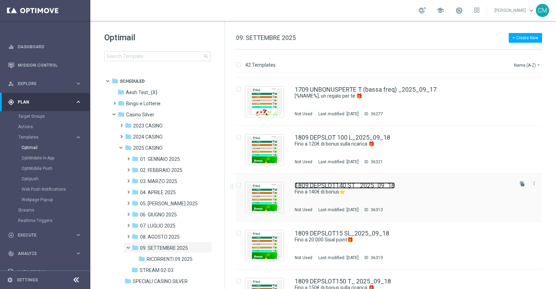
click at [362, 182] on link "1809 DEPSLOT140 ST_ 2025_09_18" at bounding box center [345, 185] width 100 height 6
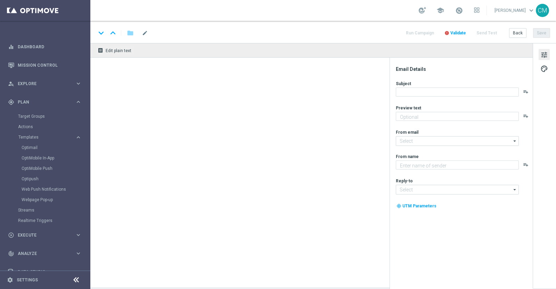
type textarea "Scopri la promozione che ti abbiamo riservato"
type input "[EMAIL_ADDRESS][DOMAIN_NAME]"
type textarea "Sisal"
type input "[EMAIL_ADDRESS][DOMAIN_NAME]"
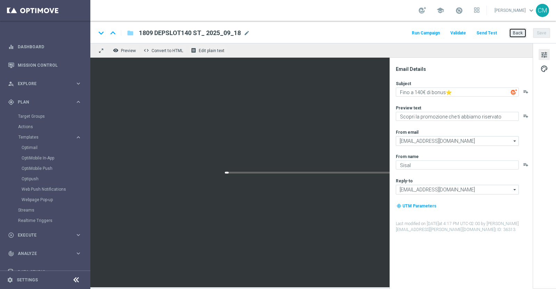
click at [516, 35] on button "Back" at bounding box center [517, 33] width 17 height 10
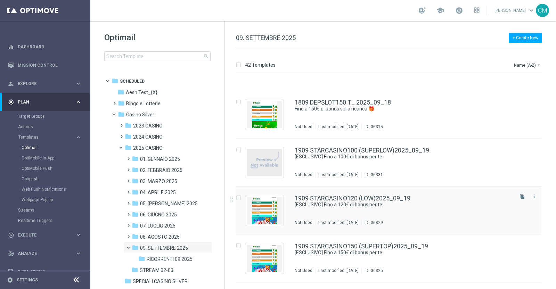
scroll to position [1798, 0]
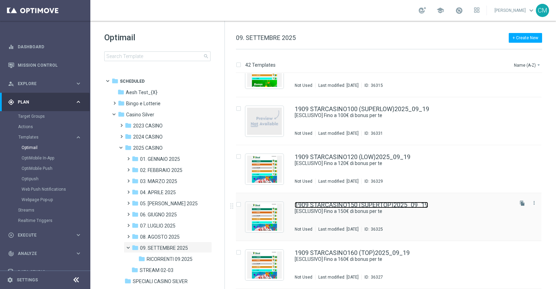
click at [406, 204] on link "1909 STARCASINO150 (SUPERTOP)2025_09_19" at bounding box center [361, 205] width 133 height 6
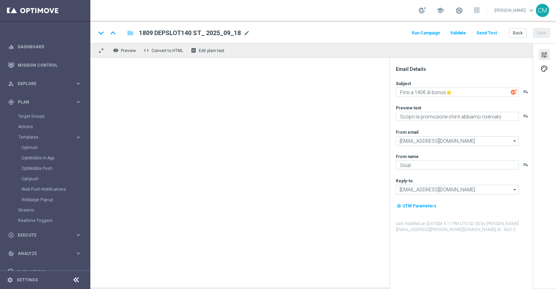
type textarea "[ESCLUSIVO] Fino a 150€ di bonus per te"
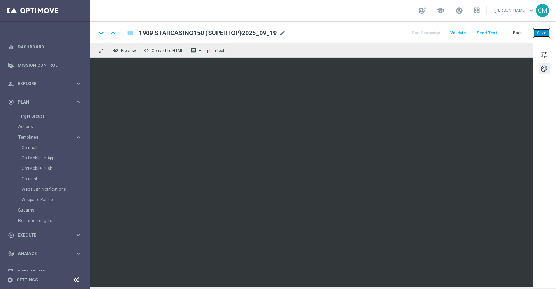
click at [547, 30] on button "Save" at bounding box center [541, 33] width 17 height 10
click at [463, 10] on span at bounding box center [459, 11] width 8 height 8
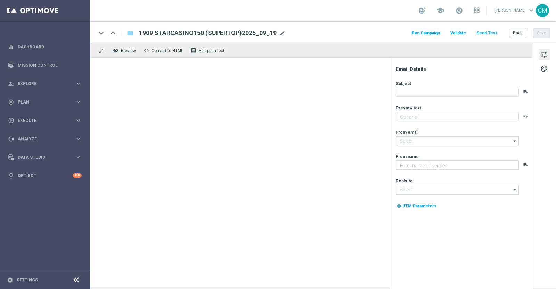
type textarea "Scopri la promozione che ti abbiamo riservato"
type input "[EMAIL_ADDRESS][DOMAIN_NAME]"
type textarea "Sisal"
type input "[EMAIL_ADDRESS][DOMAIN_NAME]"
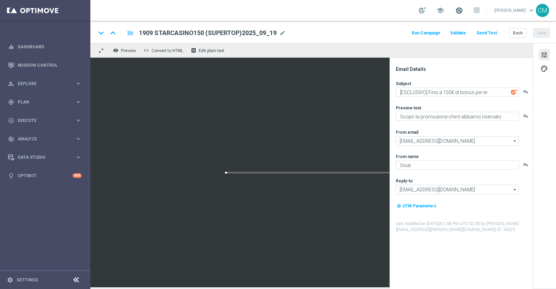
click at [460, 12] on span at bounding box center [459, 11] width 8 height 8
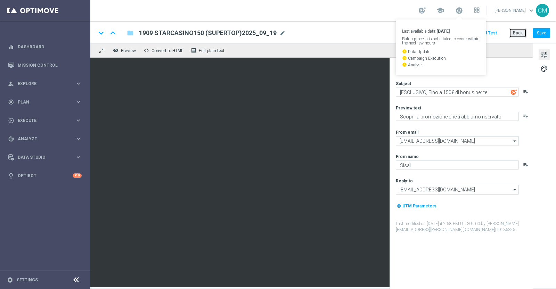
click at [521, 31] on button "Back" at bounding box center [517, 33] width 17 height 10
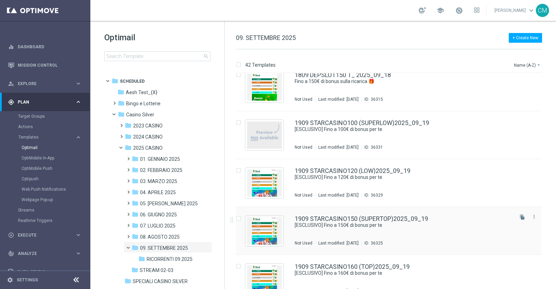
scroll to position [1798, 0]
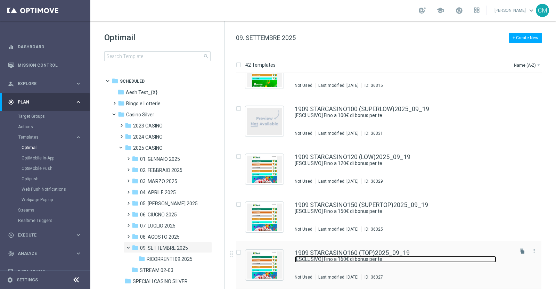
click at [402, 259] on link "[ESCLUSIVO] Fino a 160€ di bonus per te" at bounding box center [396, 259] width 202 height 7
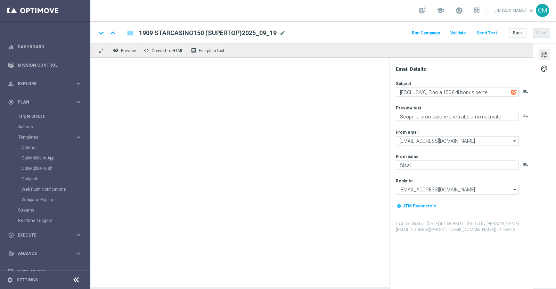
type textarea "[ESCLUSIVO] Fino a 160€ di bonus per te"
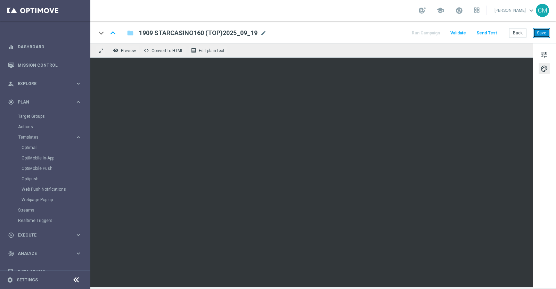
click at [542, 29] on button "Save" at bounding box center [541, 33] width 17 height 10
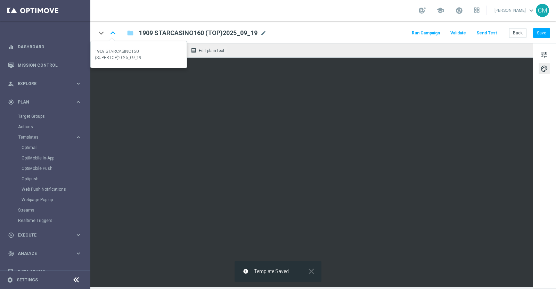
click at [115, 33] on icon "keyboard_arrow_up" at bounding box center [113, 33] width 10 height 10
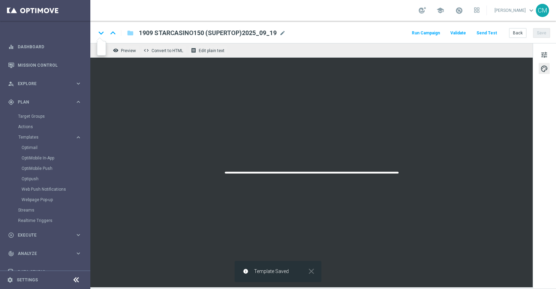
click at [104, 33] on icon "keyboard_arrow_down" at bounding box center [101, 33] width 10 height 10
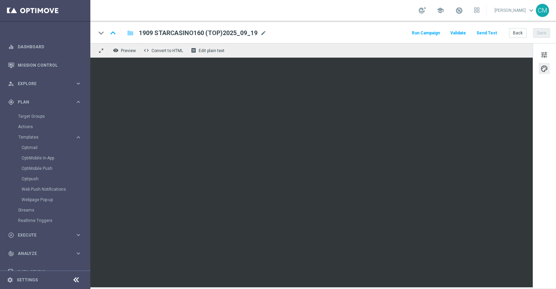
click at [104, 33] on div "keyboard_arrow_down" at bounding box center [101, 33] width 10 height 10
click at [101, 34] on div "keyboard_arrow_down" at bounding box center [101, 33] width 10 height 10
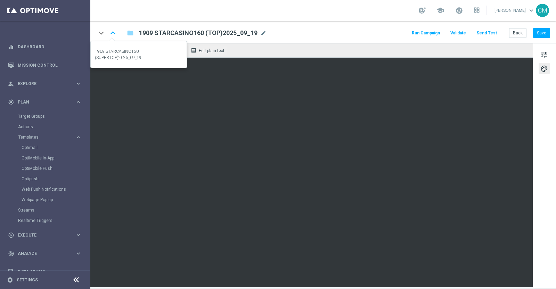
click at [113, 35] on icon "keyboard_arrow_up" at bounding box center [113, 33] width 10 height 10
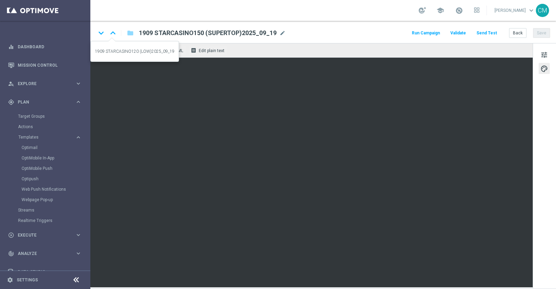
click at [113, 35] on icon "keyboard_arrow_up" at bounding box center [113, 33] width 10 height 10
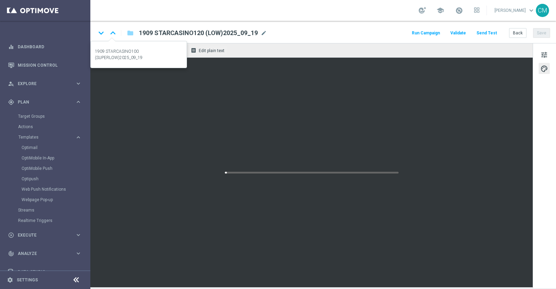
click at [113, 35] on icon "keyboard_arrow_up" at bounding box center [113, 33] width 10 height 10
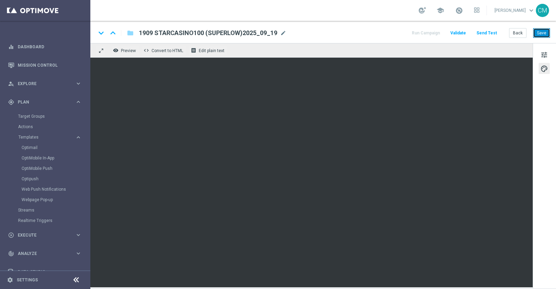
click at [543, 34] on button "Save" at bounding box center [541, 33] width 17 height 10
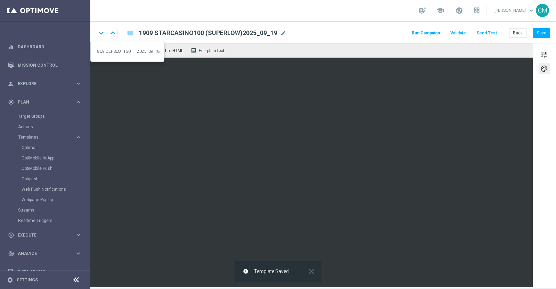
click at [112, 33] on icon "keyboard_arrow_up" at bounding box center [113, 33] width 10 height 10
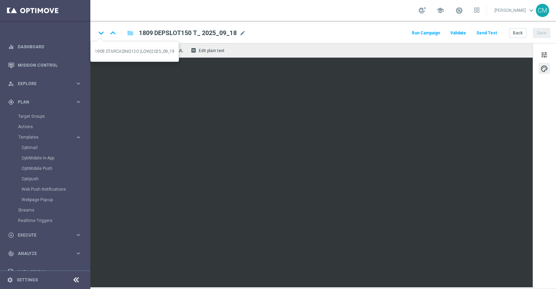
click at [101, 32] on icon "keyboard_arrow_down" at bounding box center [101, 33] width 10 height 10
click at [111, 34] on icon "keyboard_arrow_up" at bounding box center [113, 33] width 10 height 10
click at [113, 30] on icon "keyboard_arrow_up" at bounding box center [113, 33] width 10 height 10
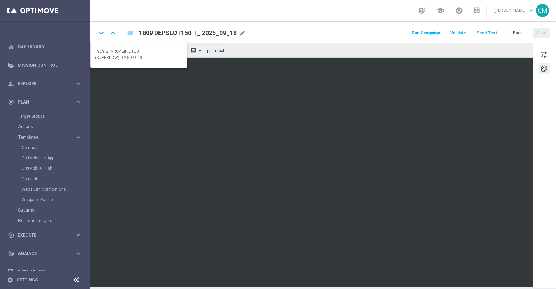
click at [97, 32] on icon "keyboard_arrow_down" at bounding box center [101, 33] width 10 height 10
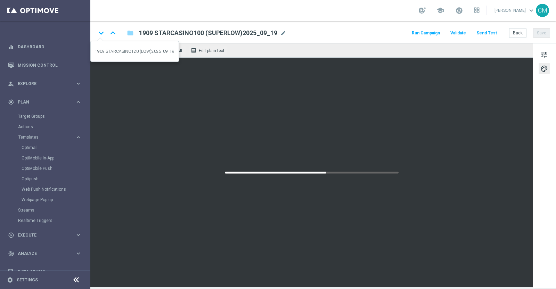
click at [97, 32] on icon "keyboard_arrow_down" at bounding box center [101, 33] width 10 height 10
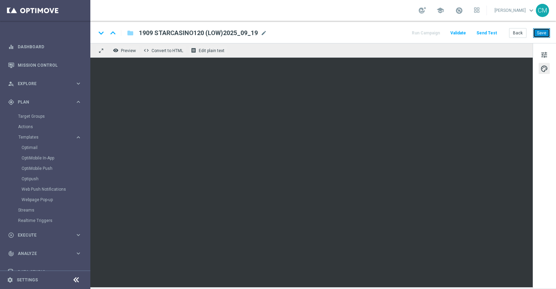
click at [545, 32] on button "Save" at bounding box center [541, 33] width 17 height 10
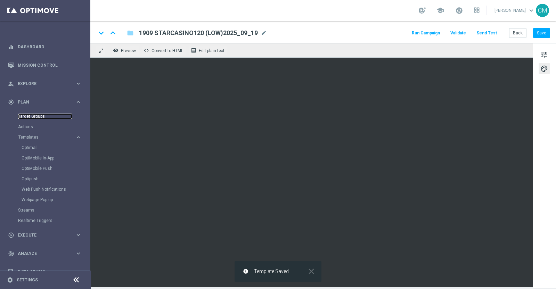
click at [31, 116] on link "Target Groups" at bounding box center [45, 117] width 54 height 6
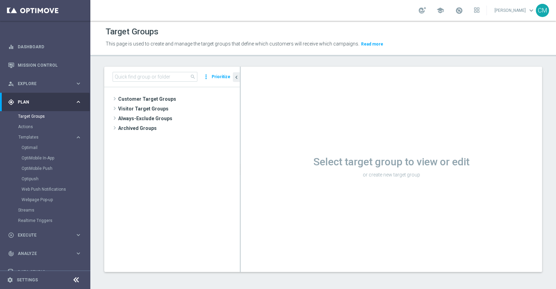
click at [132, 93] on tree-viewport "Customer Target Groups library_add create_new_folder" at bounding box center [172, 179] width 136 height 185
click at [134, 96] on span "Customer Target Groups" at bounding box center [170, 99] width 105 height 10
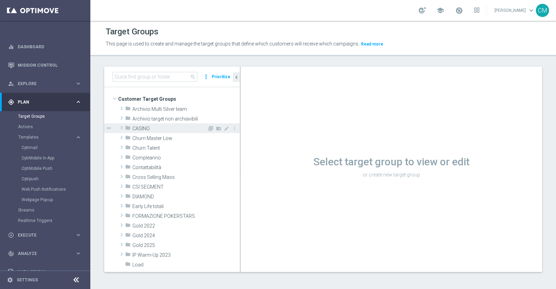
click at [139, 128] on span "CASINO" at bounding box center [169, 129] width 75 height 6
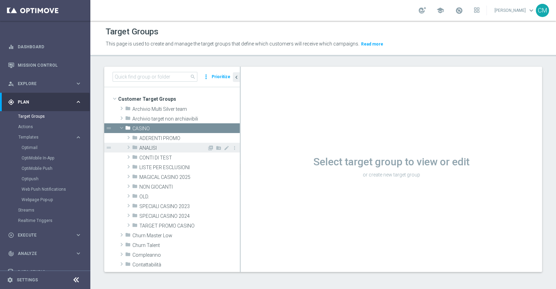
click at [150, 152] on div "folder ANALISI" at bounding box center [169, 148] width 75 height 10
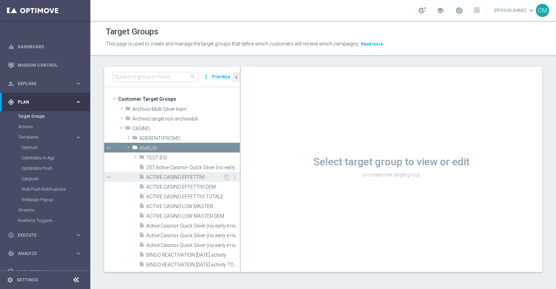
click at [165, 173] on div "insert_drive_file ACTIVE CASINO EFFETTIVI" at bounding box center [181, 177] width 84 height 10
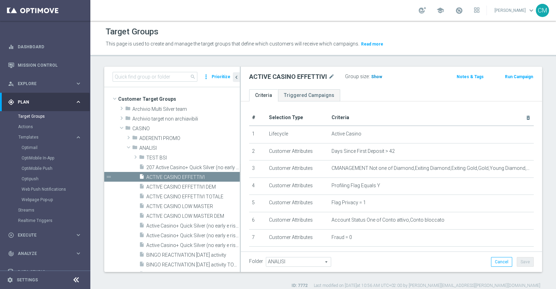
click at [375, 77] on span "Show" at bounding box center [376, 76] width 11 height 5
click at [374, 76] on span "50,971" at bounding box center [378, 77] width 15 height 7
click at [42, 145] on link "Optimail" at bounding box center [47, 148] width 51 height 6
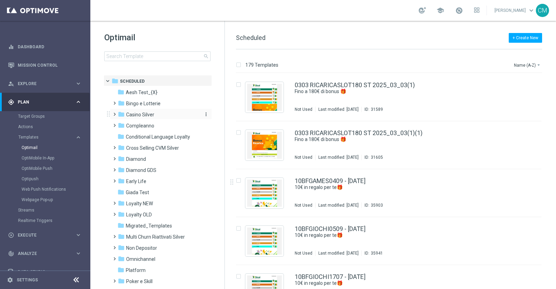
click at [136, 118] on div "folder Casino Silver" at bounding box center [158, 115] width 80 height 8
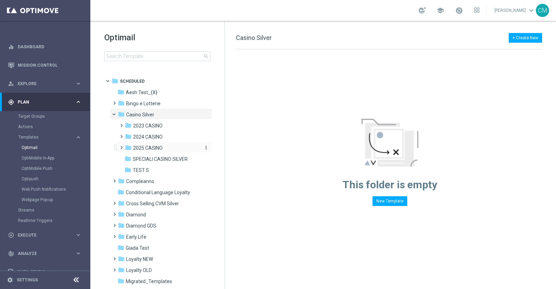
click at [145, 144] on div "folder 2025 CASINO" at bounding box center [162, 148] width 74 height 8
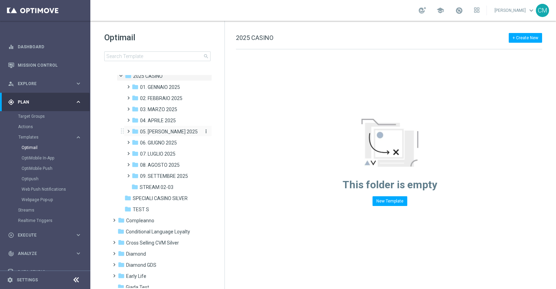
scroll to position [74, 0]
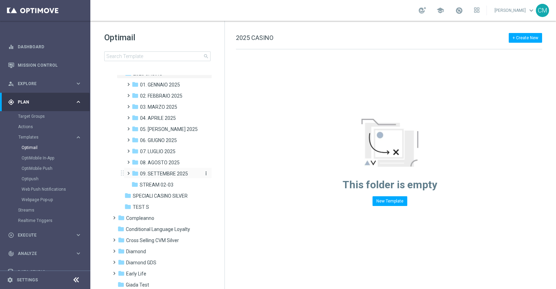
click at [158, 174] on span "09. SETTEMBRE 2025" at bounding box center [164, 174] width 48 height 6
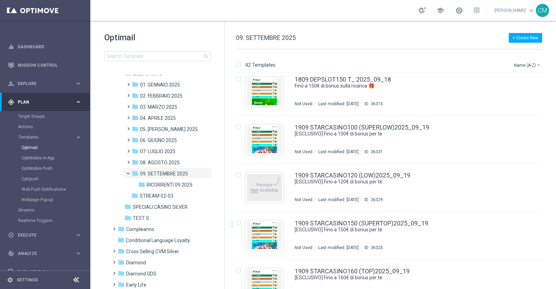
scroll to position [1798, 0]
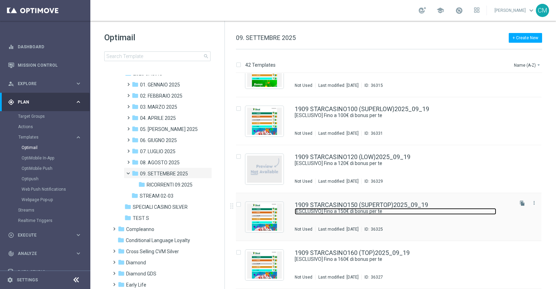
click at [386, 211] on link "[ESCLUSIVO] Fino a 150€ di bonus per te" at bounding box center [396, 211] width 202 height 7
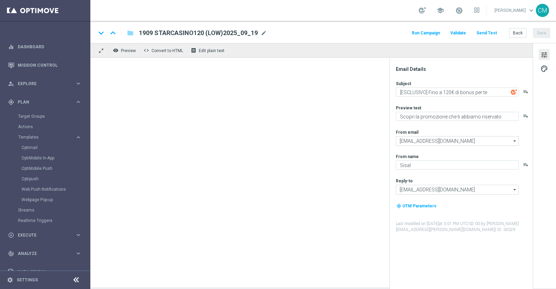
type textarea "[ESCLUSIVO] Fino a 150€ di bonus per te"
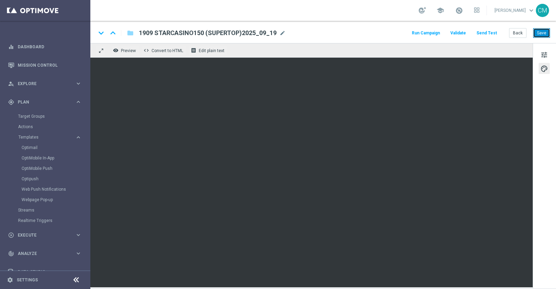
click at [539, 31] on button "Save" at bounding box center [541, 33] width 17 height 10
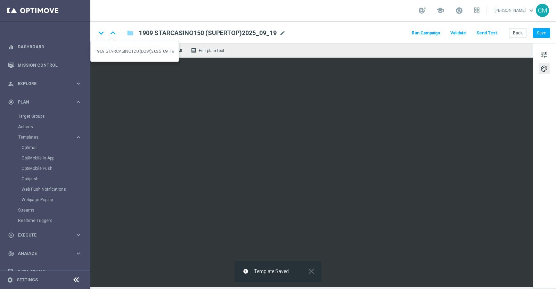
click at [107, 33] on div "keyboard_arrow_down" at bounding box center [102, 33] width 12 height 10
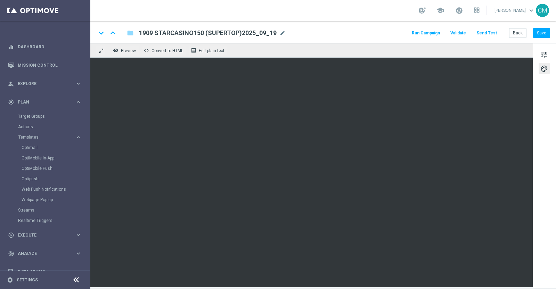
click at [469, 7] on div "school" at bounding box center [449, 11] width 61 height 12
click at [463, 7] on span at bounding box center [459, 11] width 8 height 8
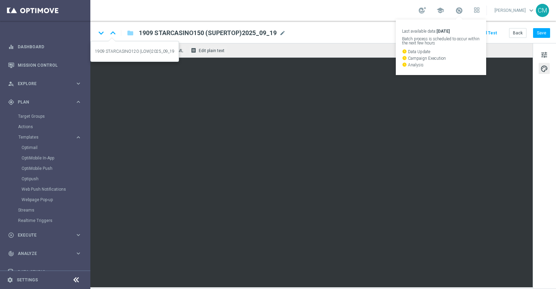
click at [111, 32] on icon "keyboard_arrow_up" at bounding box center [113, 33] width 10 height 10
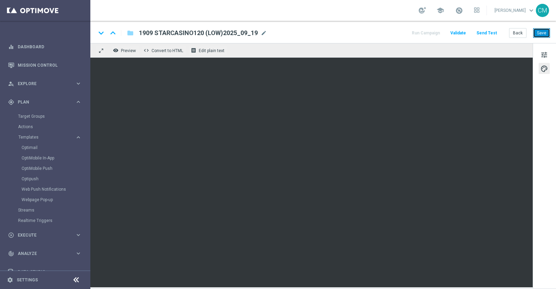
click at [547, 31] on button "Save" at bounding box center [541, 33] width 17 height 10
click at [106, 36] on div "keyboard_arrow_down" at bounding box center [102, 33] width 12 height 10
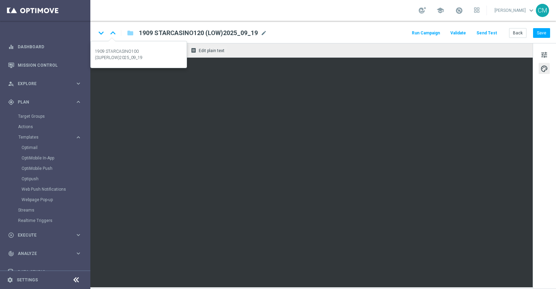
click at [111, 35] on icon "keyboard_arrow_up" at bounding box center [113, 33] width 10 height 10
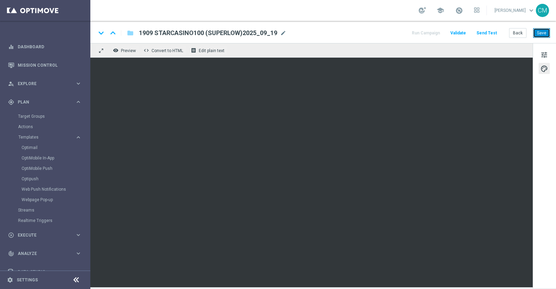
click at [541, 36] on button "Save" at bounding box center [541, 33] width 17 height 10
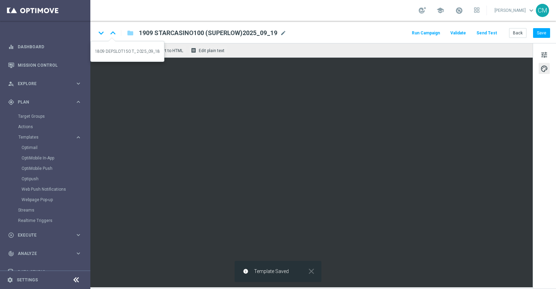
click at [108, 32] on icon "keyboard_arrow_up" at bounding box center [113, 33] width 10 height 10
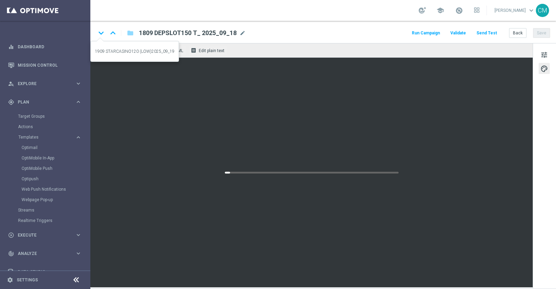
click at [102, 33] on icon "keyboard_arrow_down" at bounding box center [101, 33] width 10 height 10
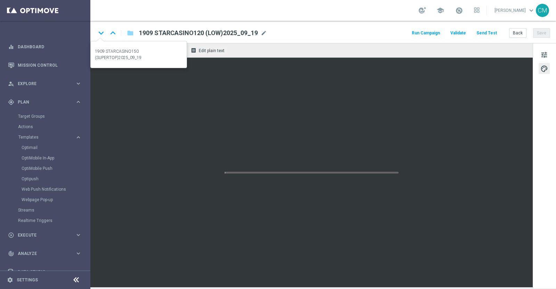
click at [102, 33] on icon "keyboard_arrow_down" at bounding box center [101, 33] width 10 height 10
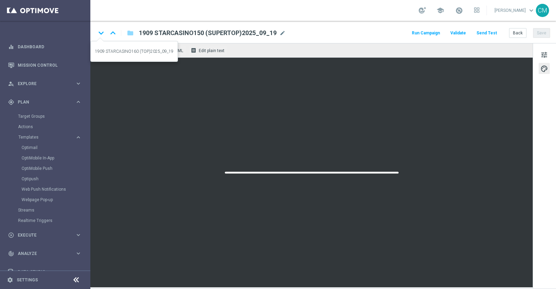
click at [102, 33] on icon "keyboard_arrow_down" at bounding box center [101, 33] width 10 height 10
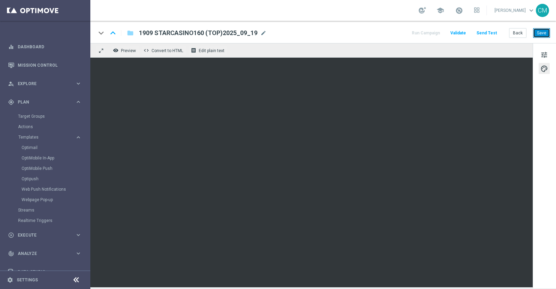
click at [539, 33] on button "Save" at bounding box center [541, 33] width 17 height 10
click at [515, 30] on button "Back" at bounding box center [517, 33] width 17 height 10
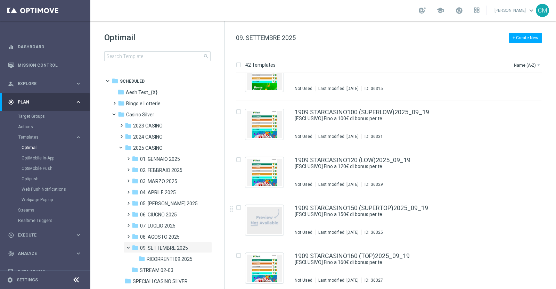
scroll to position [1798, 0]
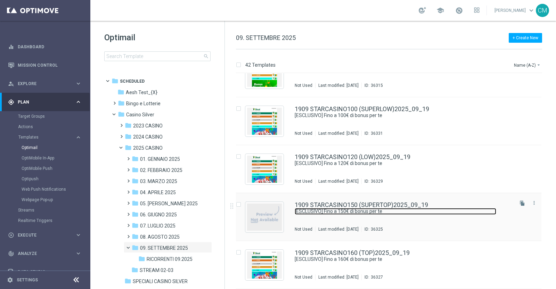
click at [401, 213] on link "[ESCLUSIVO] Fino a 150€ di bonus per te" at bounding box center [396, 211] width 202 height 7
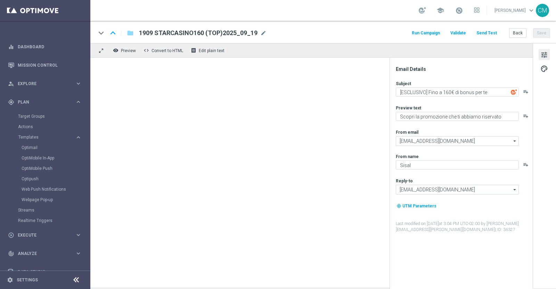
type textarea "[ESCLUSIVO] Fino a 150€ di bonus per te"
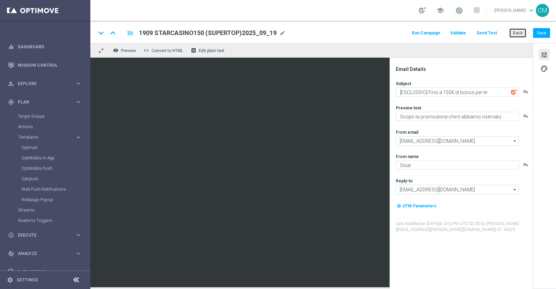
click at [517, 37] on button "Back" at bounding box center [517, 33] width 17 height 10
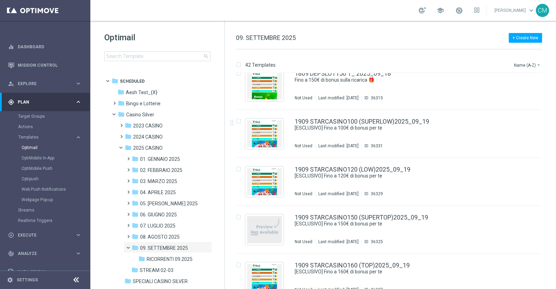
scroll to position [1798, 0]
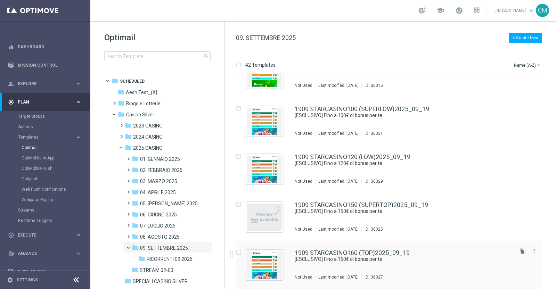
click at [412, 252] on div "1909 STARCASINO160 (TOP)2025_09_19" at bounding box center [404, 253] width 218 height 6
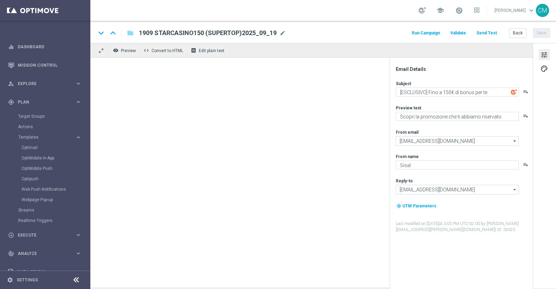
type textarea "[ESCLUSIVO] Fino a 160€ di bonus per te"
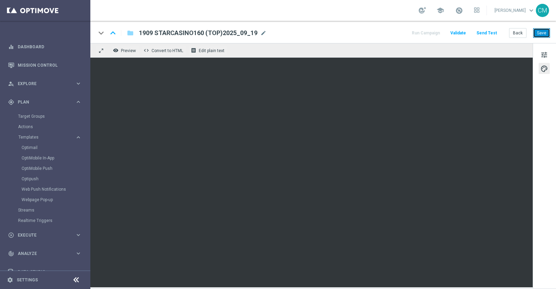
click at [540, 32] on button "Save" at bounding box center [541, 33] width 17 height 10
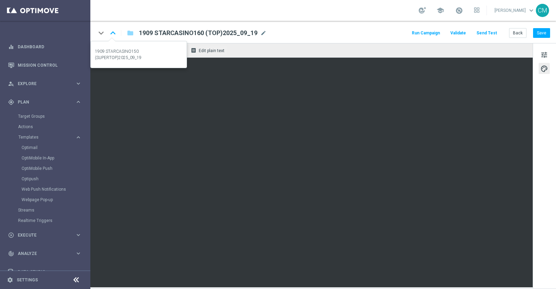
click at [110, 34] on icon "keyboard_arrow_up" at bounding box center [113, 33] width 10 height 10
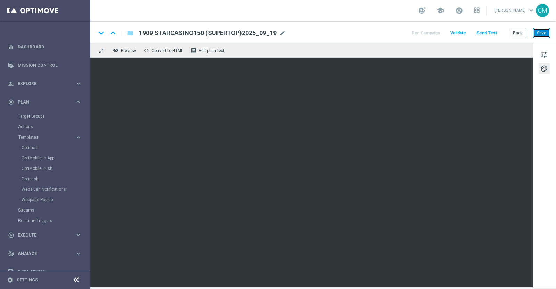
click at [543, 30] on button "Save" at bounding box center [541, 33] width 17 height 10
click at [519, 35] on button "Back" at bounding box center [517, 33] width 17 height 10
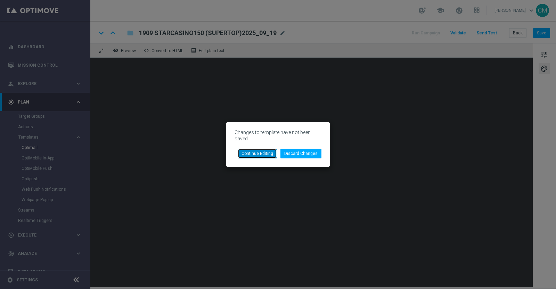
click at [270, 152] on button "Continue Editing" at bounding box center [257, 154] width 39 height 10
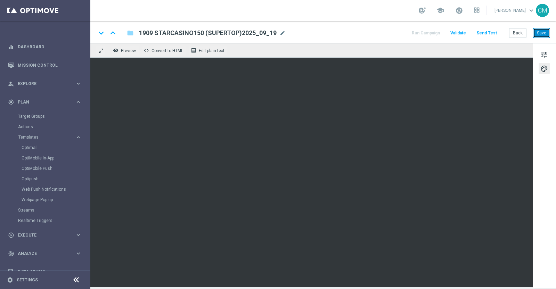
click at [545, 30] on button "Save" at bounding box center [541, 33] width 17 height 10
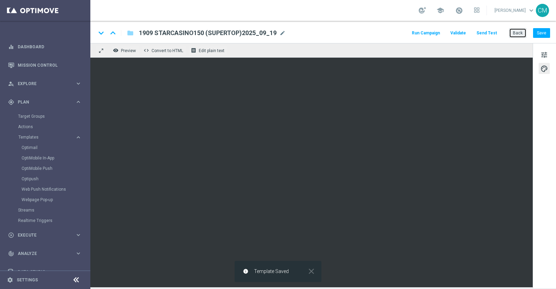
click at [518, 34] on button "Back" at bounding box center [517, 33] width 17 height 10
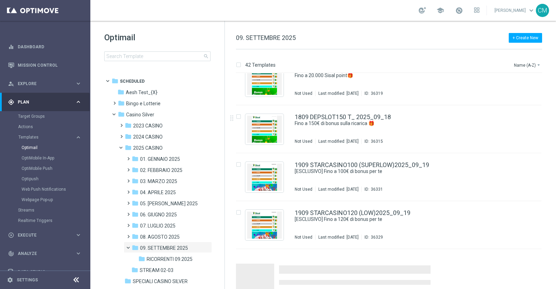
scroll to position [1798, 0]
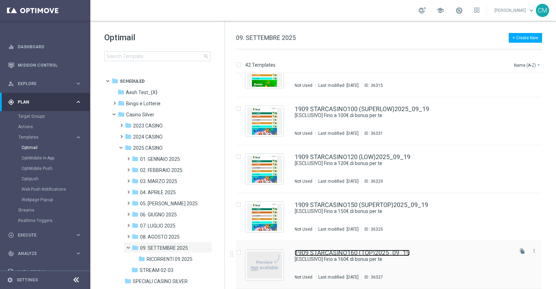
click at [372, 255] on link "1909 STARCASINO160 (TOP)2025_09_19" at bounding box center [352, 253] width 115 height 6
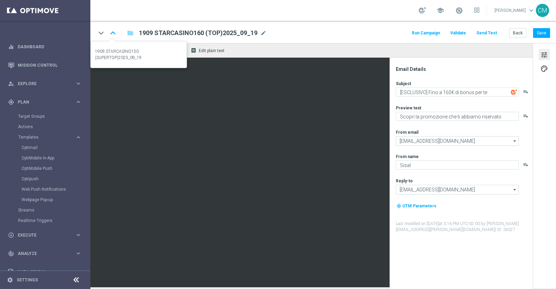
click at [115, 35] on icon "keyboard_arrow_up" at bounding box center [113, 33] width 10 height 10
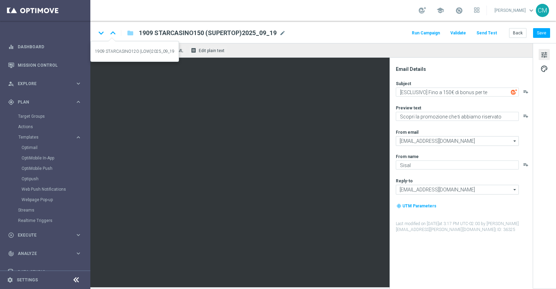
click at [112, 36] on icon "keyboard_arrow_up" at bounding box center [113, 33] width 10 height 10
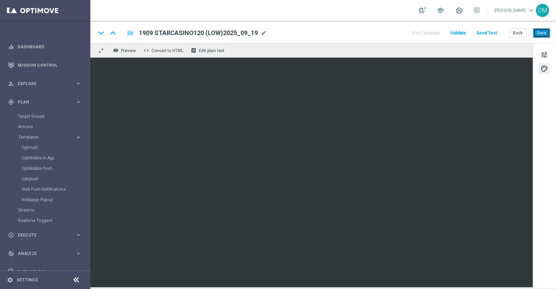
click at [546, 28] on button "Save" at bounding box center [541, 33] width 17 height 10
click at [114, 34] on div "keyboard_arrow_up" at bounding box center [113, 33] width 10 height 10
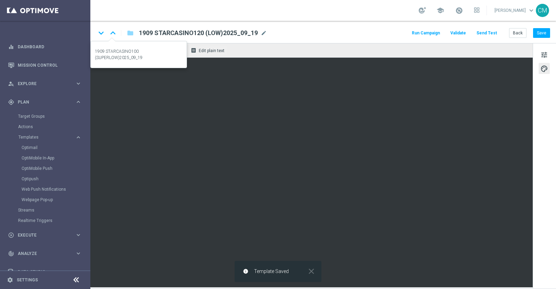
click at [117, 32] on icon "keyboard_arrow_up" at bounding box center [113, 33] width 10 height 10
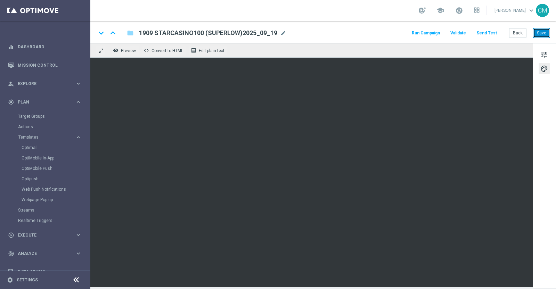
click at [541, 28] on button "Save" at bounding box center [541, 33] width 17 height 10
click at [99, 32] on icon "keyboard_arrow_down" at bounding box center [101, 33] width 10 height 10
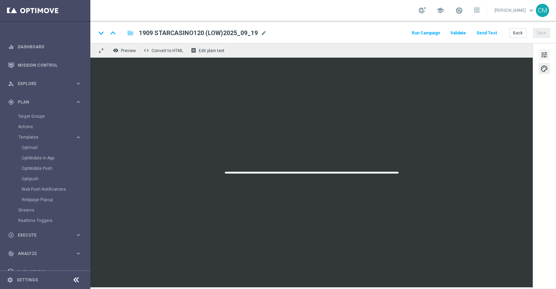
click at [544, 56] on span "tune" at bounding box center [544, 54] width 8 height 9
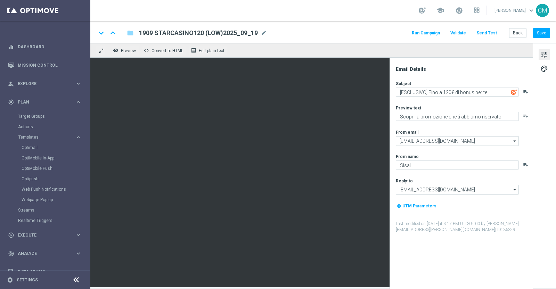
click at [113, 40] on div "keyboard_arrow_down keyboard_arrow_up folder 1909 STARCASINO120 (LOW)2025_09_19…" at bounding box center [323, 32] width 466 height 22
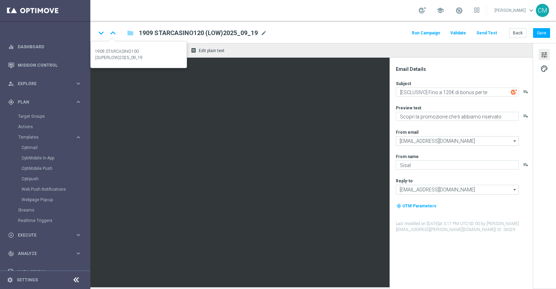
click at [113, 33] on icon "keyboard_arrow_up" at bounding box center [113, 33] width 10 height 10
type textarea "[ESCLUSIVO] Fino a 100€ di bonus per te"
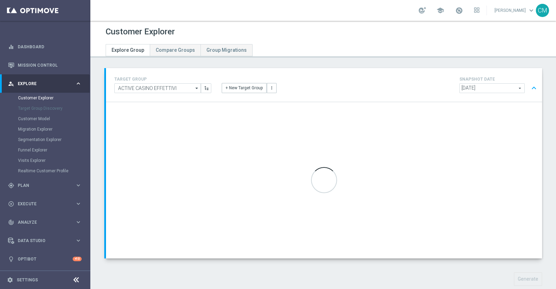
click at [408, 75] on div "+ New Target Group more_vert" at bounding box center [323, 84] width 215 height 18
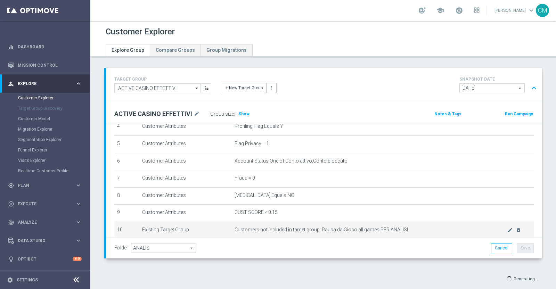
scroll to position [119, 0]
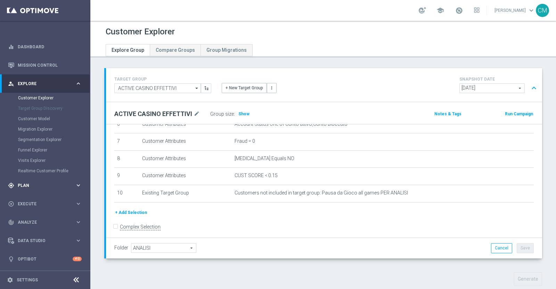
click at [44, 183] on span "Plan" at bounding box center [46, 185] width 57 height 4
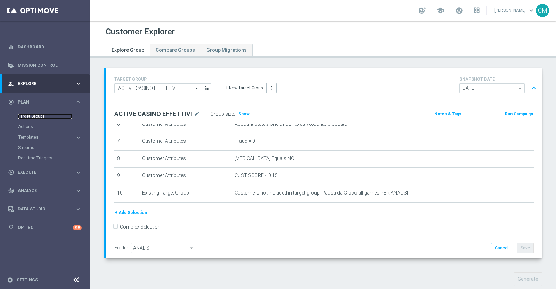
click at [28, 116] on link "Target Groups" at bounding box center [45, 117] width 54 height 6
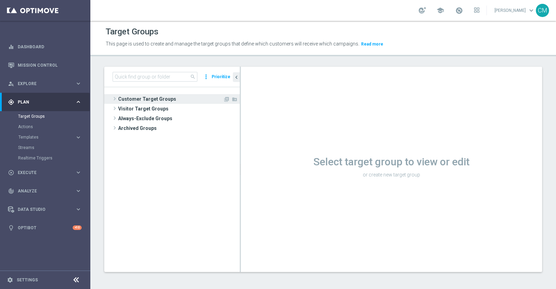
click at [148, 101] on span "Customer Target Groups" at bounding box center [170, 99] width 105 height 10
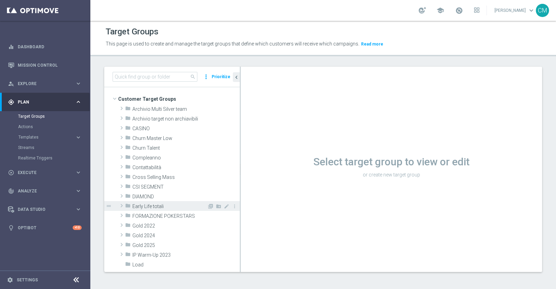
click at [156, 205] on span "Early Life totali" at bounding box center [169, 207] width 75 height 6
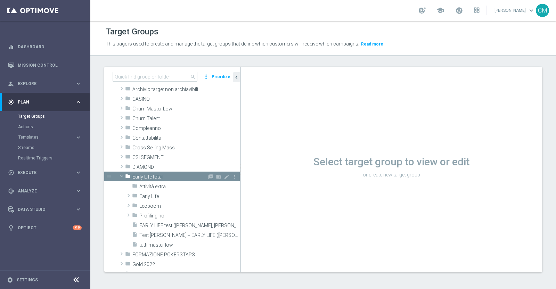
scroll to position [35, 0]
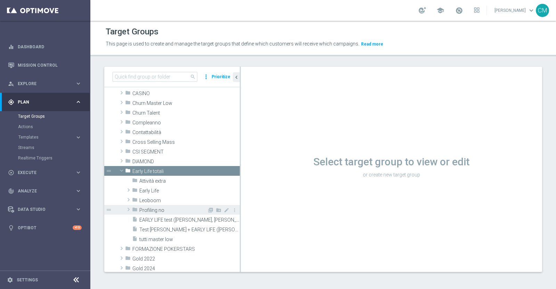
click at [156, 207] on span "Profiling no" at bounding box center [173, 210] width 68 height 6
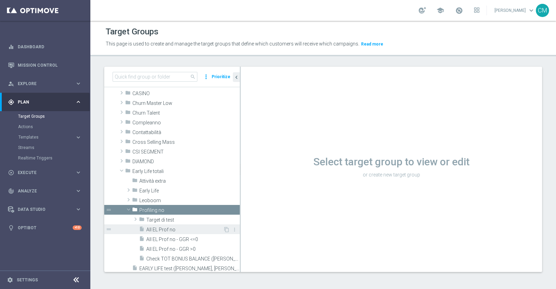
click at [163, 229] on span "All EL Prof no" at bounding box center [184, 230] width 77 height 6
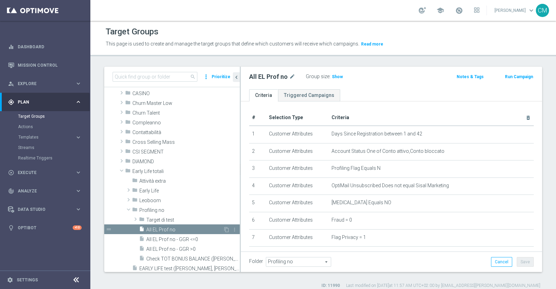
click at [163, 229] on span "All EL Prof no" at bounding box center [184, 230] width 77 height 6
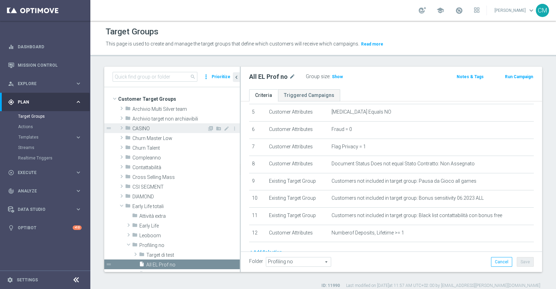
click at [134, 127] on span "CASINO" at bounding box center [169, 129] width 75 height 6
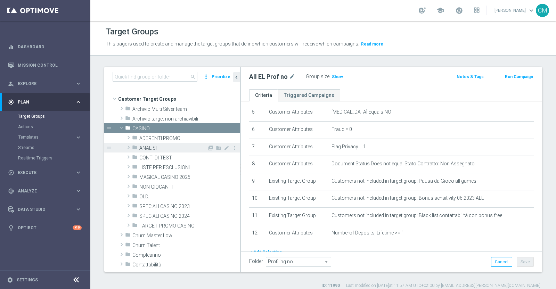
click at [150, 144] on div "folder ANALISI" at bounding box center [169, 148] width 75 height 10
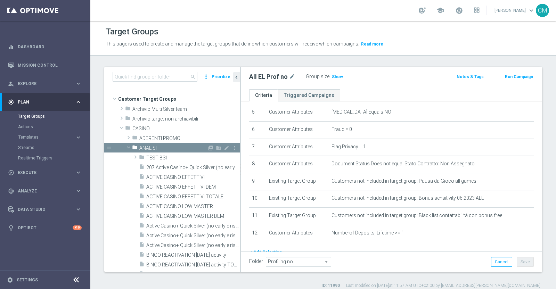
click at [154, 150] on span "ANALISI" at bounding box center [173, 148] width 68 height 6
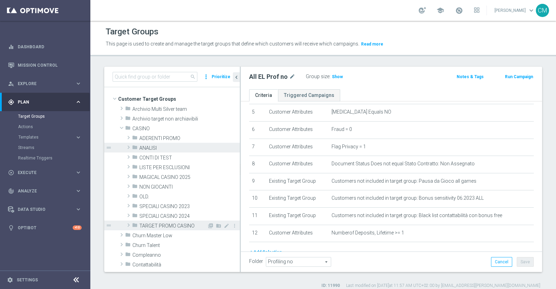
click at [167, 227] on span "TARGET PROMO CASINO" at bounding box center [173, 226] width 68 height 6
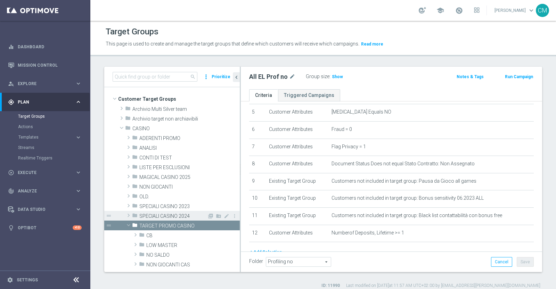
scroll to position [7, 0]
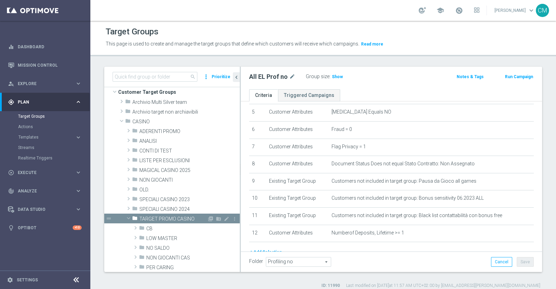
click at [164, 220] on span "TARGET PROMO CASINO" at bounding box center [173, 219] width 68 height 6
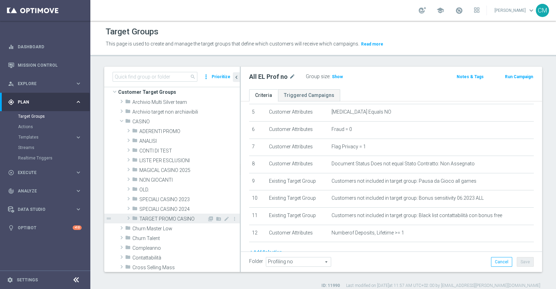
click at [163, 218] on span "TARGET PROMO CASINO" at bounding box center [173, 219] width 68 height 6
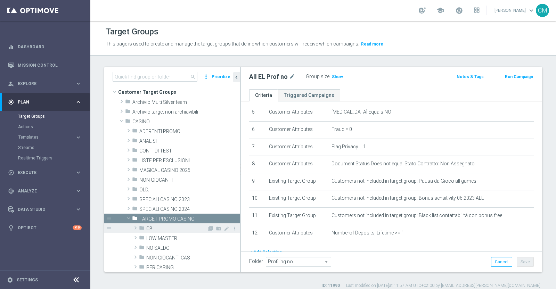
click at [163, 230] on span "CB" at bounding box center [176, 229] width 61 height 6
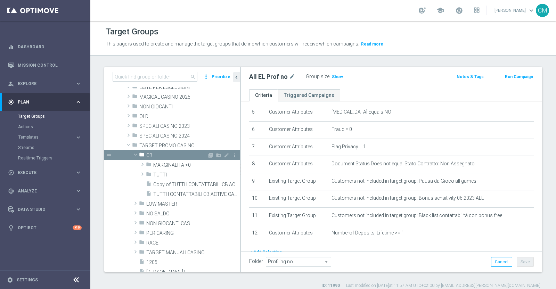
scroll to position [81, 0]
click at [171, 163] on span "MARGINALITA >0" at bounding box center [180, 165] width 54 height 6
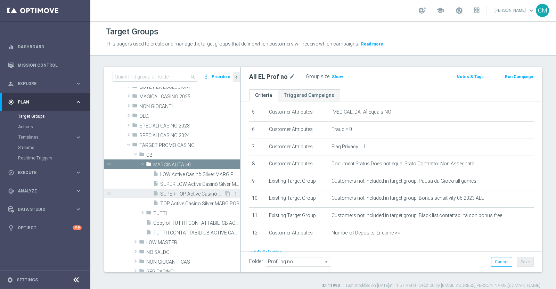
click at [182, 191] on span "SUPER TOP Active Casinò Silver MARG POS" at bounding box center [192, 194] width 64 height 6
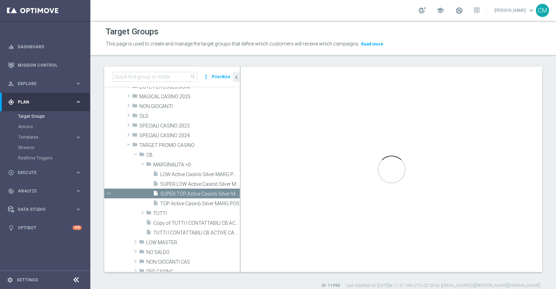
checkbox input "true"
type input "MARGINALITA >0"
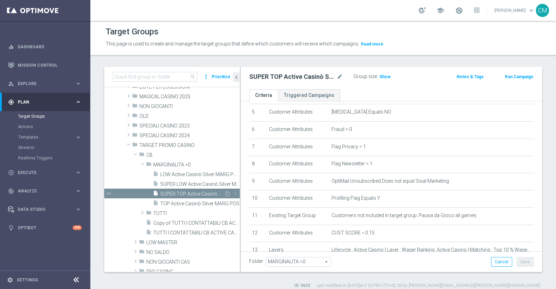
click at [109, 192] on icon "drag_handle" at bounding box center [109, 193] width 6 height 6
click at [221, 76] on button "Prioritize" at bounding box center [221, 76] width 21 height 9
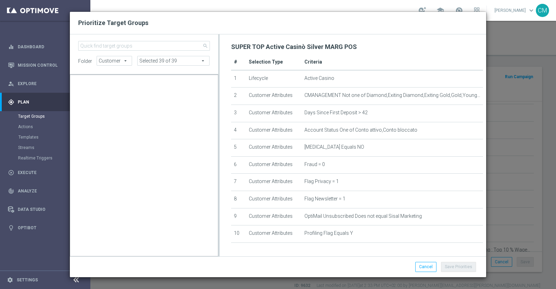
scroll to position [61184, 0]
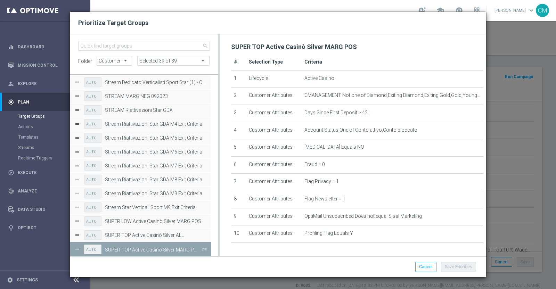
click at [78, 248] on div "Press SPACE to deselect this row." at bounding box center [77, 250] width 6 height 6
click at [205, 249] on button "Press SPACE to deselect this row." at bounding box center [203, 249] width 7 height 10
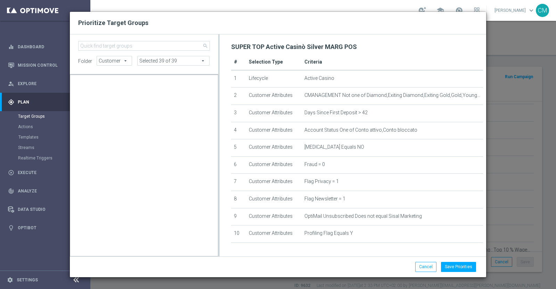
scroll to position [3002, 0]
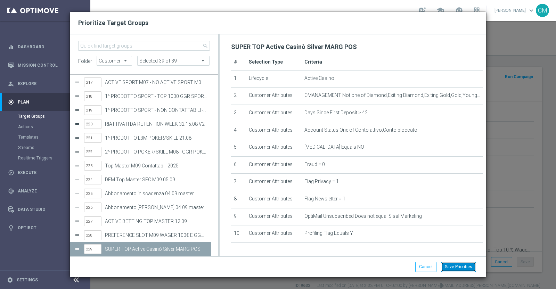
click at [454, 267] on button "Save Priorities" at bounding box center [458, 267] width 35 height 10
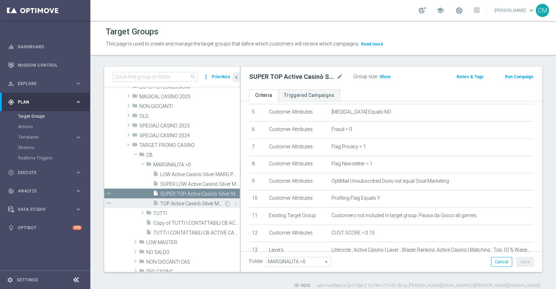
click at [154, 200] on icon "insert_drive_file" at bounding box center [156, 204] width 6 height 8
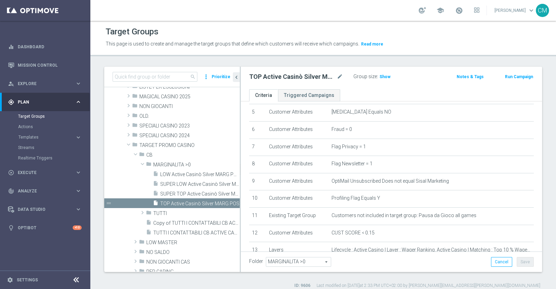
click at [222, 79] on button "Prioritize" at bounding box center [221, 76] width 21 height 9
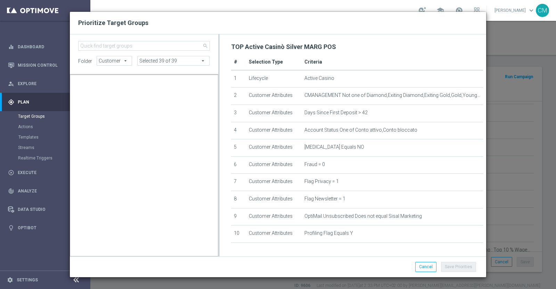
scroll to position [66313, 0]
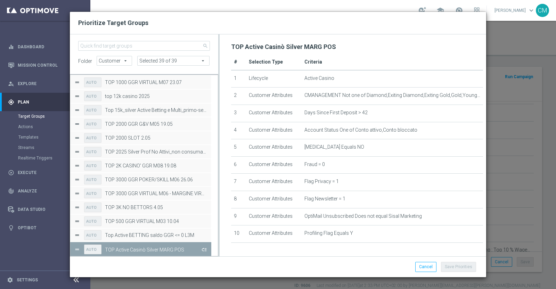
click at [202, 251] on button "Press SPACE to deselect this row." at bounding box center [203, 249] width 7 height 10
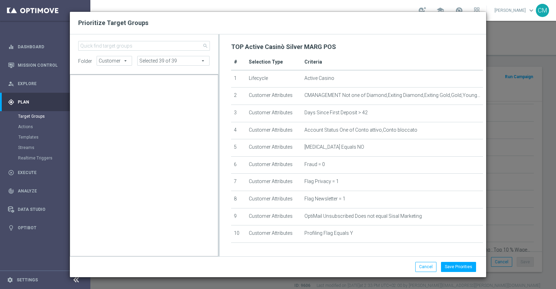
scroll to position [3016, 0]
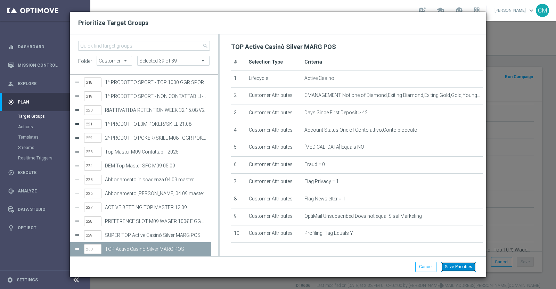
click at [467, 266] on button "Save Priorities" at bounding box center [458, 267] width 35 height 10
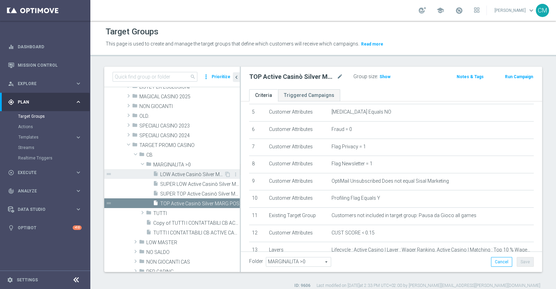
click at [163, 177] on div "insert_drive_file LOW Active Casinò Silver MARG POS" at bounding box center [188, 174] width 71 height 10
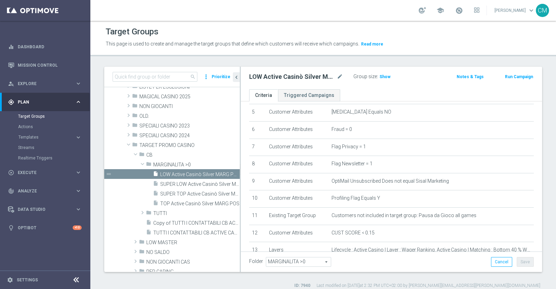
click at [222, 75] on button "Prioritize" at bounding box center [221, 76] width 21 height 9
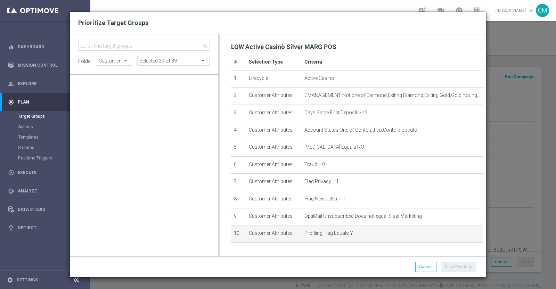
scroll to position [40599, 0]
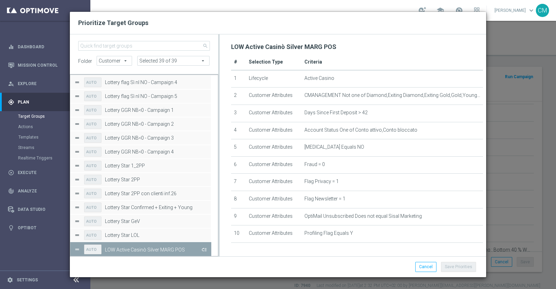
click at [205, 245] on button "Press SPACE to deselect this row." at bounding box center [203, 249] width 7 height 10
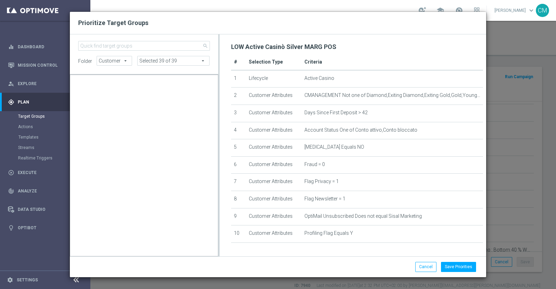
scroll to position [3030, 0]
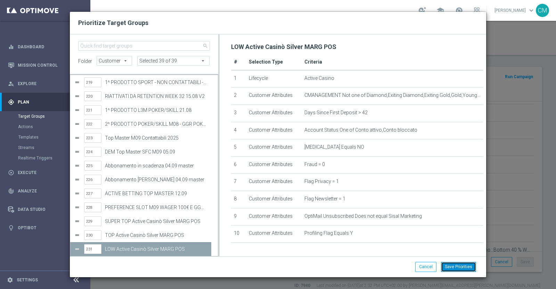
click at [473, 267] on button "Save Priorities" at bounding box center [458, 267] width 35 height 10
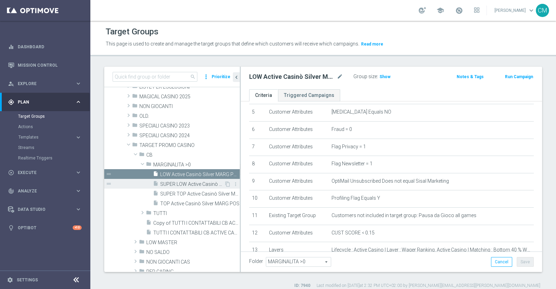
click at [184, 181] on span "SUPER LOW Active Casinò Silver MARG POS" at bounding box center [192, 184] width 64 height 6
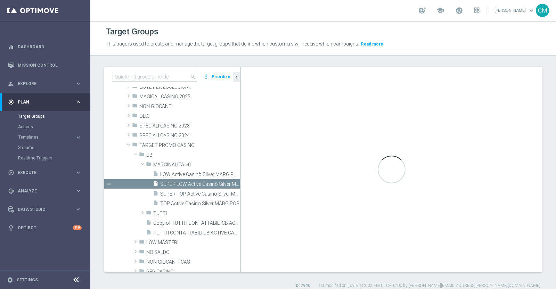
type textarea "( 1 and 2 and 3 and 4 and 5 and 6 and 7 and 8 and 9 and 10 and 11 and 12 and 13…"
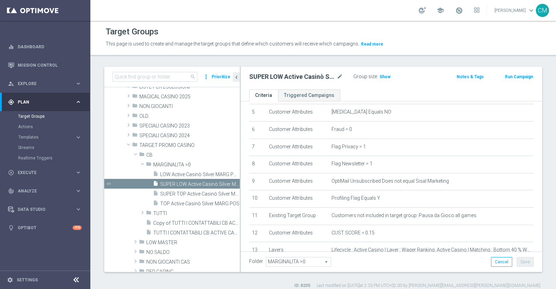
click at [221, 80] on button "Prioritize" at bounding box center [221, 76] width 21 height 9
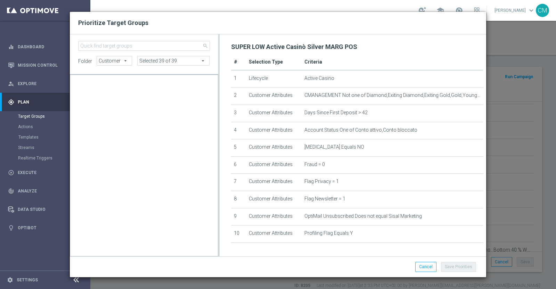
scroll to position [61184, 0]
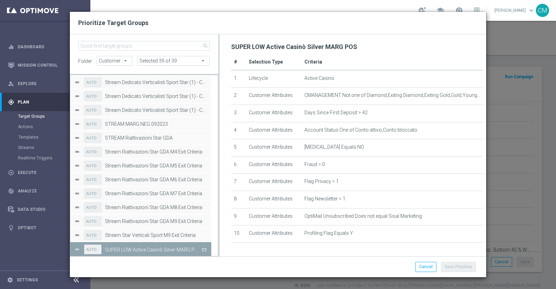
click at [202, 251] on button "Press SPACE to deselect this row." at bounding box center [203, 249] width 7 height 10
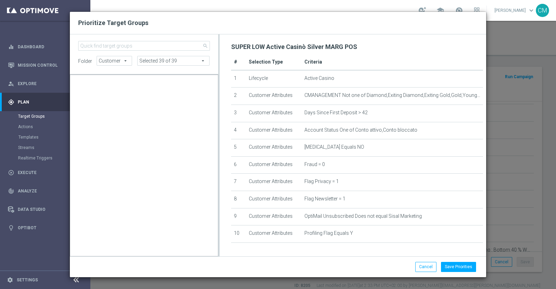
scroll to position [3044, 0]
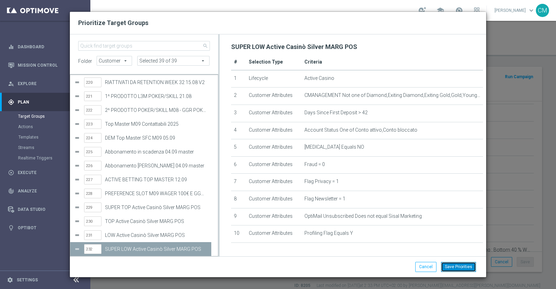
click at [450, 268] on button "Save Priorities" at bounding box center [458, 267] width 35 height 10
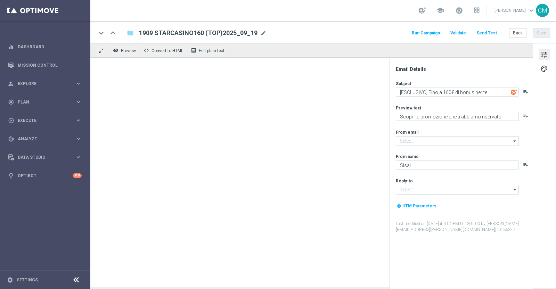
type input "[EMAIL_ADDRESS][DOMAIN_NAME]"
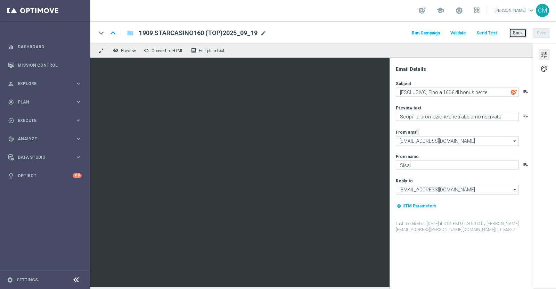
click at [518, 34] on button "Back" at bounding box center [517, 33] width 17 height 10
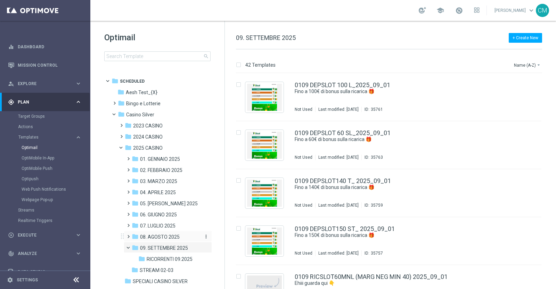
click at [165, 236] on span "08. AGOSTO 2025" at bounding box center [160, 237] width 40 height 6
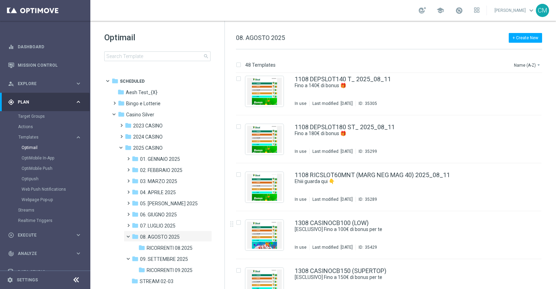
scroll to position [686, 0]
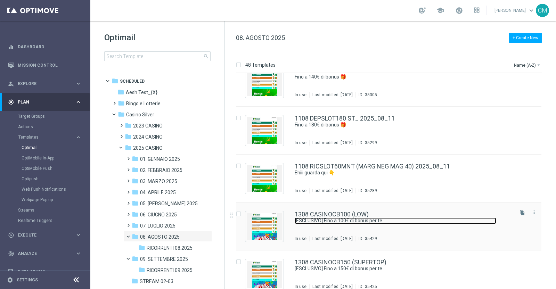
click at [337, 221] on link "[ESCLUSIVO] Fino a 100€ di bonus per te" at bounding box center [396, 221] width 202 height 7
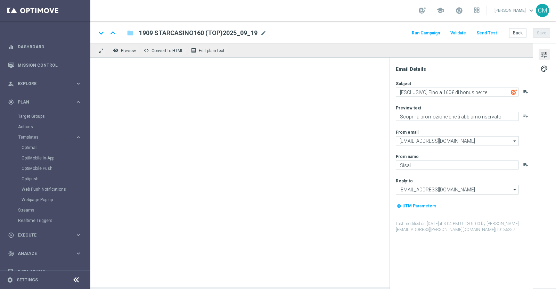
type textarea "[ESCLUSIVO] Fino a 100€ di bonus per te"
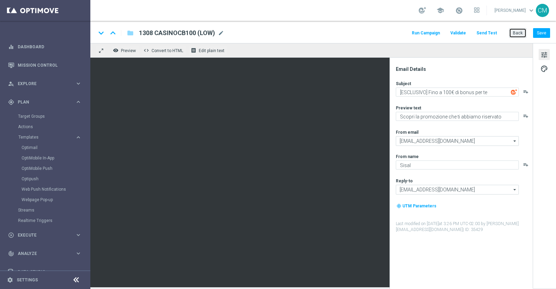
click at [518, 30] on button "Back" at bounding box center [517, 33] width 17 height 10
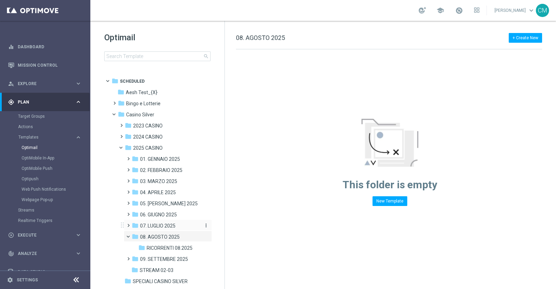
click at [167, 222] on div "folder 07. LUGLIO 2025" at bounding box center [166, 226] width 68 height 8
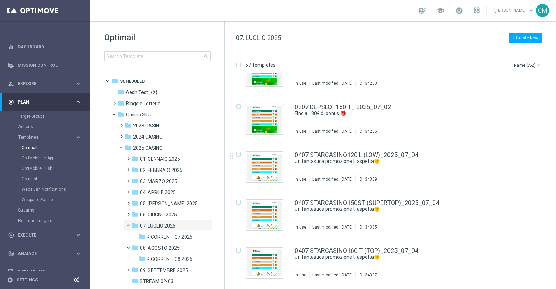
scroll to position [173, 0]
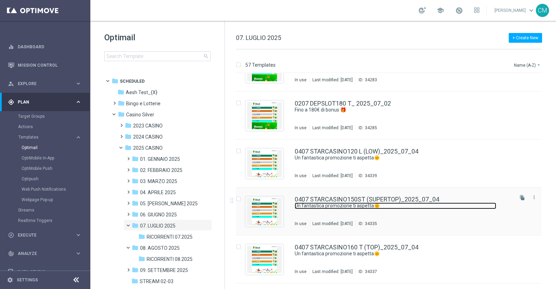
click at [341, 207] on link "Un fantastica promozione ti aspetta🌞" at bounding box center [396, 206] width 202 height 7
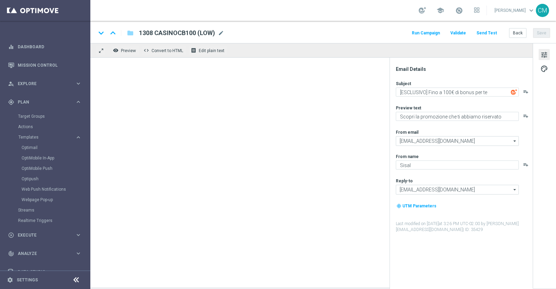
type textarea "Un fantastica promozione ti aspetta🌞"
type textarea "Fino a 150€ di bonus per te!"
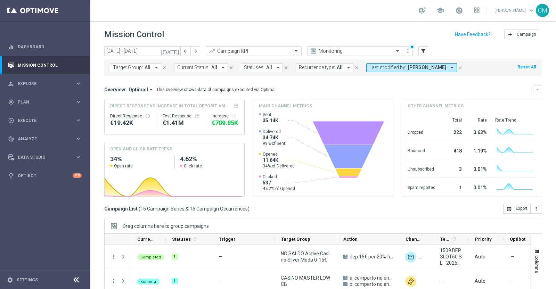
click at [175, 51] on icon "[DATE]" at bounding box center [170, 51] width 19 height 6
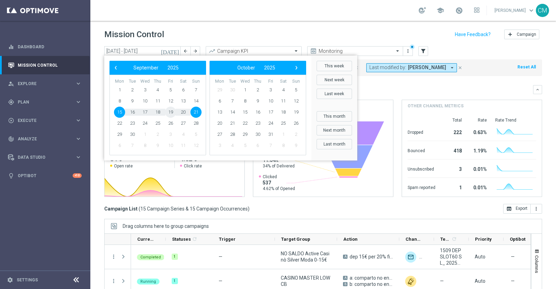
click at [172, 110] on span "19" at bounding box center [170, 112] width 11 height 11
type input "[DATE] - [DATE]"
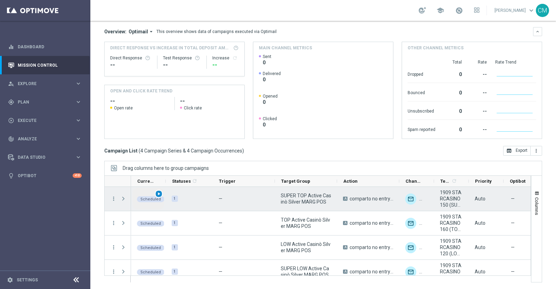
click at [159, 191] on span "play_arrow" at bounding box center [158, 193] width 5 height 5
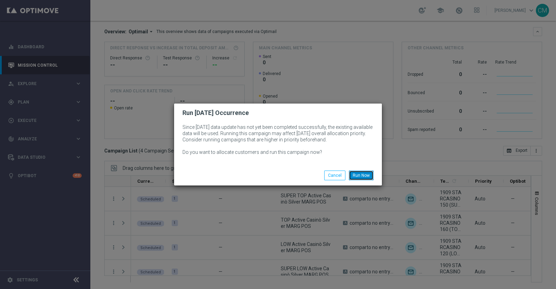
click at [361, 173] on button "Run Now" at bounding box center [361, 176] width 25 height 10
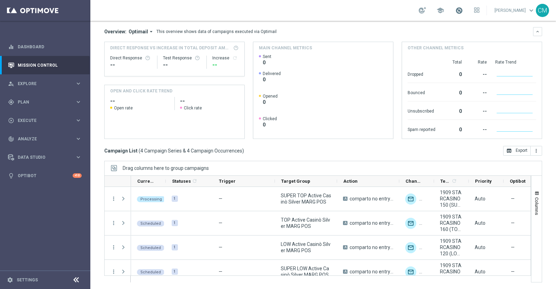
click at [459, 8] on span at bounding box center [459, 11] width 8 height 8
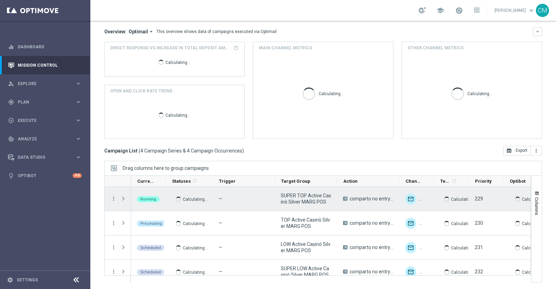
scroll to position [8, 0]
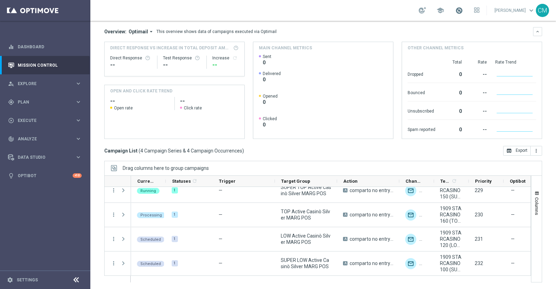
click at [459, 8] on span at bounding box center [459, 11] width 8 height 8
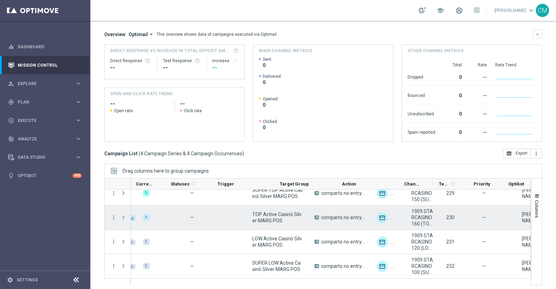
scroll to position [0, 0]
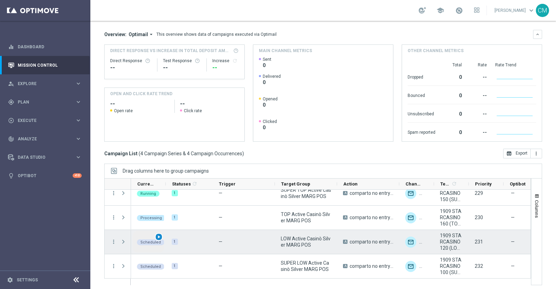
click at [156, 236] on span "play_arrow" at bounding box center [158, 237] width 5 height 5
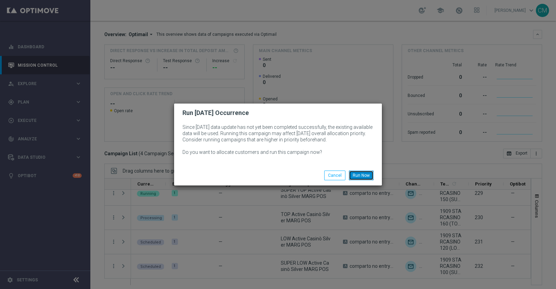
click at [356, 173] on button "Run Now" at bounding box center [361, 176] width 25 height 10
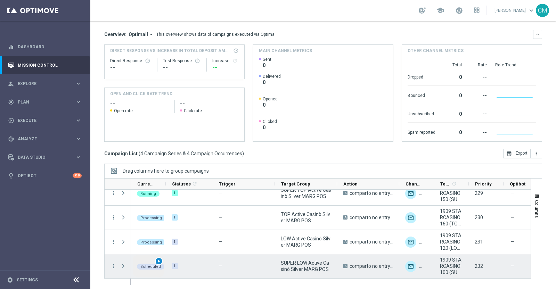
click at [160, 260] on span "play_arrow" at bounding box center [158, 261] width 5 height 5
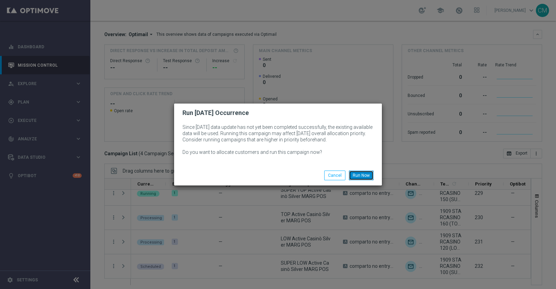
click at [364, 175] on button "Run Now" at bounding box center [361, 176] width 25 height 10
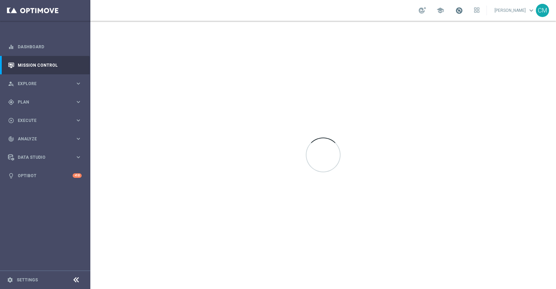
click at [460, 9] on span at bounding box center [459, 11] width 8 height 8
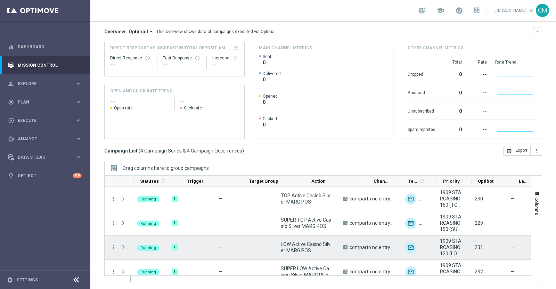
scroll to position [0, 41]
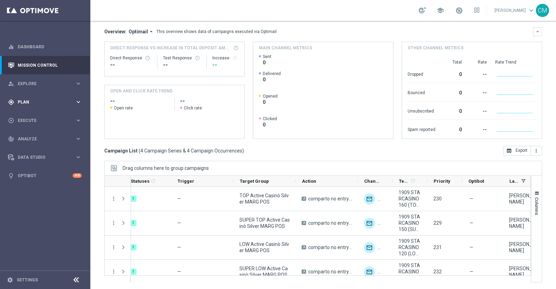
click at [52, 99] on div "gps_fixed Plan" at bounding box center [41, 102] width 67 height 6
click at [42, 115] on link "Target Groups" at bounding box center [45, 117] width 54 height 6
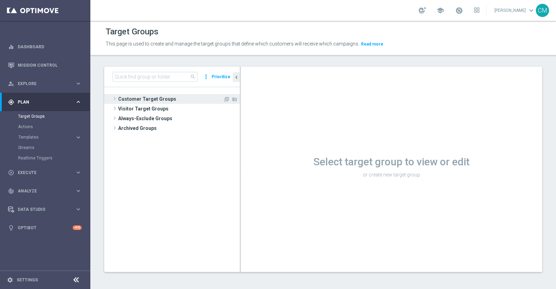
click at [134, 97] on span "Customer Target Groups" at bounding box center [170, 99] width 105 height 10
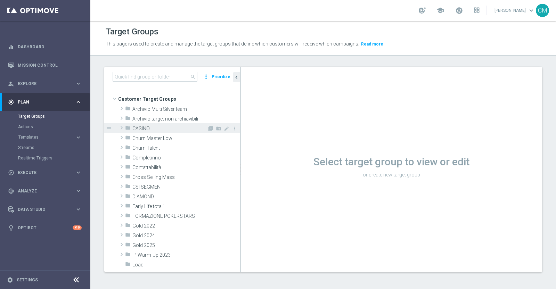
click at [152, 128] on span "CASINO" at bounding box center [169, 129] width 75 height 6
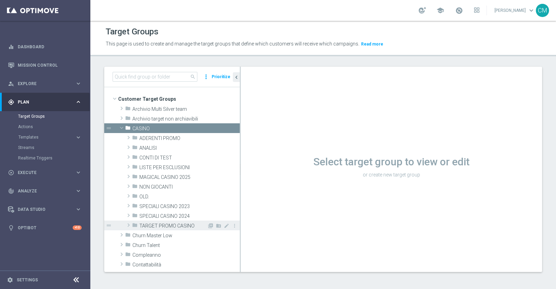
click at [174, 221] on div "folder TARGET PROMO CASINO" at bounding box center [169, 226] width 75 height 10
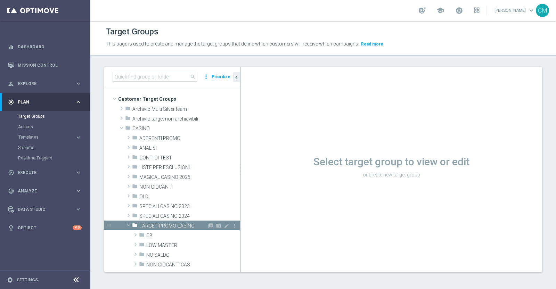
scroll to position [54, 0]
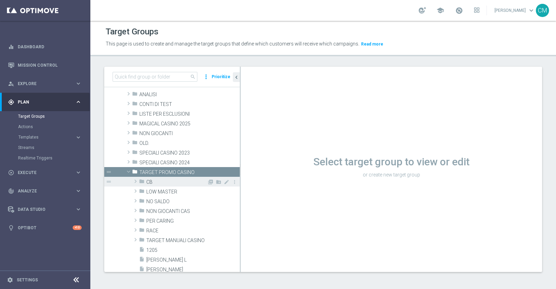
click at [149, 180] on span "CB" at bounding box center [176, 182] width 61 height 6
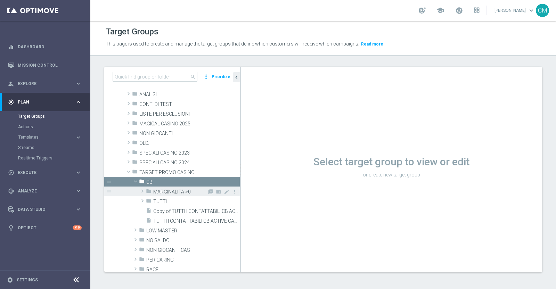
click at [160, 190] on span "MARGINALITA >0" at bounding box center [180, 192] width 54 height 6
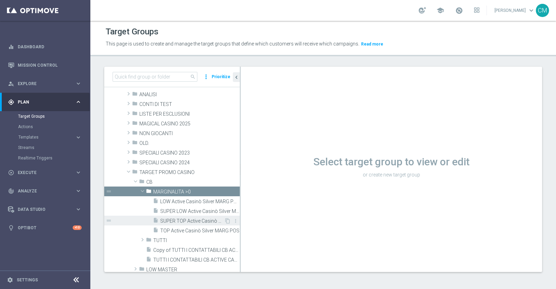
click at [175, 219] on span "SUPER TOP Active Casinò Silver MARG POS" at bounding box center [192, 221] width 64 height 6
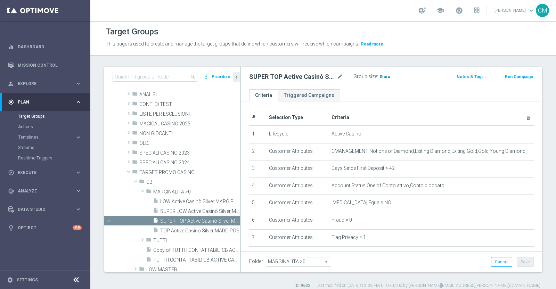
click at [386, 76] on span "Show" at bounding box center [384, 76] width 11 height 5
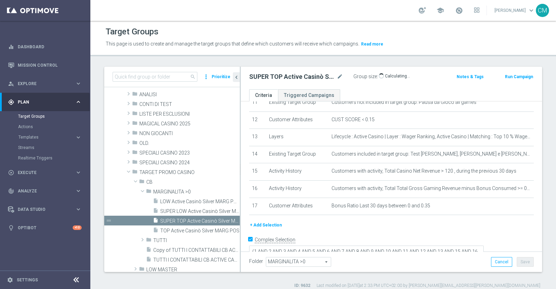
scroll to position [6, 0]
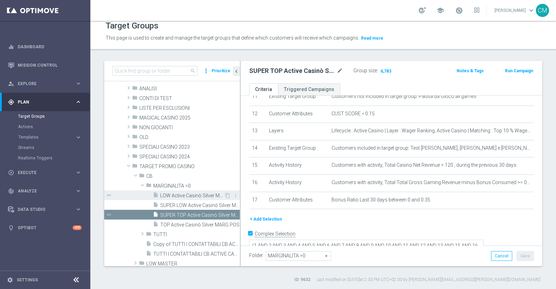
click at [177, 194] on span "LOW Active Casinò Silver MARG POS" at bounding box center [192, 196] width 64 height 6
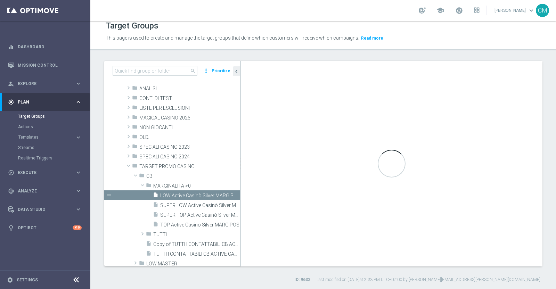
type textarea "( 1 and 2 and 3 and 4 and 5 and 6 and 7 and 8 and 9 and 10 and 11 and 12 and 13…"
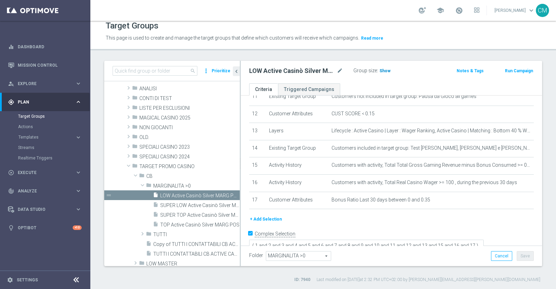
click at [386, 70] on span "Show" at bounding box center [384, 70] width 11 height 5
click at [61, 64] on link "Mission Control" at bounding box center [50, 65] width 64 height 18
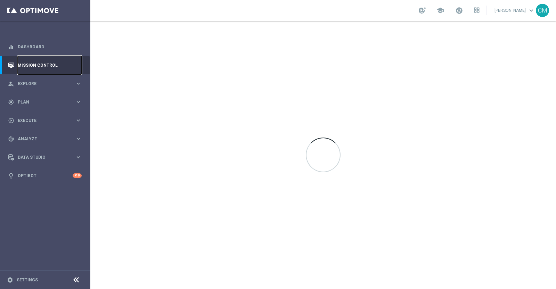
click at [61, 64] on link "Mission Control" at bounding box center [50, 65] width 64 height 18
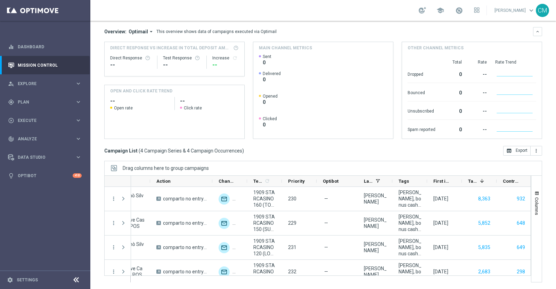
click at [194, 284] on ag-grid-angular "Drag columns here to group campaigns Drag here to set column labels Trigger" at bounding box center [323, 225] width 438 height 129
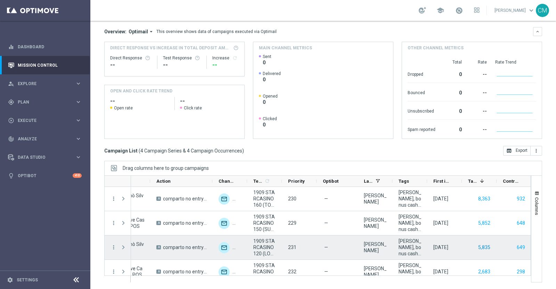
click at [478, 246] on button "5,835" at bounding box center [484, 247] width 14 height 9
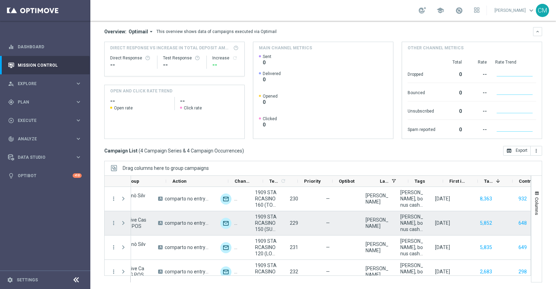
scroll to position [0, 185]
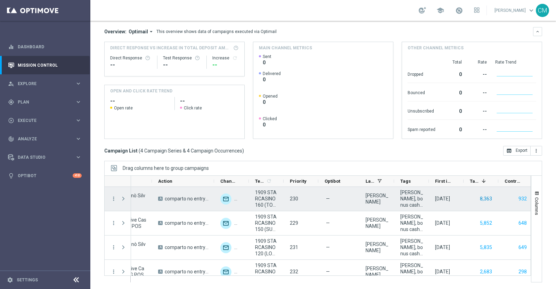
click at [484, 195] on button "8,363" at bounding box center [486, 199] width 14 height 9
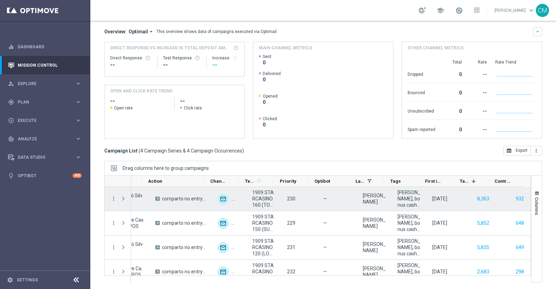
scroll to position [0, 196]
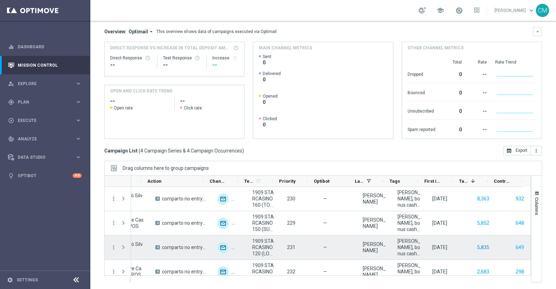
click at [476, 246] on button "5,835" at bounding box center [483, 247] width 14 height 9
drag, startPoint x: 484, startPoint y: 180, endPoint x: 478, endPoint y: 249, distance: 69.8
click at [478, 249] on div "Action" at bounding box center [317, 228] width 427 height 107
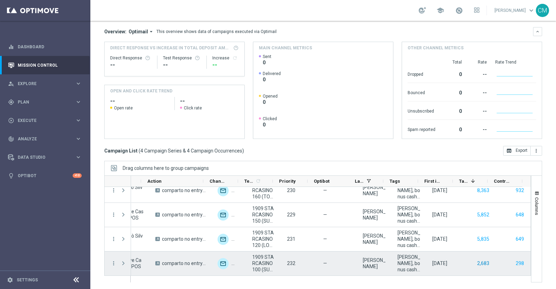
click at [476, 262] on button "2,683" at bounding box center [483, 263] width 14 height 9
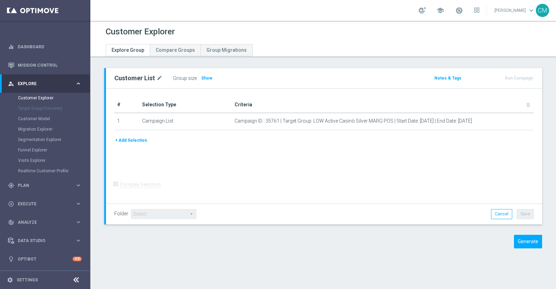
click at [212, 81] on div "Group size : Show" at bounding box center [207, 78] width 69 height 10
click at [208, 79] on span "Show" at bounding box center [206, 78] width 11 height 5
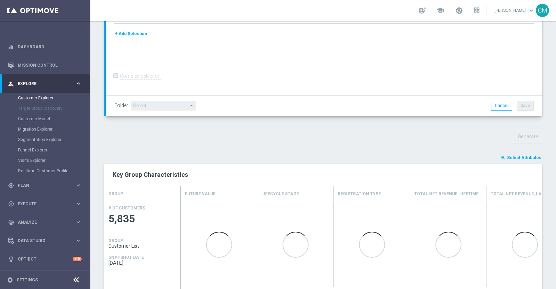
scroll to position [143, 0]
click at [527, 157] on span "Select Attributes" at bounding box center [524, 157] width 34 height 5
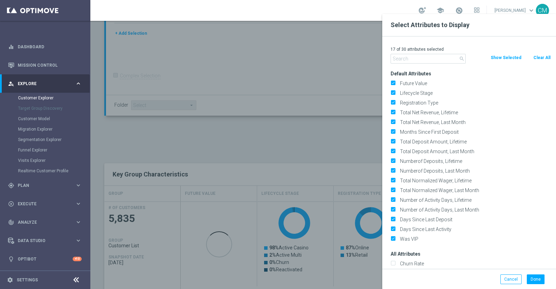
click at [543, 56] on button "Clear All" at bounding box center [542, 58] width 18 height 8
checkbox input "false"
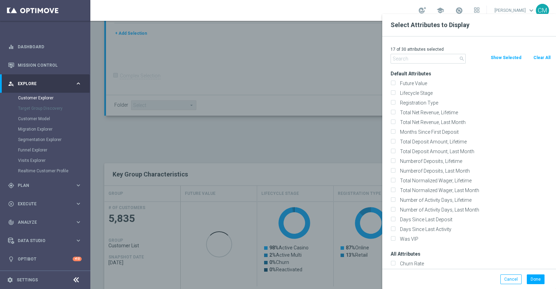
checkbox input "false"
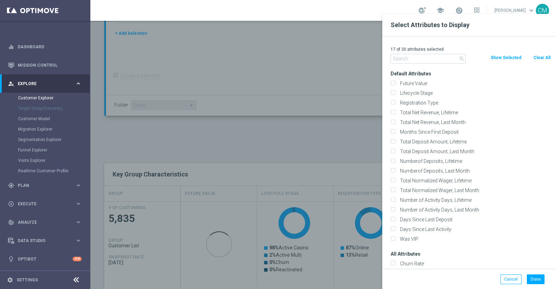
checkbox input "false"
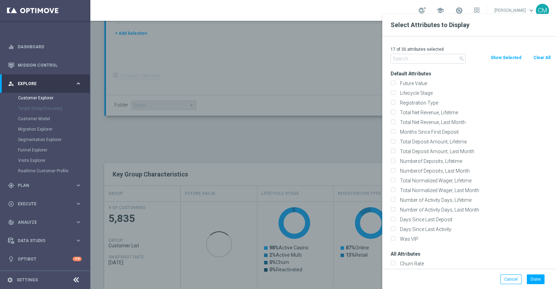
checkbox input "false"
click at [440, 60] on input "text" at bounding box center [428, 59] width 75 height 10
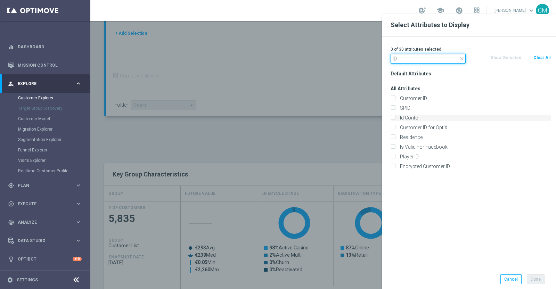
type input "ID"
click at [430, 116] on label "Id Conto" at bounding box center [474, 118] width 153 height 6
click at [395, 116] on input "Id Conto" at bounding box center [393, 118] width 5 height 5
checkbox input "true"
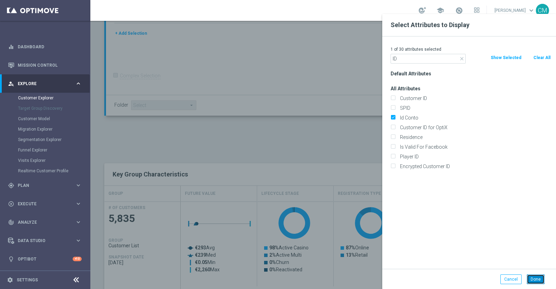
click at [535, 277] on button "Done" at bounding box center [536, 280] width 18 height 10
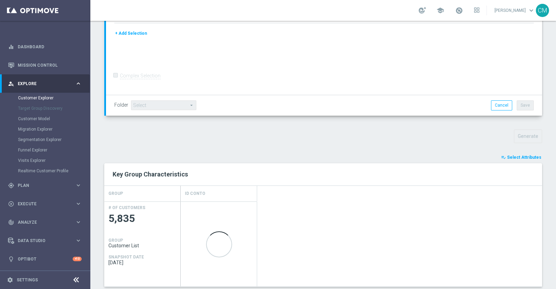
scroll to position [207, 0]
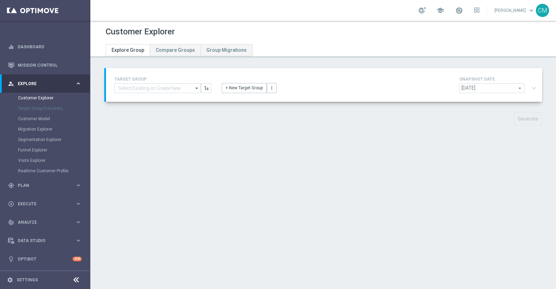
click at [380, 276] on div "Customer Explorer Explore Group Compare Groups Group Migrations TARGET GROUP ar…" at bounding box center [323, 155] width 466 height 268
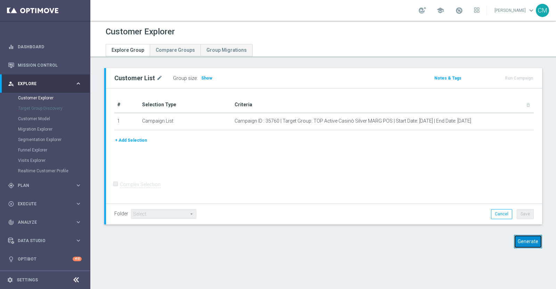
click at [534, 246] on button "Generate" at bounding box center [528, 242] width 28 height 14
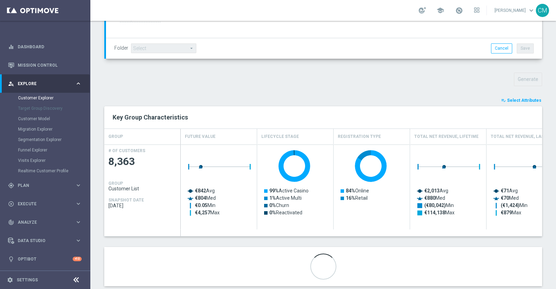
scroll to position [214, 0]
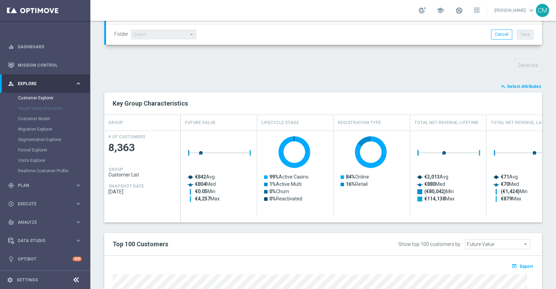
click at [524, 85] on span "Select Attributes" at bounding box center [524, 86] width 34 height 5
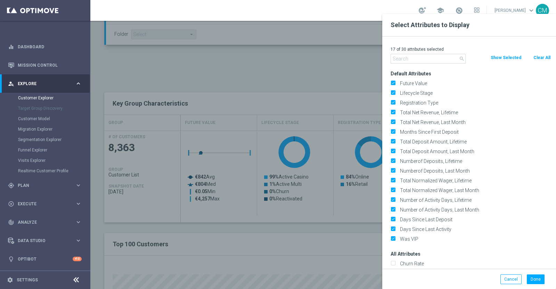
click at [541, 56] on button "Clear All" at bounding box center [542, 58] width 18 height 8
checkbox input "false"
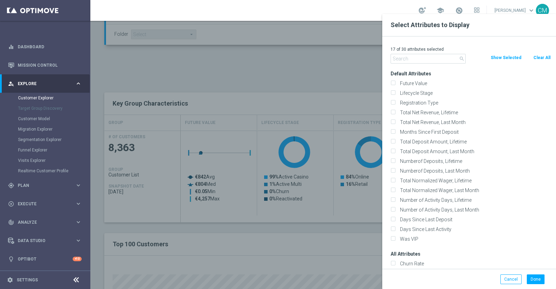
checkbox input "false"
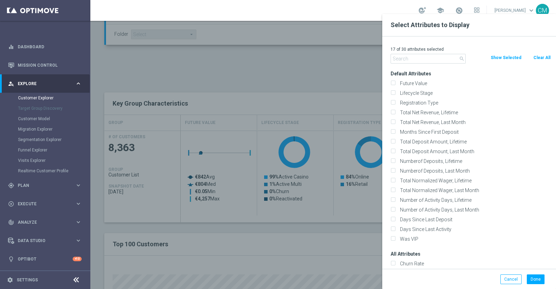
checkbox input "false"
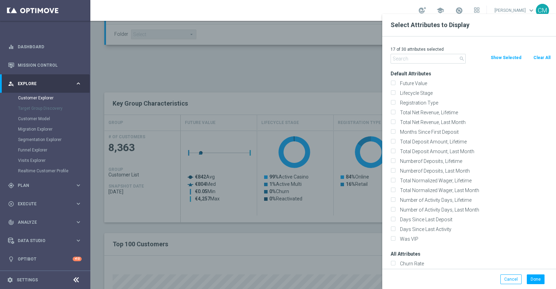
checkbox input "false"
click at [448, 60] on input "text" at bounding box center [428, 59] width 75 height 10
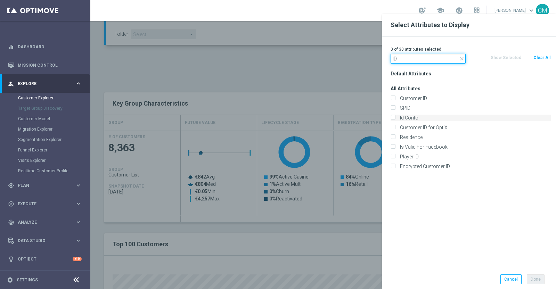
type input "ID"
click at [422, 116] on label "Id Conto" at bounding box center [474, 118] width 153 height 6
click at [395, 116] on input "Id Conto" at bounding box center [393, 118] width 5 height 5
checkbox input "true"
click at [534, 276] on button "Done" at bounding box center [536, 280] width 18 height 10
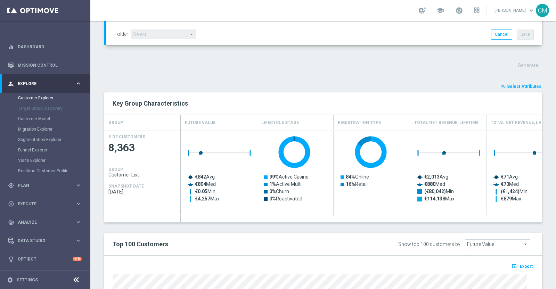
type input "Search"
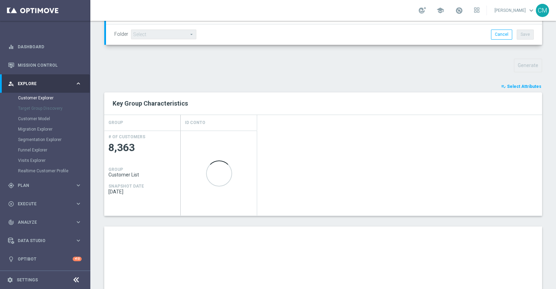
scroll to position [360, 0]
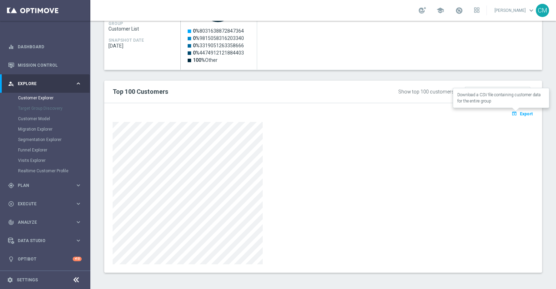
click at [514, 109] on button "open_in_browser Export" at bounding box center [521, 113] width 23 height 9
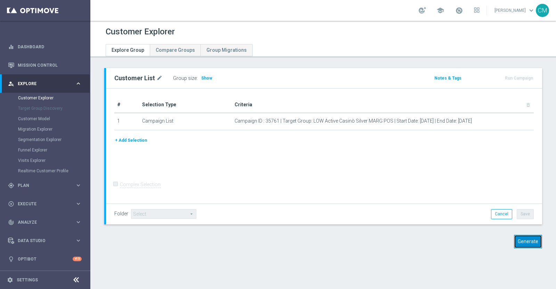
click at [517, 239] on button "Generate" at bounding box center [528, 242] width 28 height 14
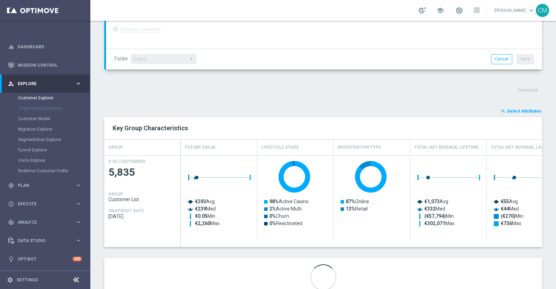
scroll to position [214, 0]
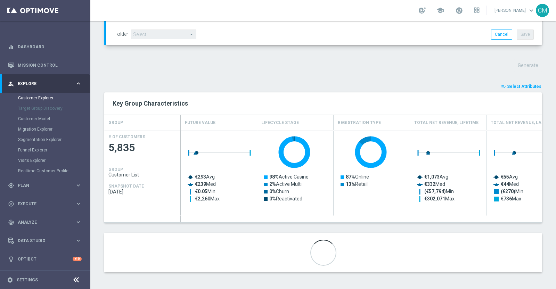
click at [522, 85] on span "Select Attributes" at bounding box center [524, 86] width 34 height 5
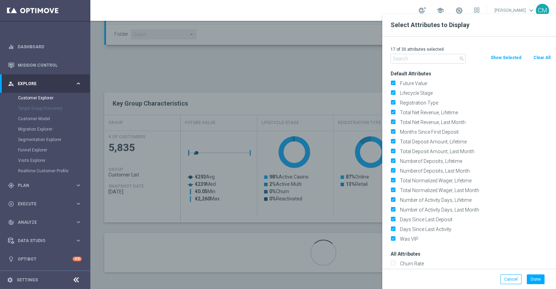
click at [522, 85] on label "Future Value" at bounding box center [474, 83] width 153 height 6
click at [395, 85] on input "Future Value" at bounding box center [393, 84] width 5 height 5
checkbox input "false"
click at [537, 62] on div "search Clear All Show Selected" at bounding box center [470, 59] width 171 height 10
click at [536, 54] on button "Clear All" at bounding box center [542, 58] width 18 height 8
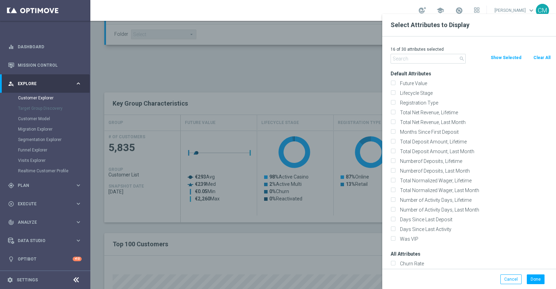
checkbox input "false"
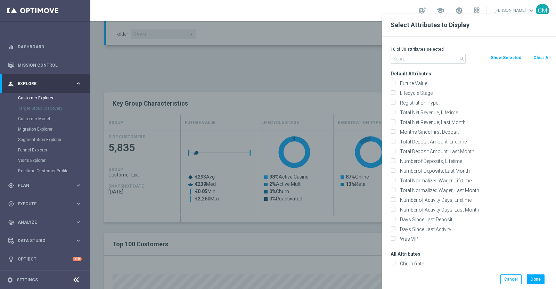
checkbox input "false"
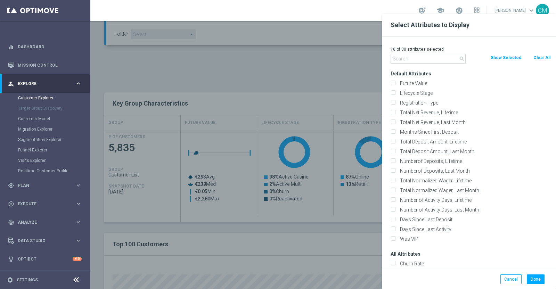
checkbox input "false"
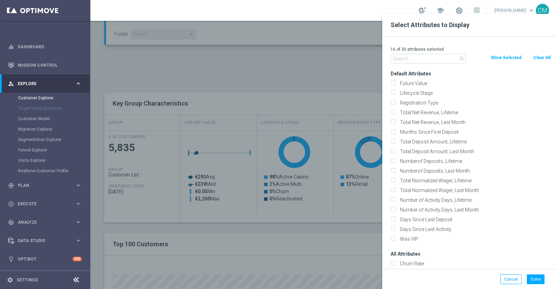
checkbox input "false"
click at [540, 59] on button "Clear All" at bounding box center [542, 58] width 18 height 8
click at [443, 58] on input "text" at bounding box center [428, 59] width 75 height 10
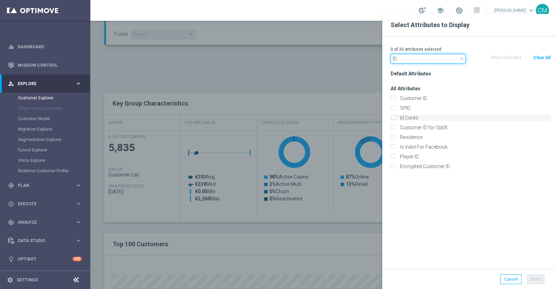
type input "ID"
click at [426, 120] on label "Id Conto" at bounding box center [474, 118] width 153 height 6
click at [395, 120] on input "Id Conto" at bounding box center [393, 118] width 5 height 5
checkbox input "true"
click at [537, 286] on div "Done Cancel" at bounding box center [469, 279] width 174 height 21
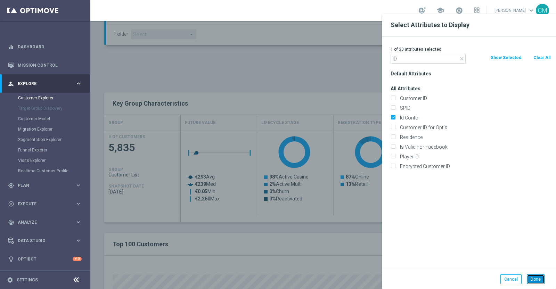
click at [535, 280] on button "Done" at bounding box center [536, 280] width 18 height 10
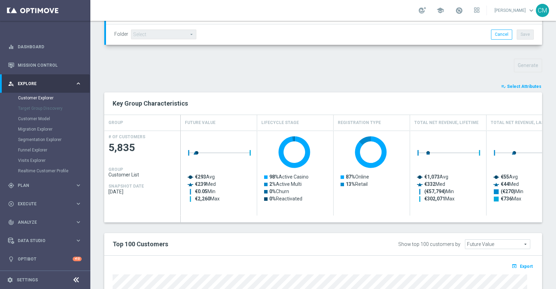
type input "Search"
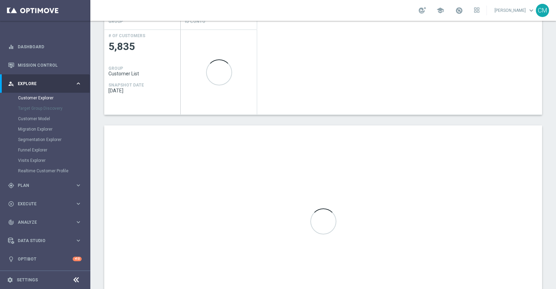
scroll to position [319, 0]
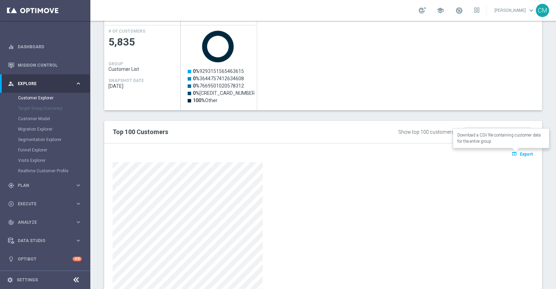
click at [512, 152] on icon "open_in_browser" at bounding box center [514, 154] width 7 height 6
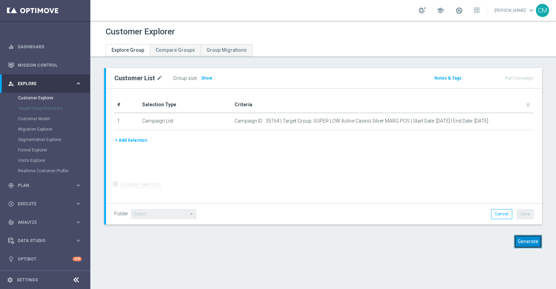
click at [527, 244] on button "Generate" at bounding box center [528, 242] width 28 height 14
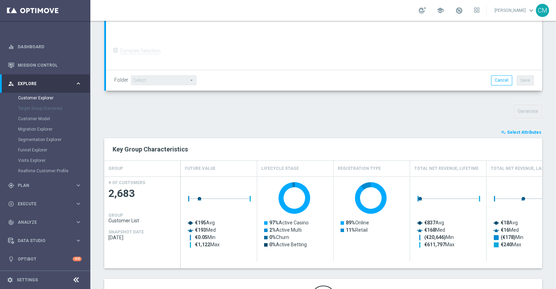
scroll to position [172, 0]
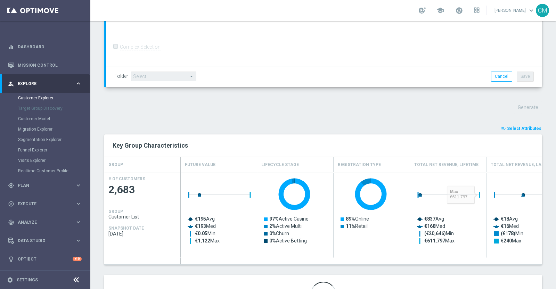
click at [516, 129] on span "Select Attributes" at bounding box center [524, 128] width 34 height 5
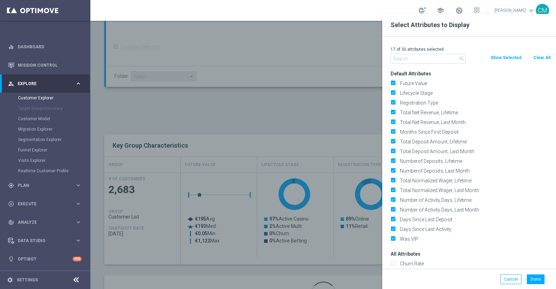
click at [548, 57] on button "Clear All" at bounding box center [542, 58] width 18 height 8
checkbox input "false"
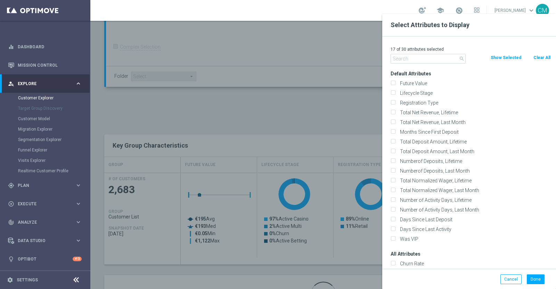
checkbox input "false"
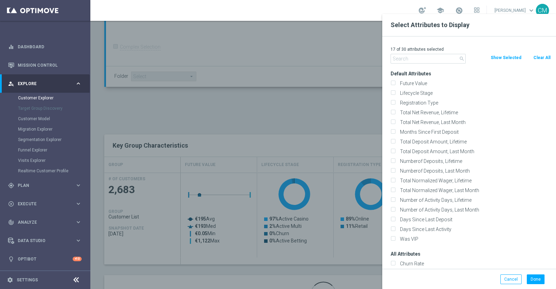
checkbox input "false"
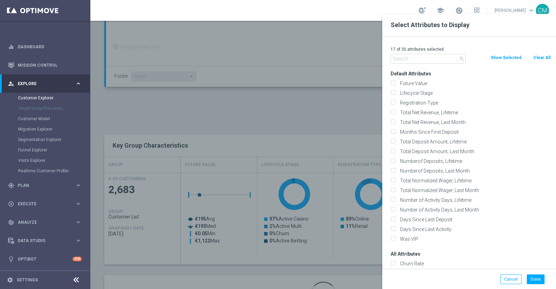
checkbox input "false"
click at [433, 61] on input "text" at bounding box center [428, 59] width 75 height 10
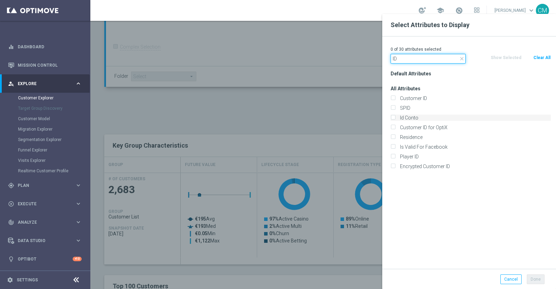
type input "ID"
click at [423, 118] on label "Id Conto" at bounding box center [474, 118] width 153 height 6
click at [395, 118] on input "Id Conto" at bounding box center [393, 118] width 5 height 5
checkbox input "true"
click at [536, 282] on button "Done" at bounding box center [536, 280] width 18 height 10
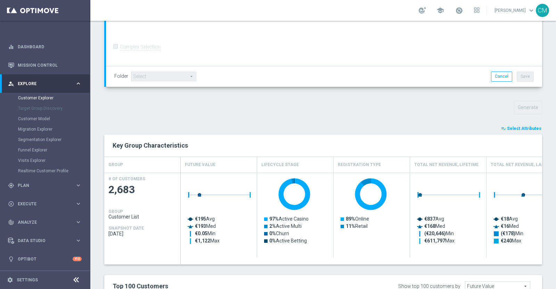
type input "Search"
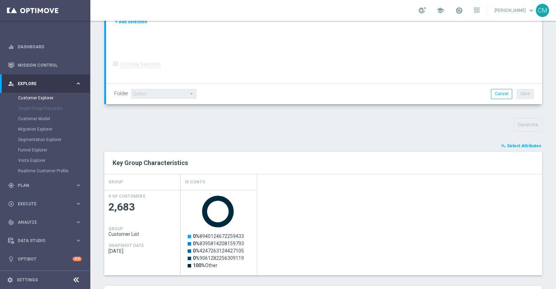
scroll to position [360, 0]
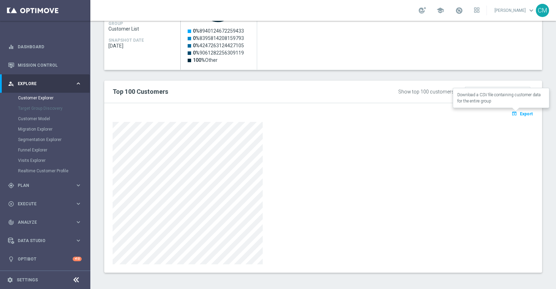
click at [523, 112] on span "Export" at bounding box center [526, 114] width 13 height 5
click at [238, 92] on h2 "Top 100 Customers" at bounding box center [233, 92] width 241 height 8
